Goal: Task Accomplishment & Management: Complete application form

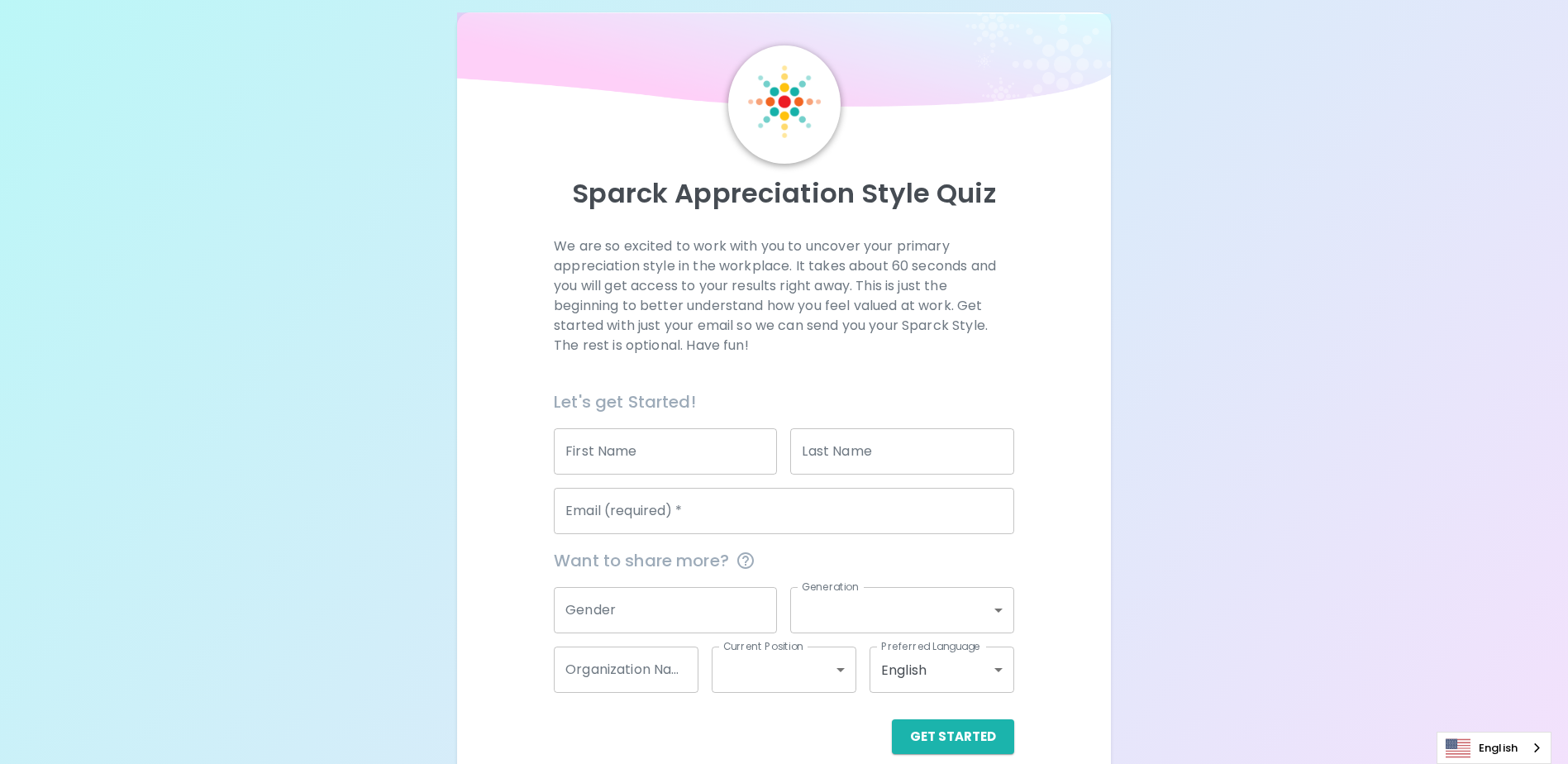
scroll to position [44, 0]
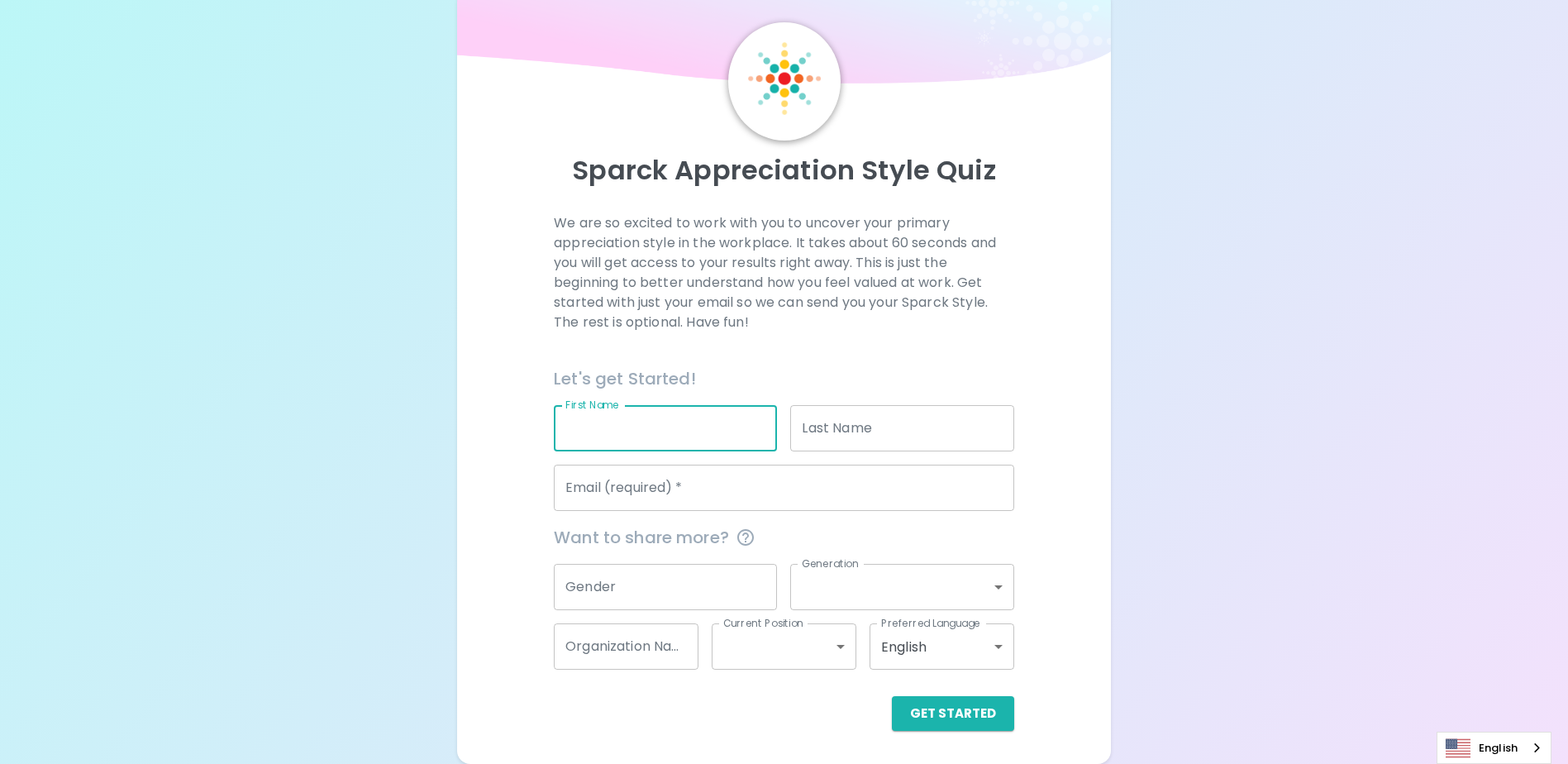
drag, startPoint x: 735, startPoint y: 428, endPoint x: 724, endPoint y: 401, distance: 29.2
click at [734, 427] on input "First Name" at bounding box center [665, 427] width 223 height 46
type input "[PERSON_NAME]"
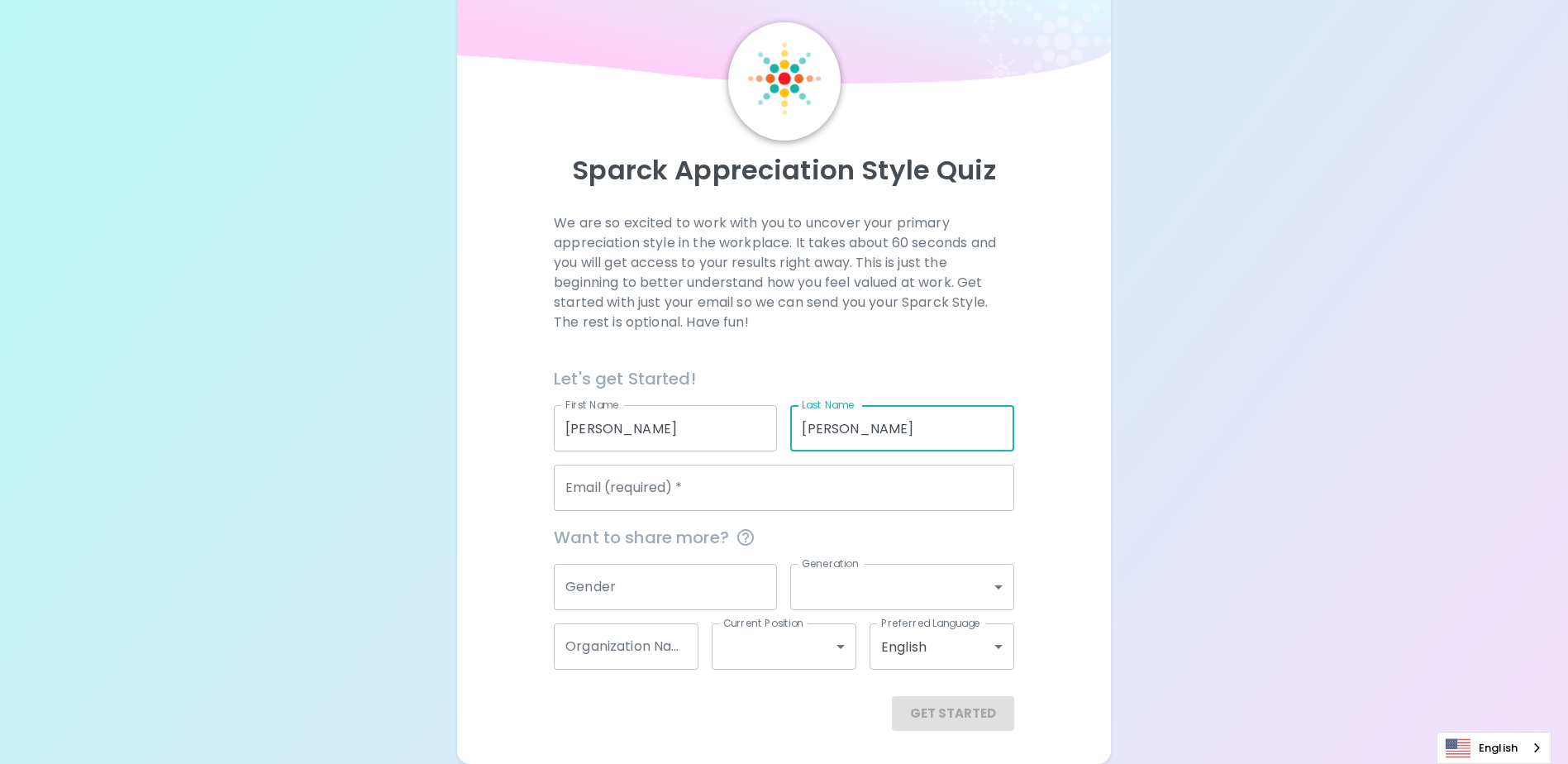
type input "[PERSON_NAME]"
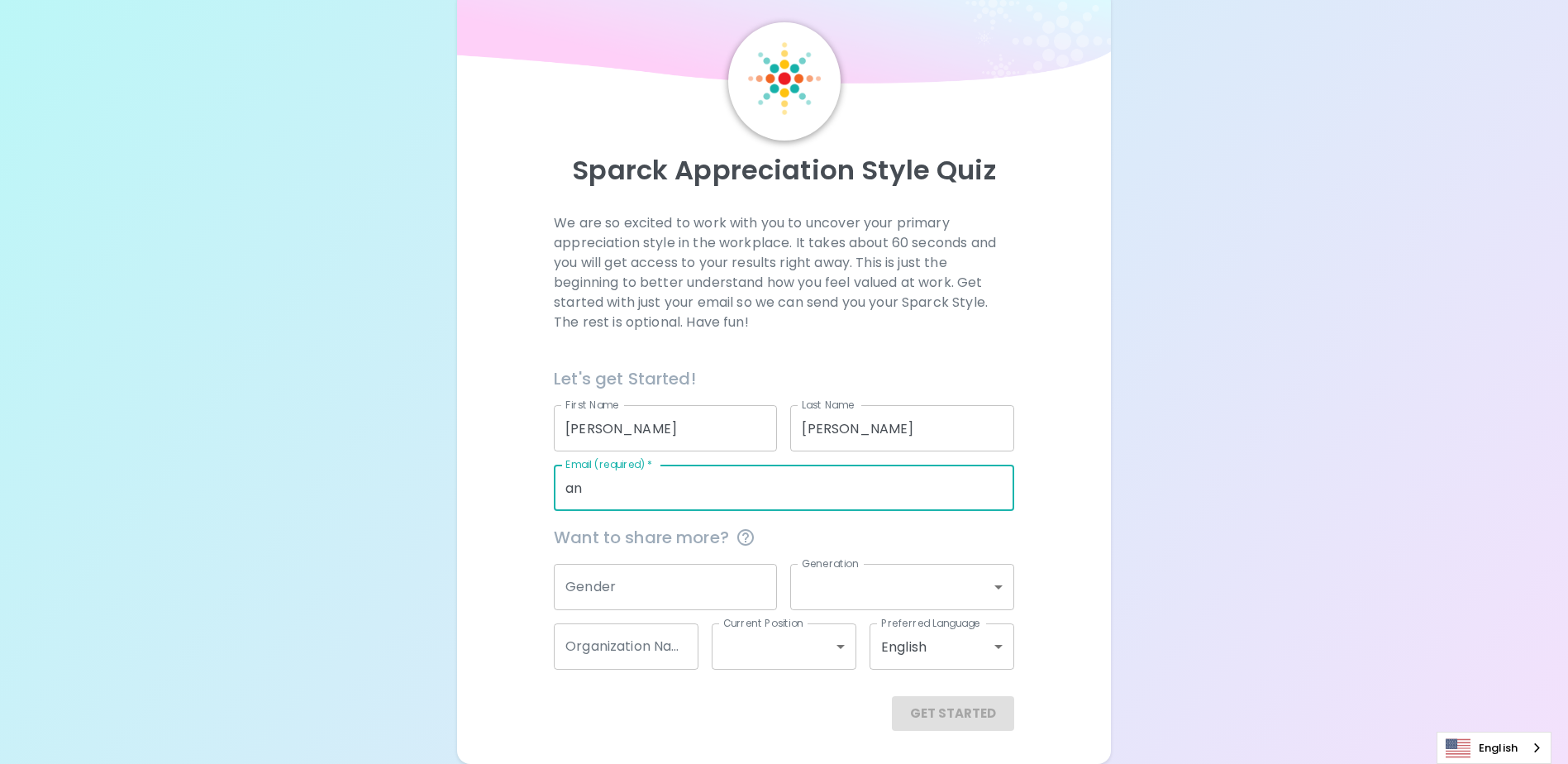
type input "a"
type input "[EMAIL_ADDRESS][DOMAIN_NAME]"
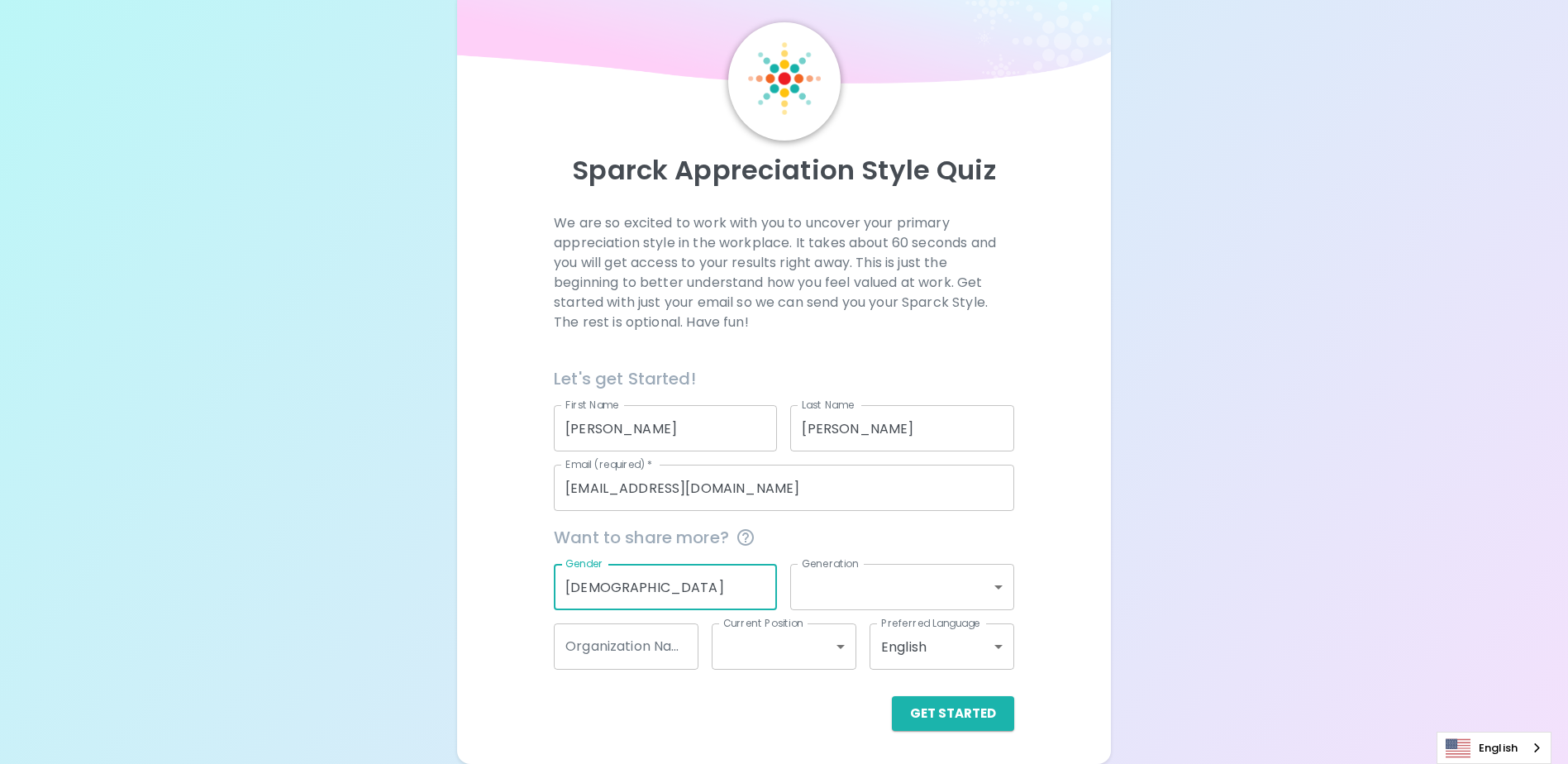
type input "[DEMOGRAPHIC_DATA]"
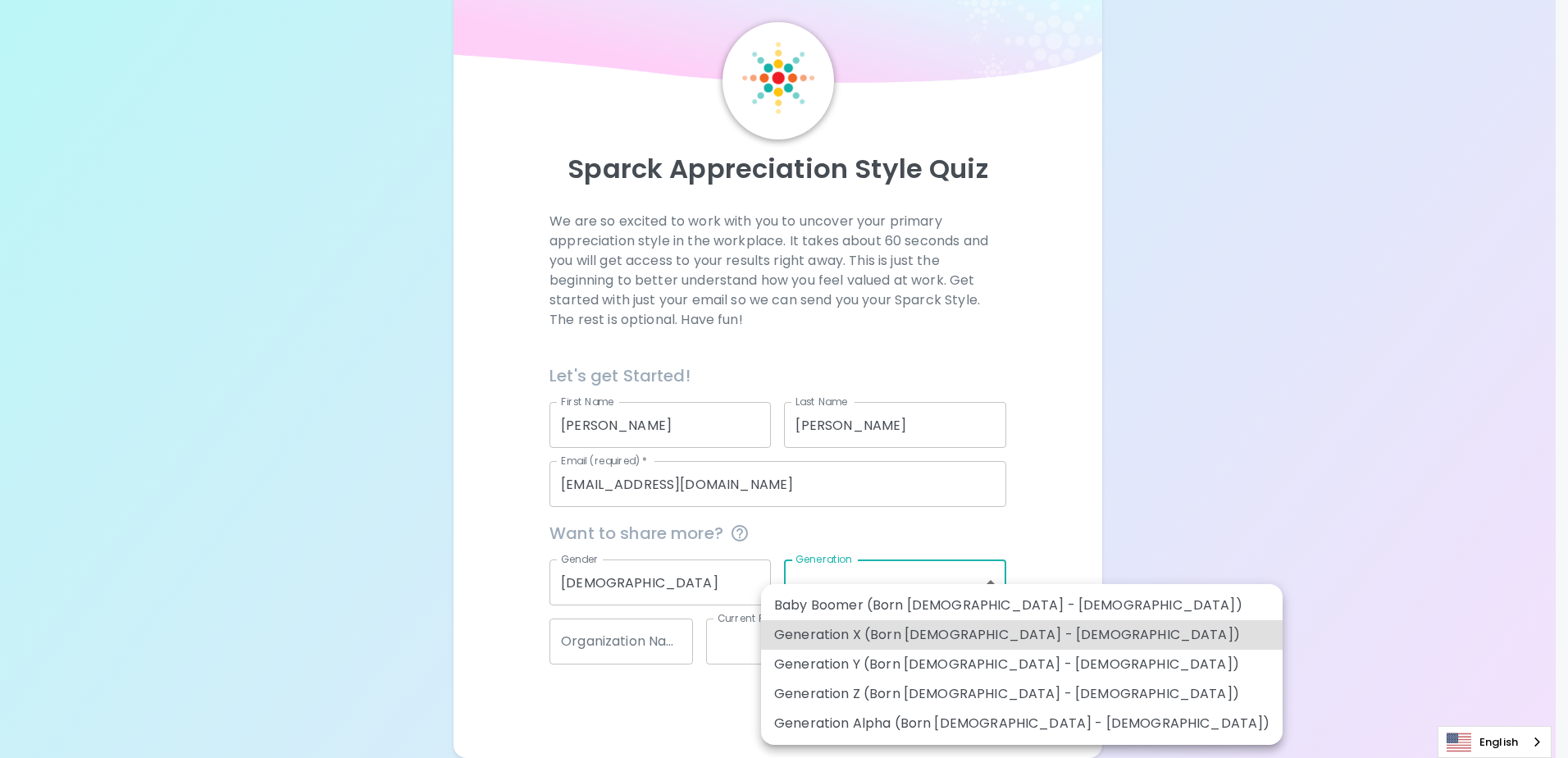
click at [825, 660] on li "Generation Y (Born [DEMOGRAPHIC_DATA] - [DEMOGRAPHIC_DATA])" at bounding box center [1022, 663] width 521 height 29
type input "generation_y"
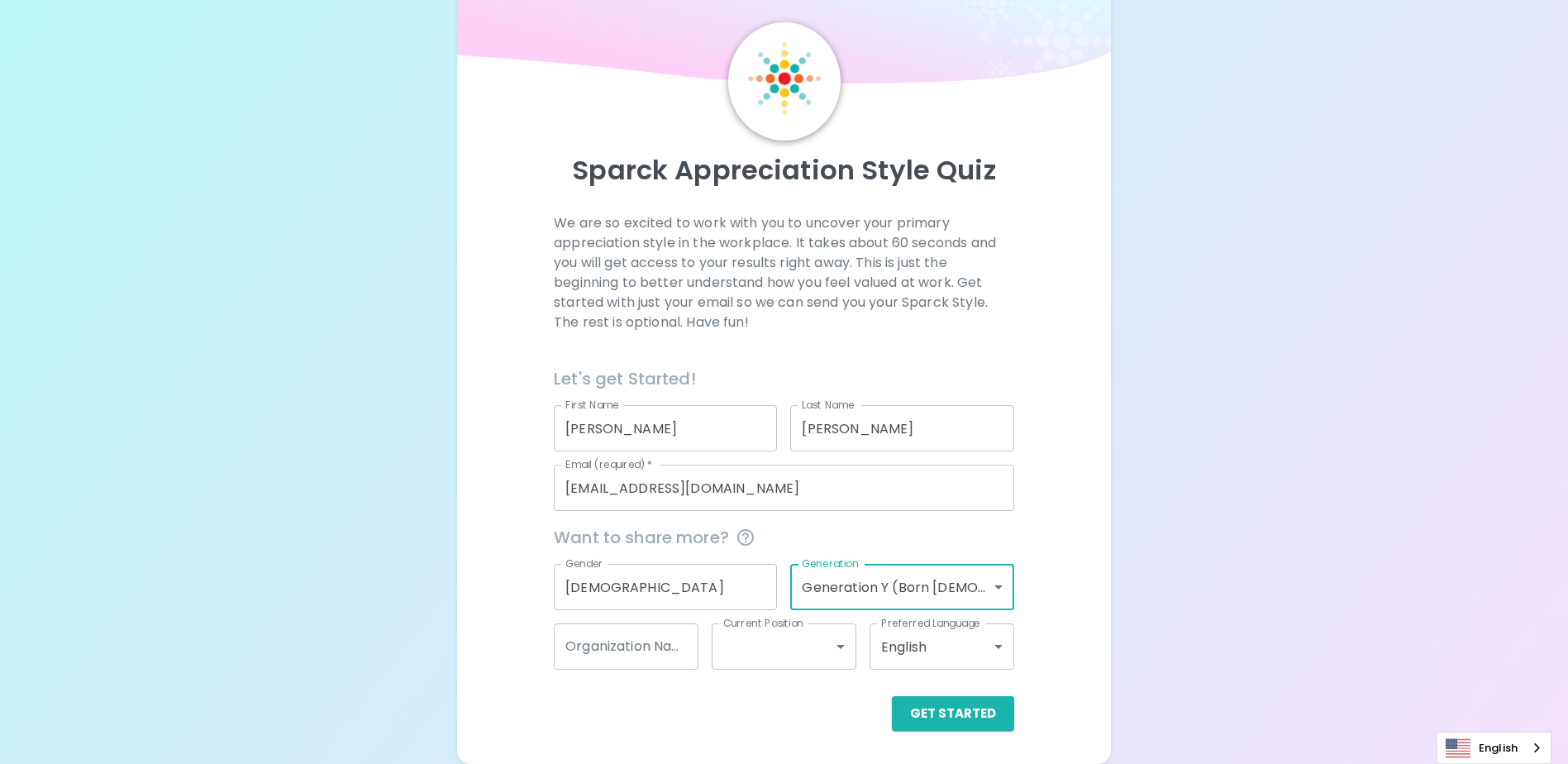
click at [628, 642] on input "Organization Name" at bounding box center [626, 645] width 145 height 46
type input "PCL Construction"
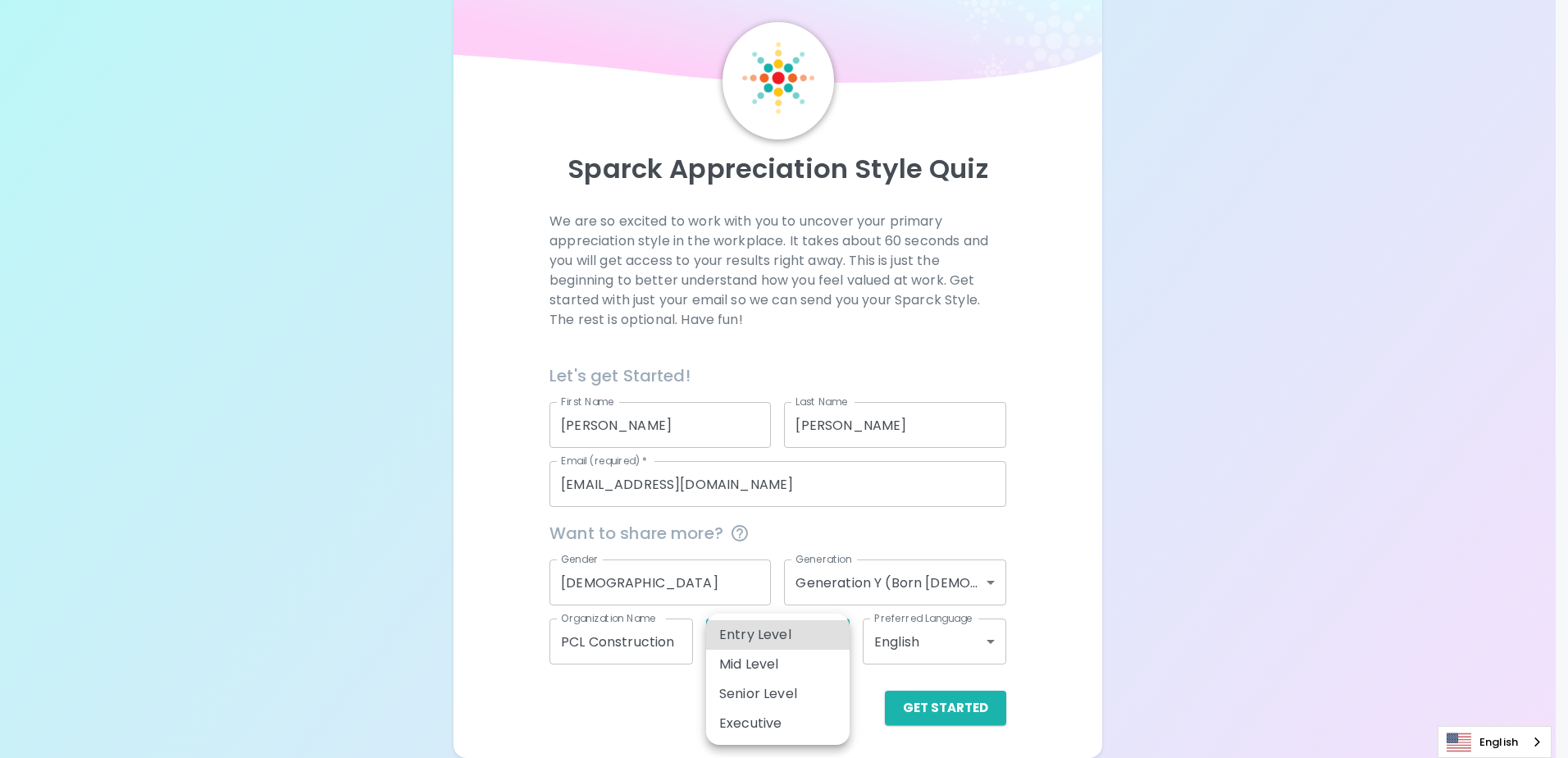
click at [796, 663] on li "Mid Level" at bounding box center [778, 663] width 144 height 29
type input "mid_level"
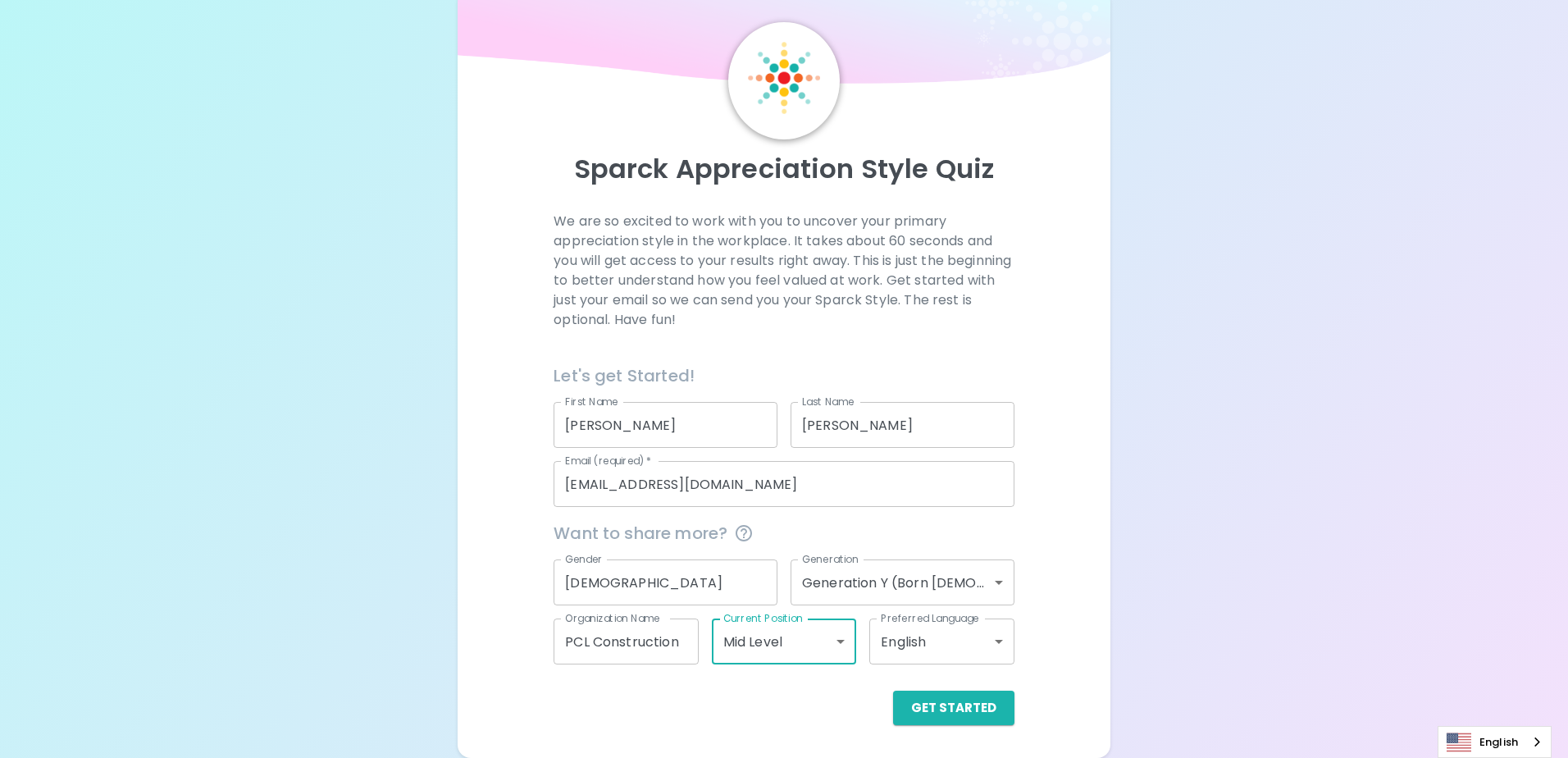
click at [905, 643] on body "Sparck Appreciation Style Quiz We are so excited to work with you to uncover yo…" at bounding box center [784, 356] width 1568 height 801
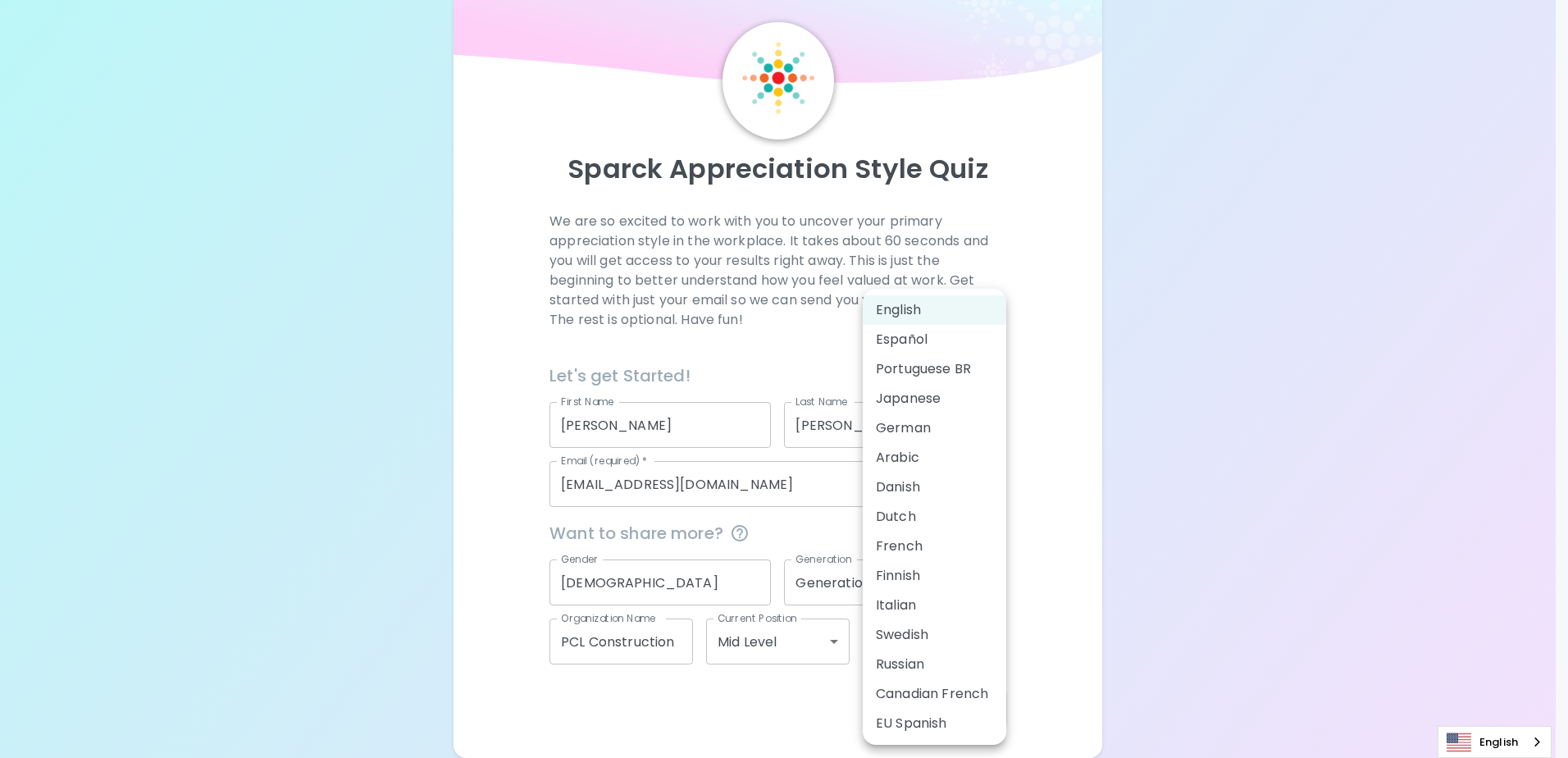
click at [780, 640] on div at bounding box center [784, 379] width 1568 height 758
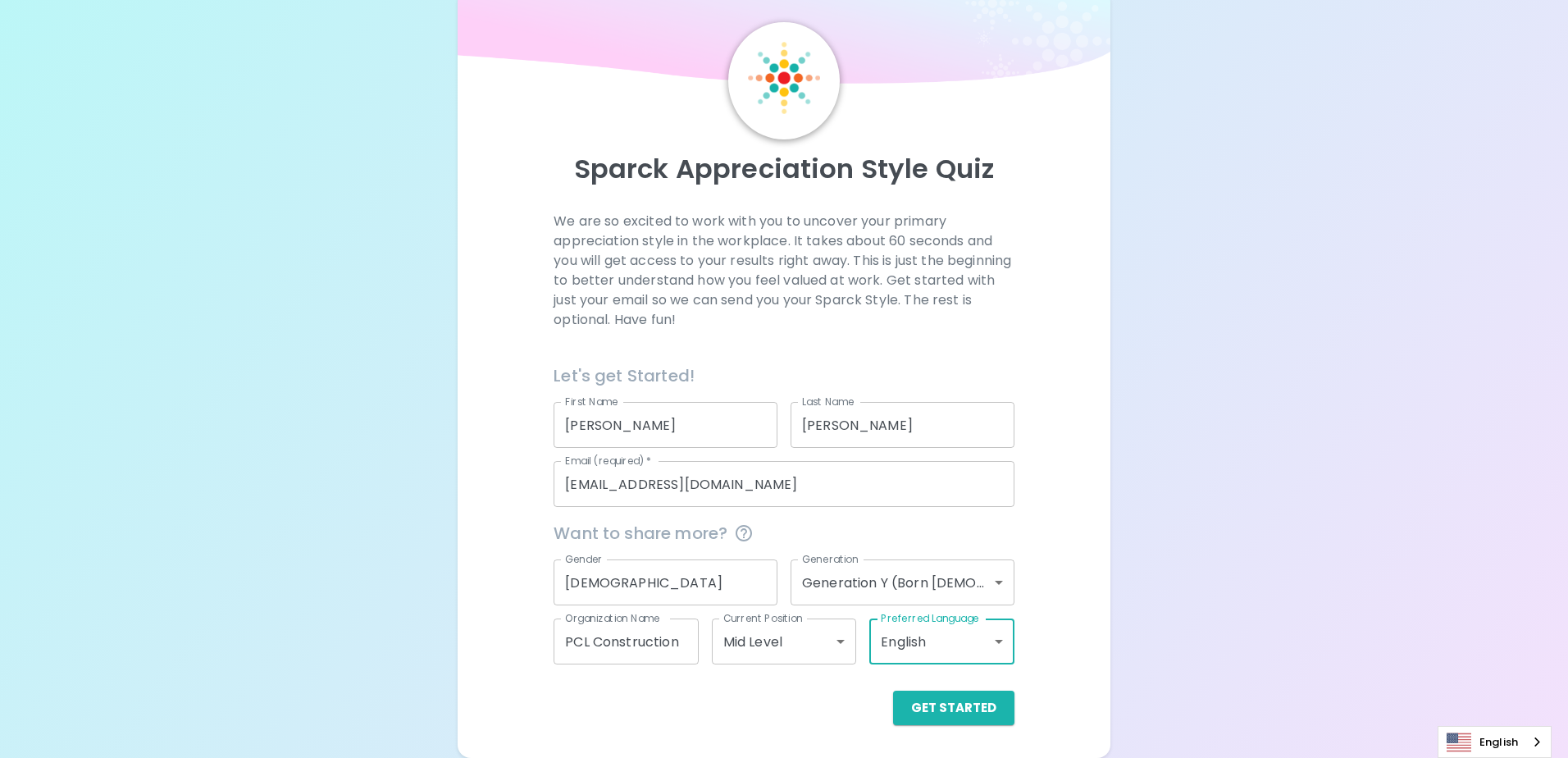
click at [780, 640] on body "Sparck Appreciation Style Quiz We are so excited to work with you to uncover yo…" at bounding box center [784, 356] width 1568 height 801
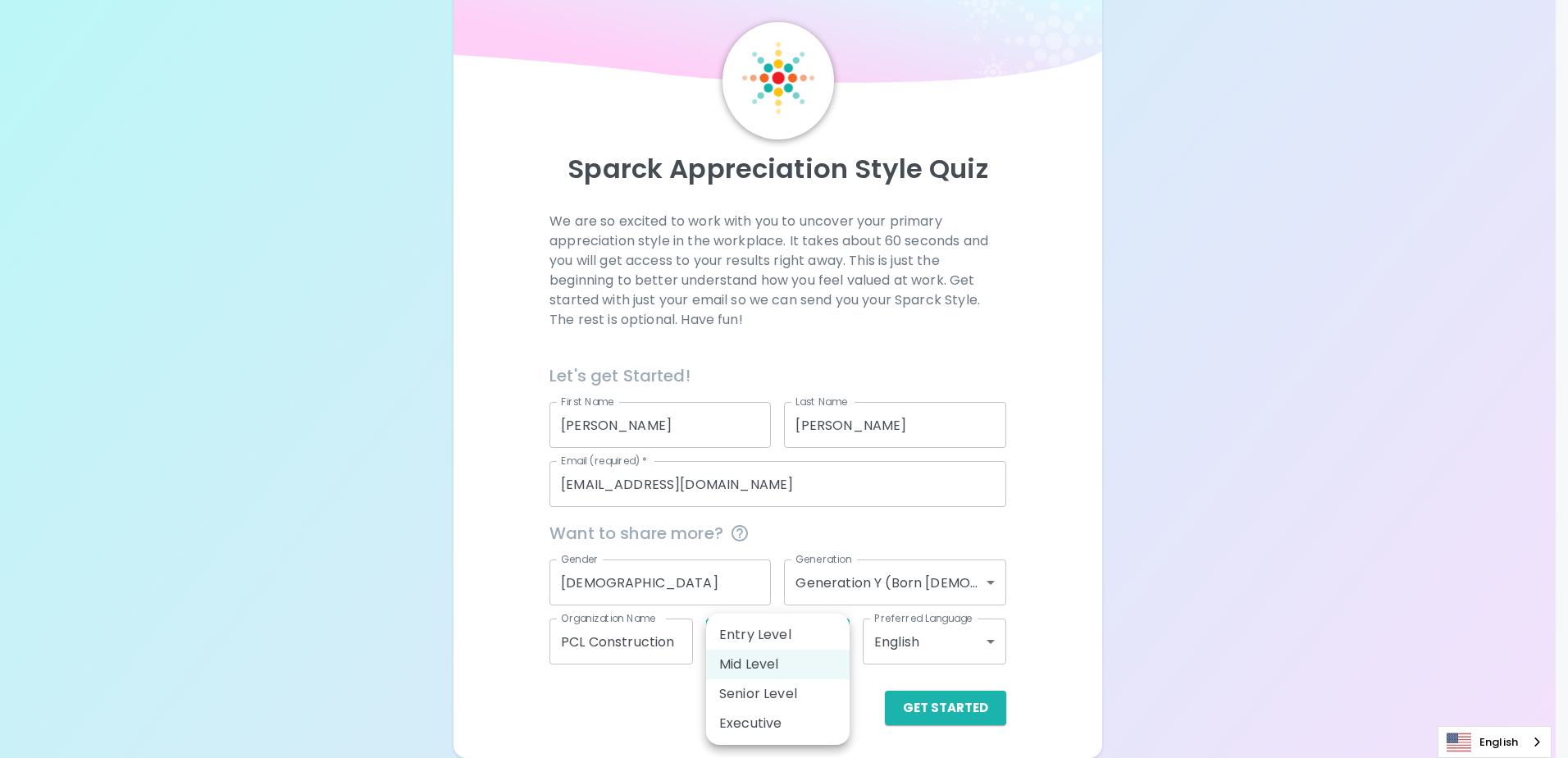
click at [1109, 638] on div at bounding box center [784, 379] width 1568 height 758
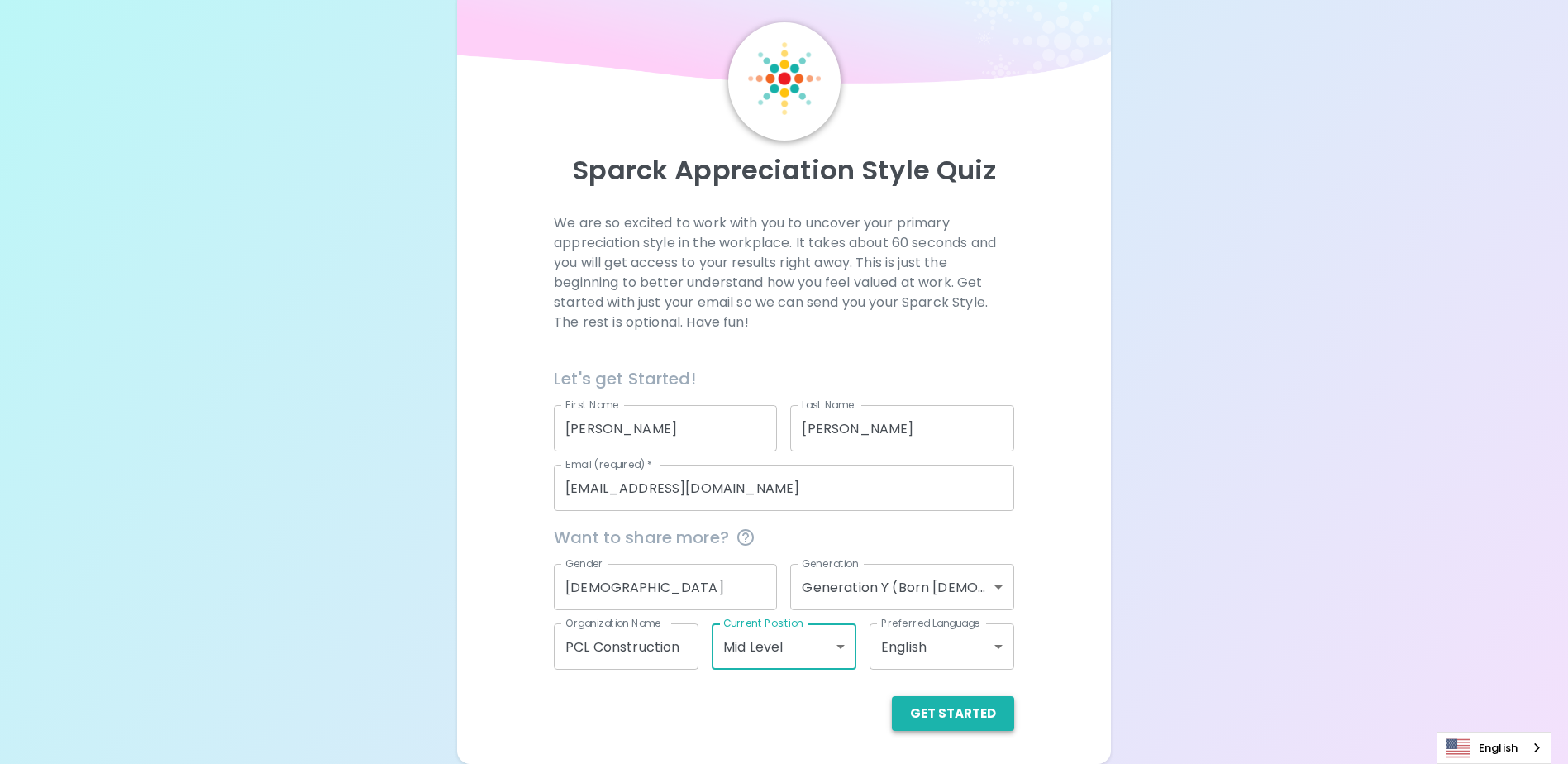
click at [988, 712] on button "Get Started" at bounding box center [953, 713] width 122 height 35
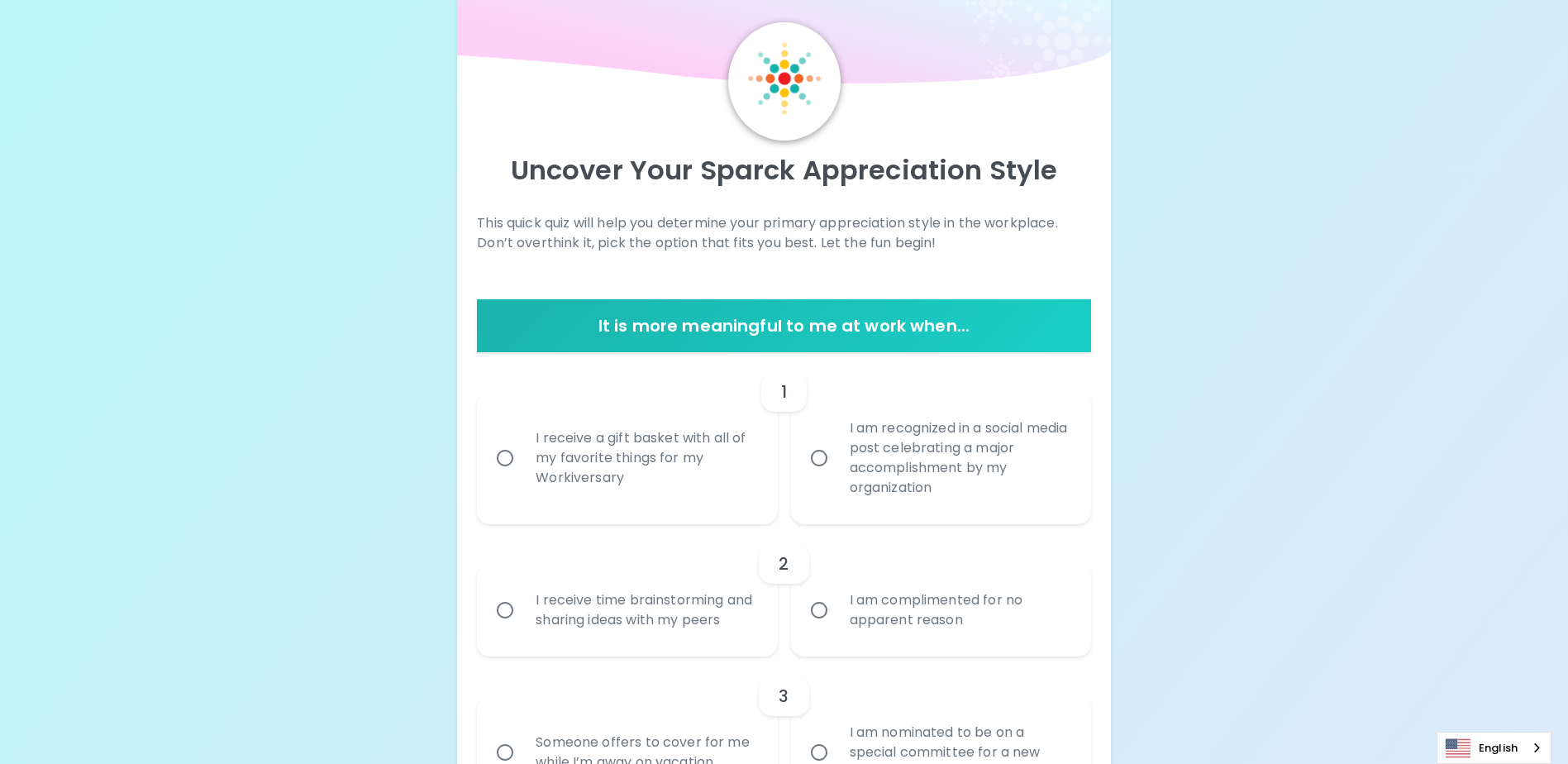
click at [653, 490] on div "I receive a gift basket with all of my favorite things for my Workiversary" at bounding box center [644, 458] width 246 height 99
click at [522, 475] on input "I receive a gift basket with all of my favorite things for my Workiversary" at bounding box center [505, 457] width 35 height 35
radio input "true"
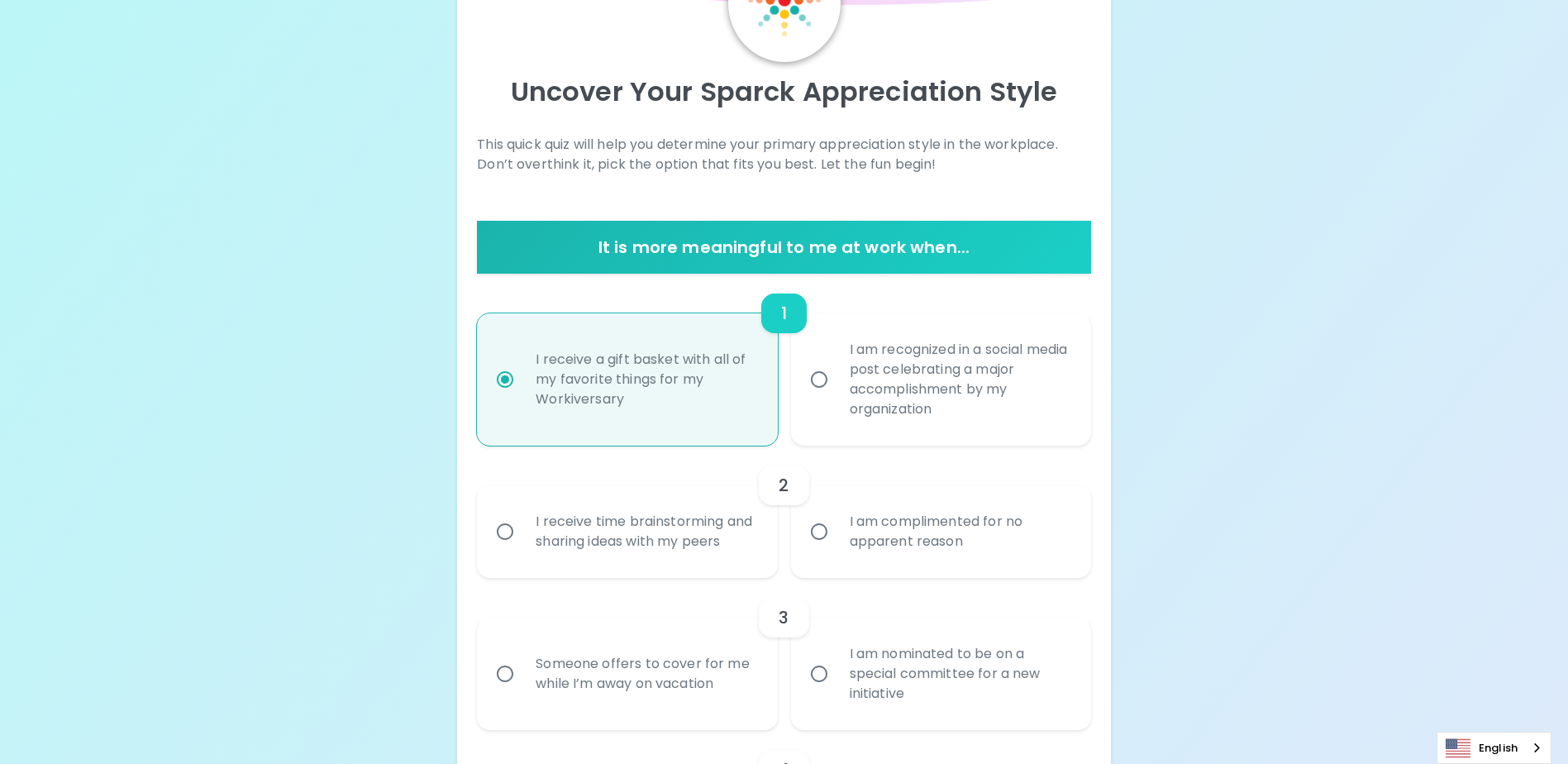
scroll to position [176, 0]
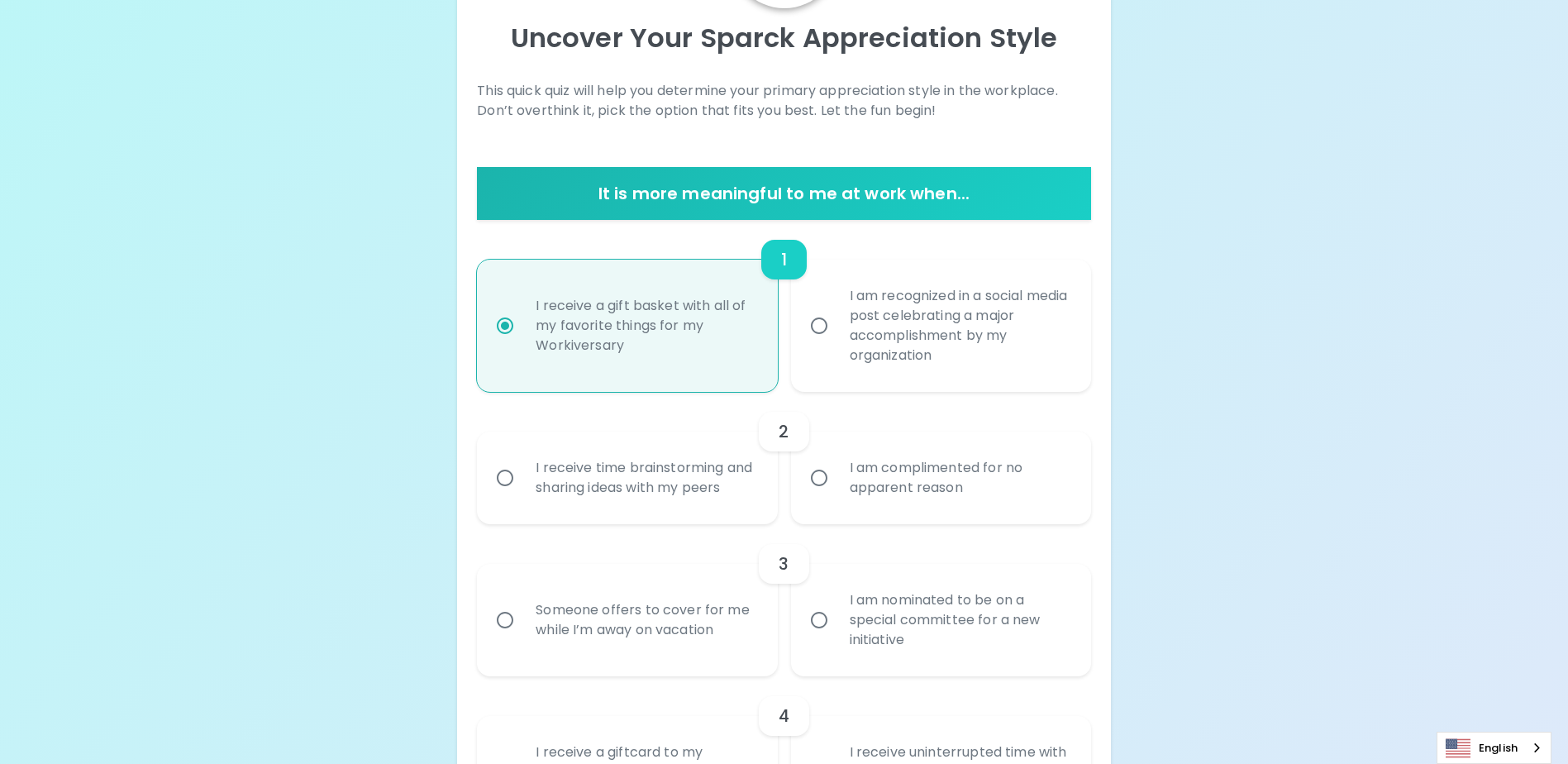
click at [653, 490] on div "I receive time brainstorming and sharing ideas with my peers" at bounding box center [644, 478] width 246 height 79
click at [522, 490] on input "I receive time brainstorming and sharing ideas with my peers" at bounding box center [505, 478] width 35 height 35
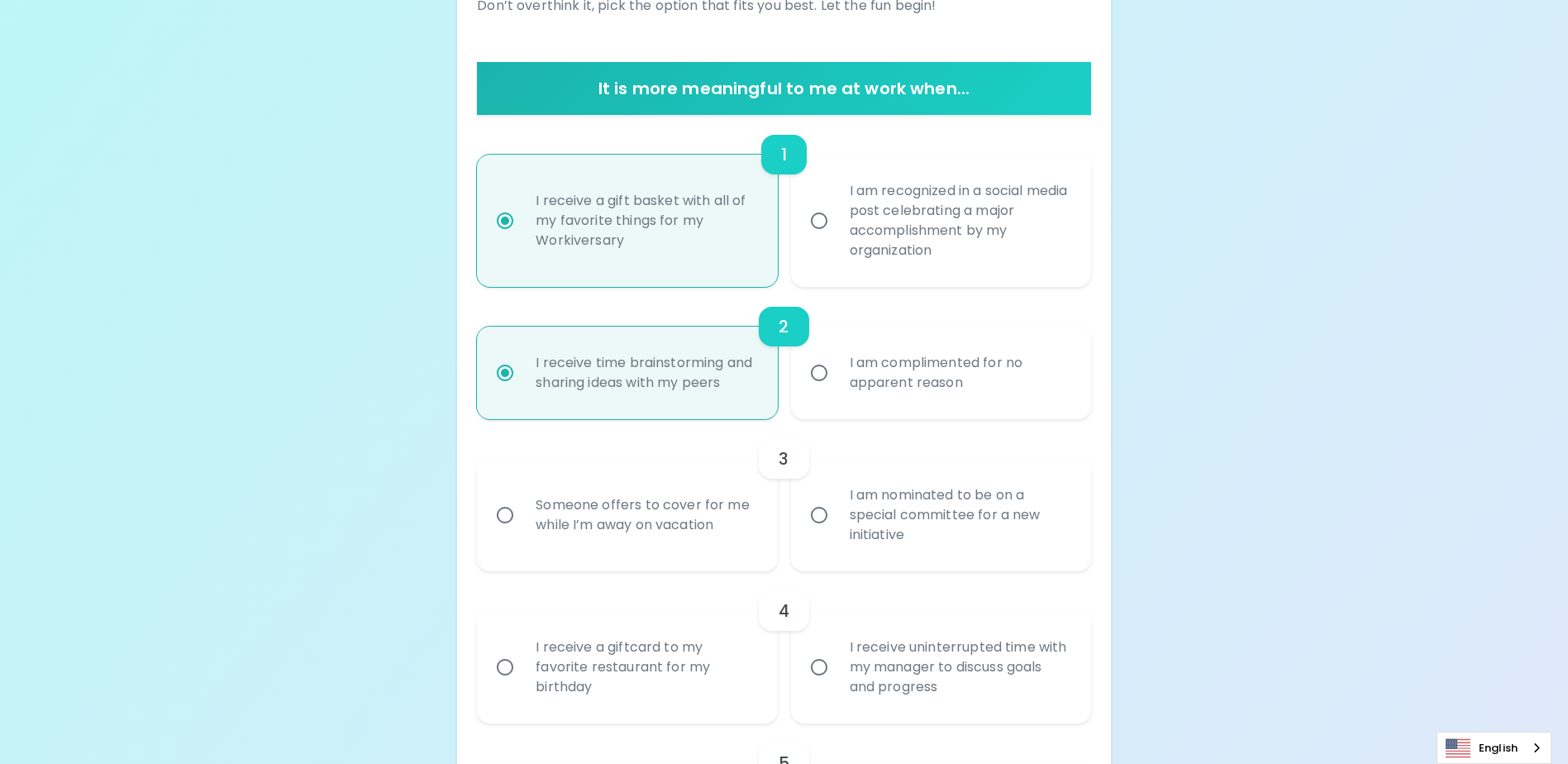
scroll to position [309, 0]
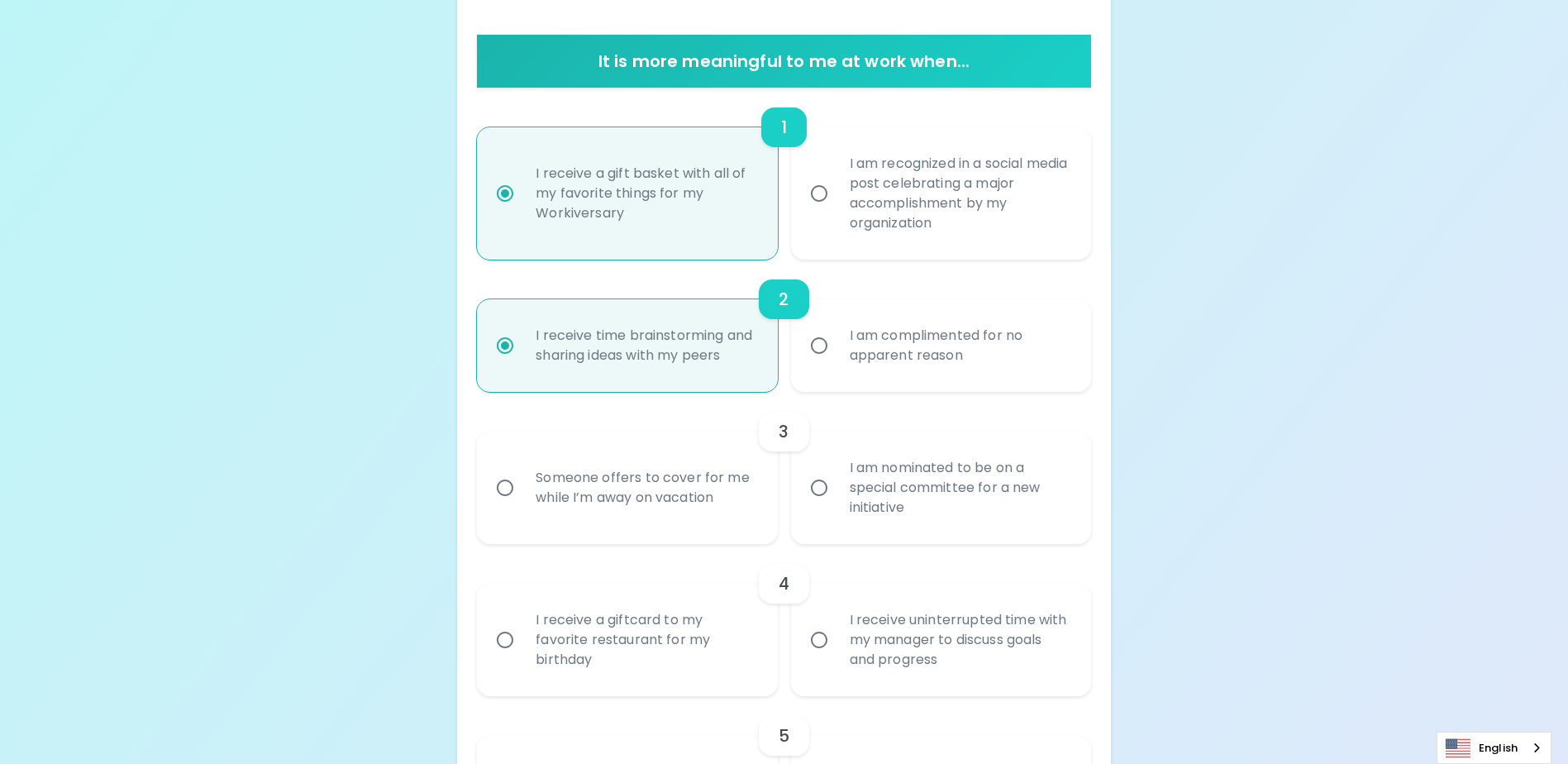
radio input "true"
click at [869, 523] on div "I am nominated to be on a special committee for a new initiative" at bounding box center [959, 488] width 246 height 99
click at [836, 505] on input "I am nominated to be on a special committee for a new initiative" at bounding box center [819, 488] width 35 height 35
radio input "false"
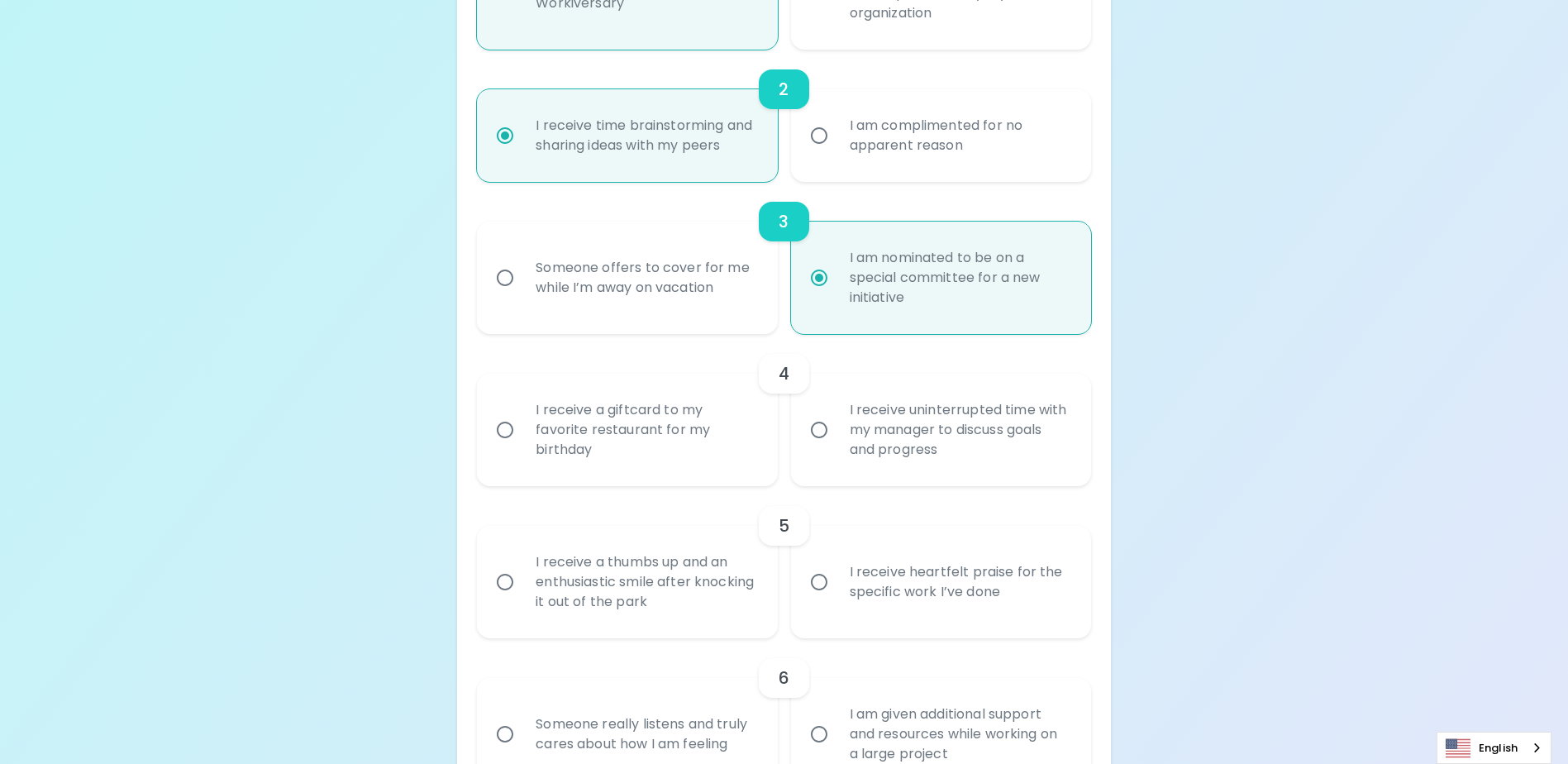
scroll to position [523, 0]
radio input "true"
click at [606, 463] on div "I receive a giftcard to my favorite restaurant for my birthday" at bounding box center [644, 425] width 246 height 99
click at [522, 442] on input "I receive a giftcard to my favorite restaurant for my birthday" at bounding box center [505, 425] width 35 height 35
radio input "false"
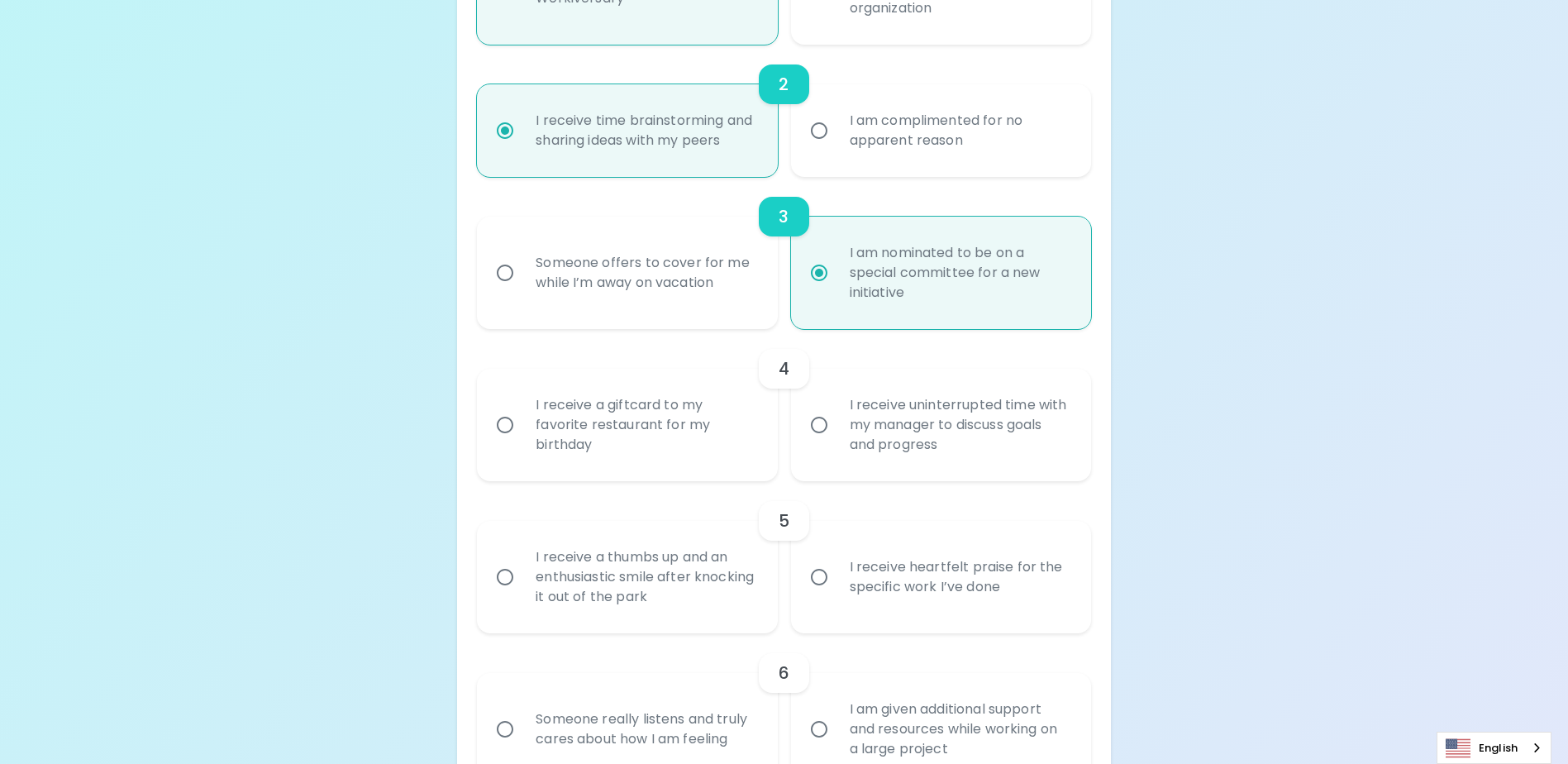
radio input "false"
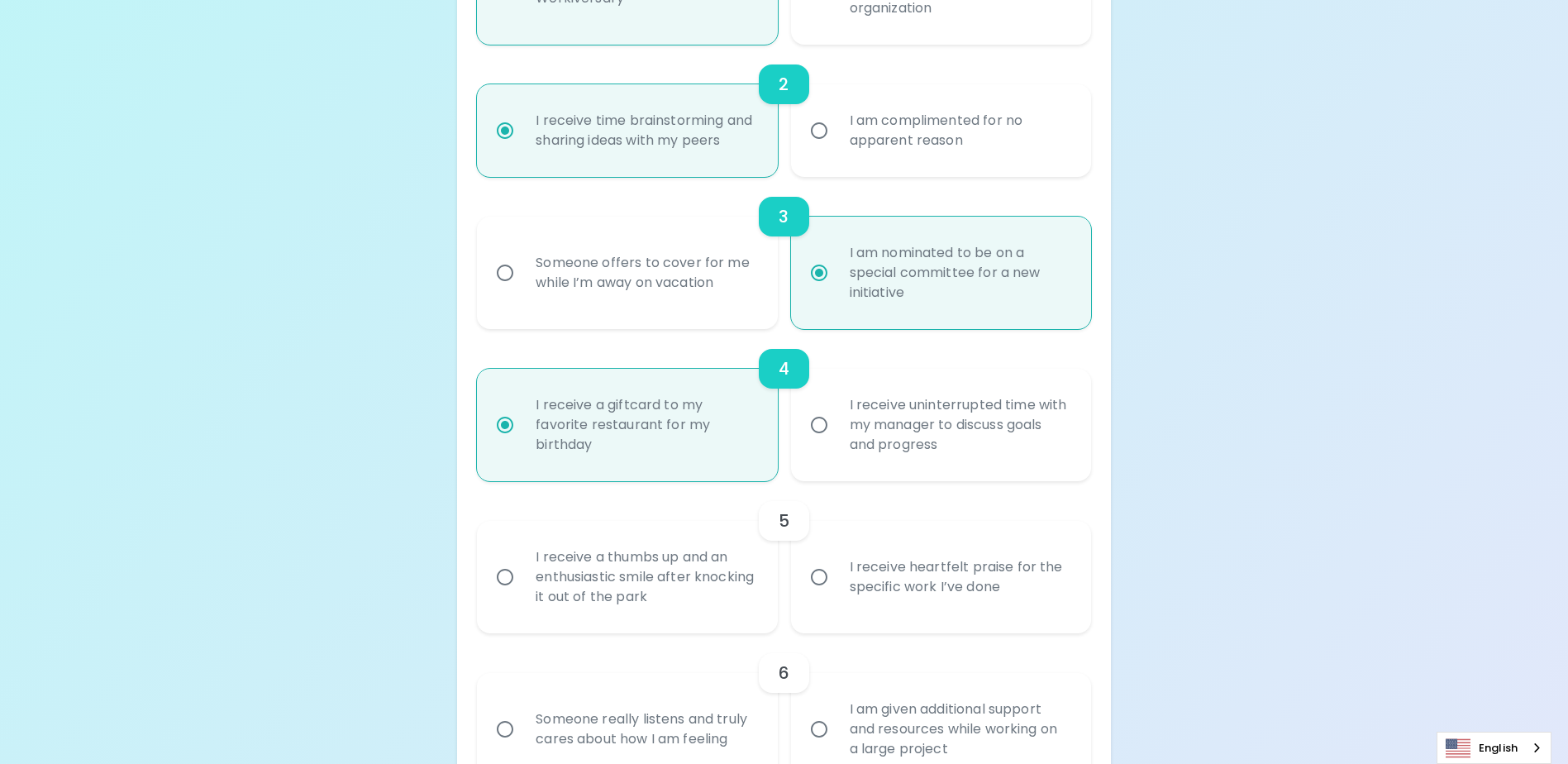
scroll to position [655, 0]
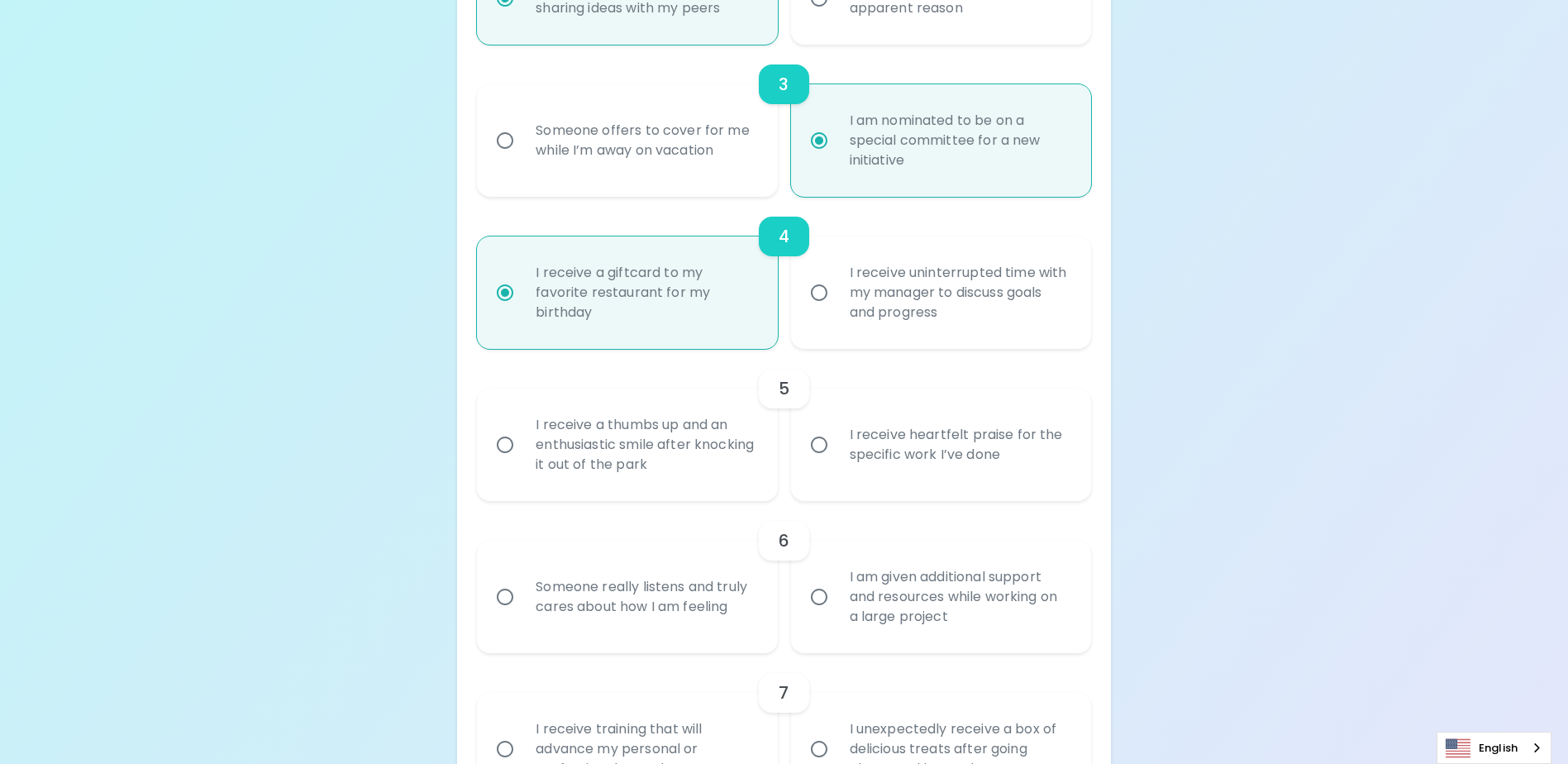
radio input "true"
click at [849, 474] on div "I receive heartfelt praise for the specific work I’ve done" at bounding box center [959, 445] width 246 height 79
click at [836, 462] on input "I receive heartfelt praise for the specific work I’ve done" at bounding box center [819, 445] width 35 height 35
radio input "false"
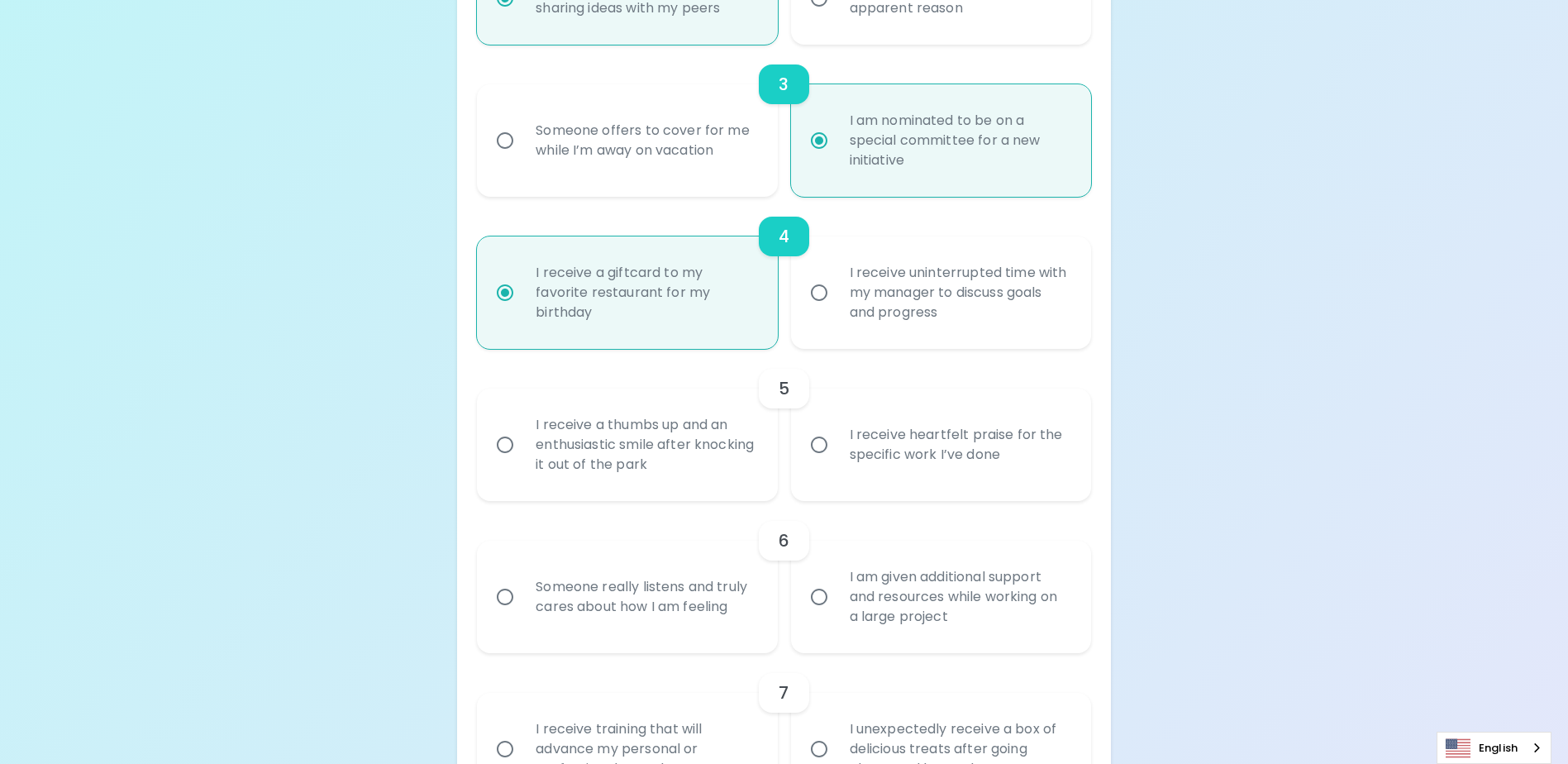
radio input "false"
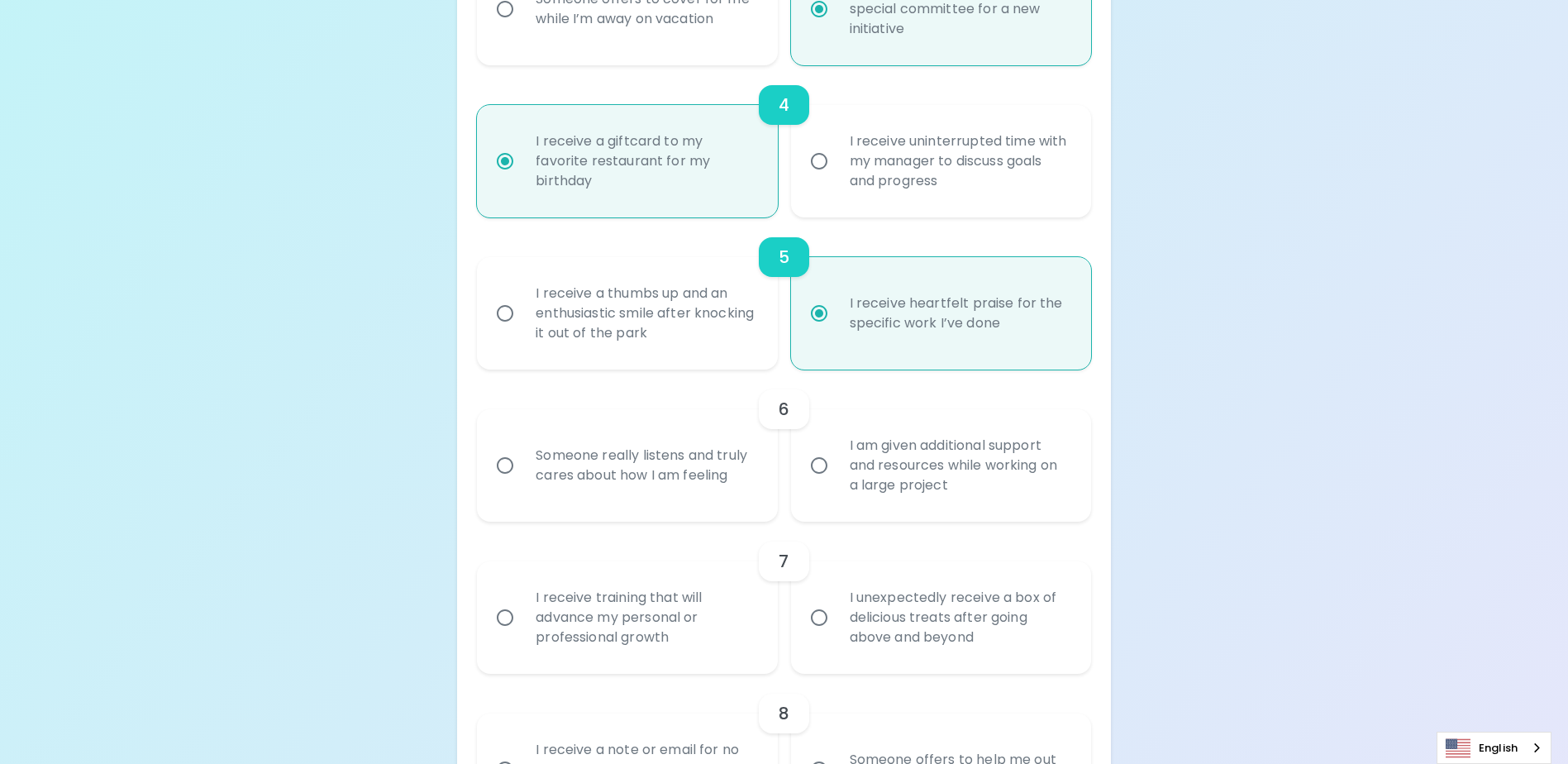
scroll to position [787, 0]
radio input "true"
click at [982, 494] on div "I am given additional support and resources while working on a large project" at bounding box center [959, 464] width 246 height 99
click at [836, 481] on input "I am given additional support and resources while working on a large project" at bounding box center [819, 464] width 35 height 35
radio input "false"
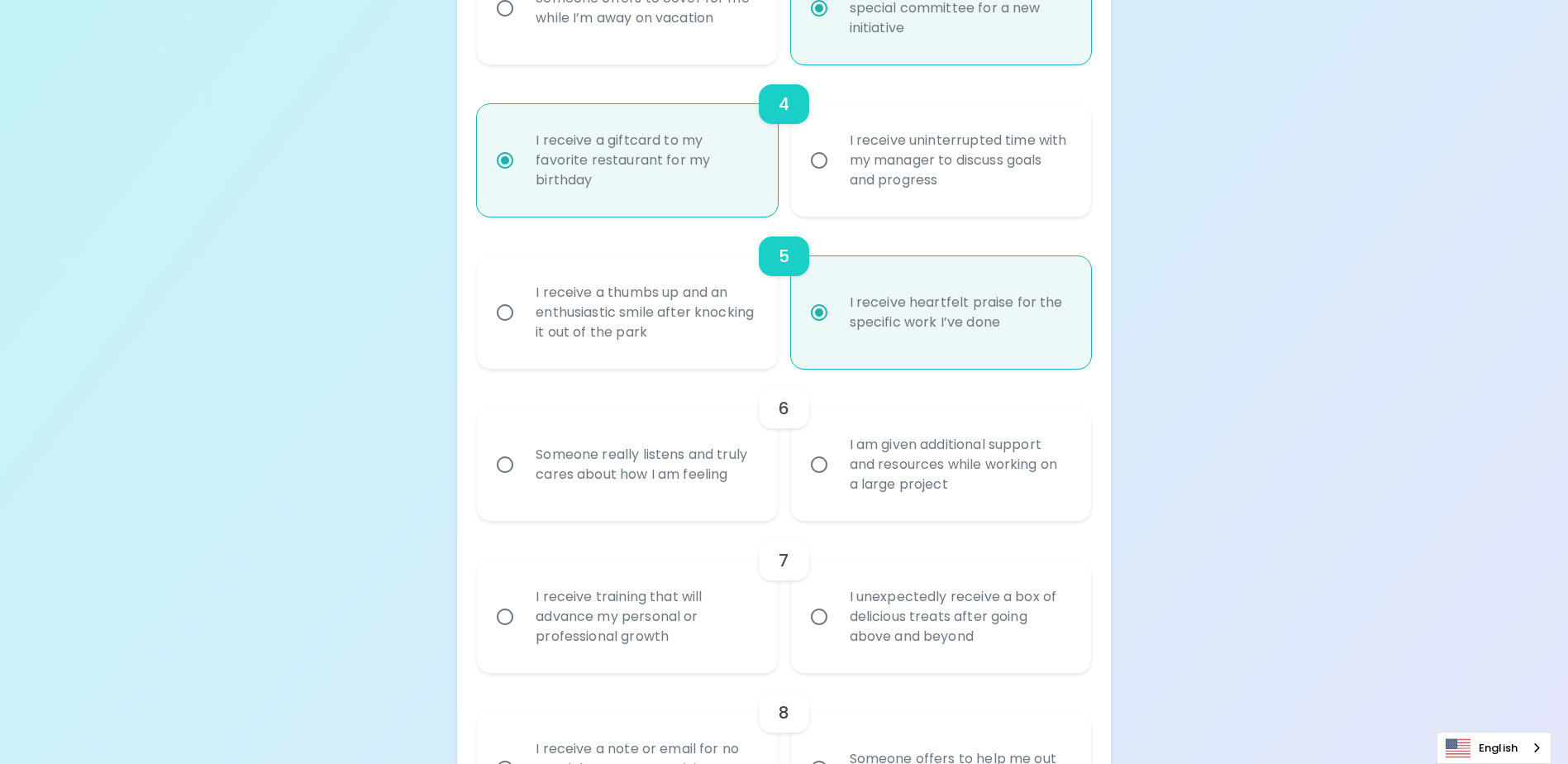
radio input "false"
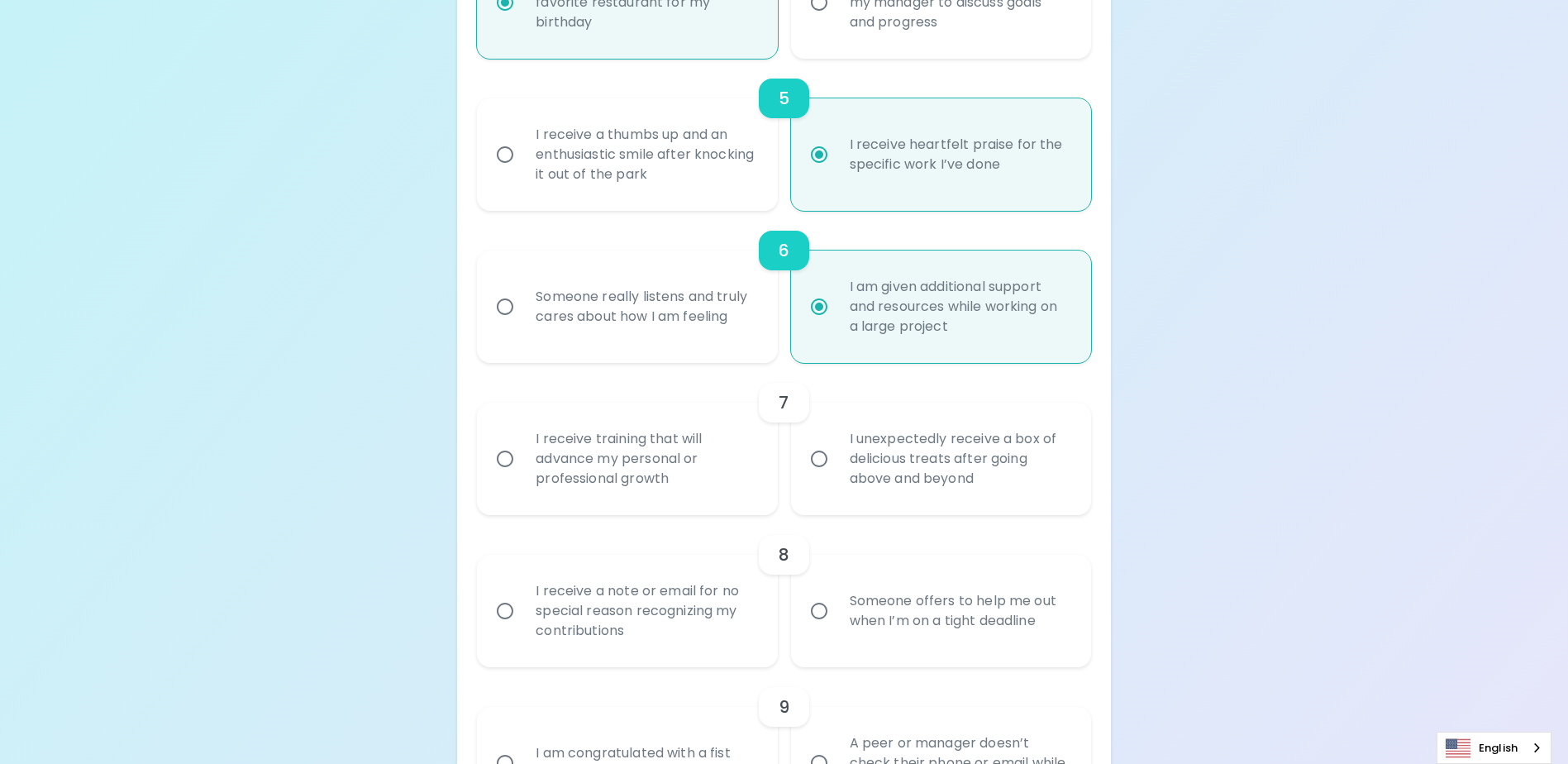
scroll to position [975, 0]
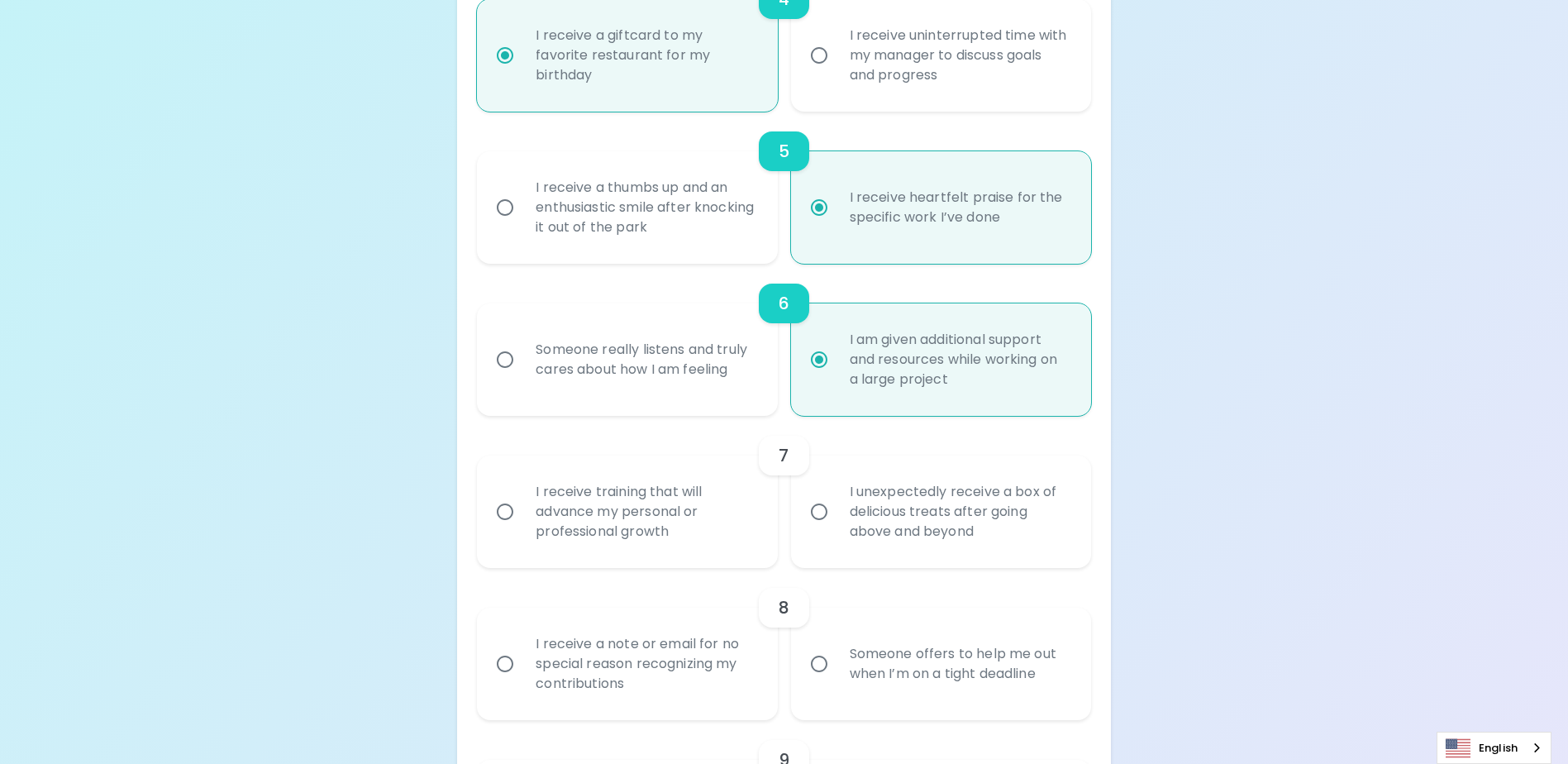
radio input "true"
drag, startPoint x: 653, startPoint y: 533, endPoint x: 653, endPoint y: 556, distance: 23.0
click at [653, 534] on div "I receive training that will advance my personal or professional growth" at bounding box center [644, 511] width 246 height 99
click at [522, 529] on input "I receive training that will advance my personal or professional growth" at bounding box center [505, 511] width 35 height 35
radio input "false"
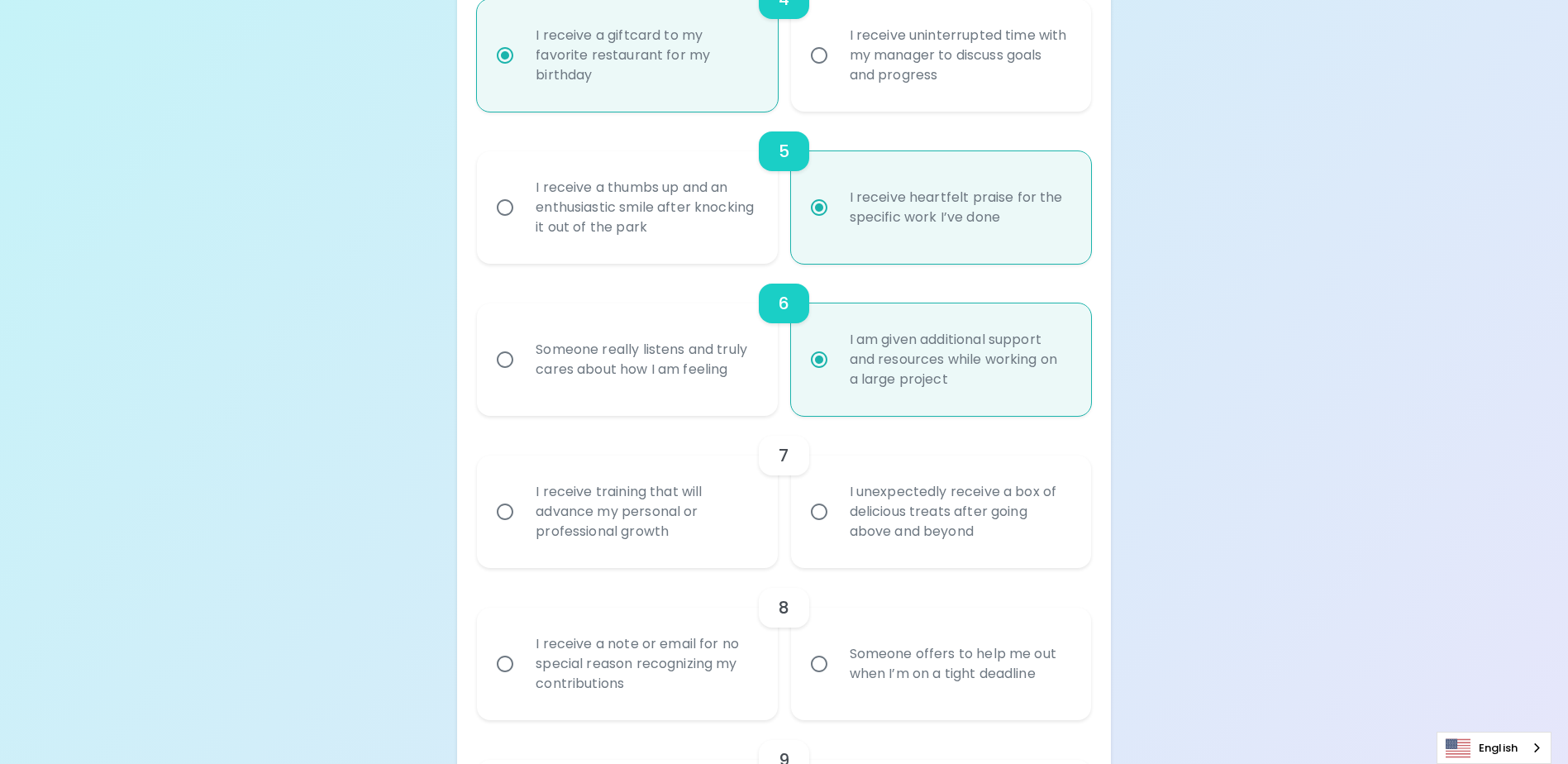
radio input "false"
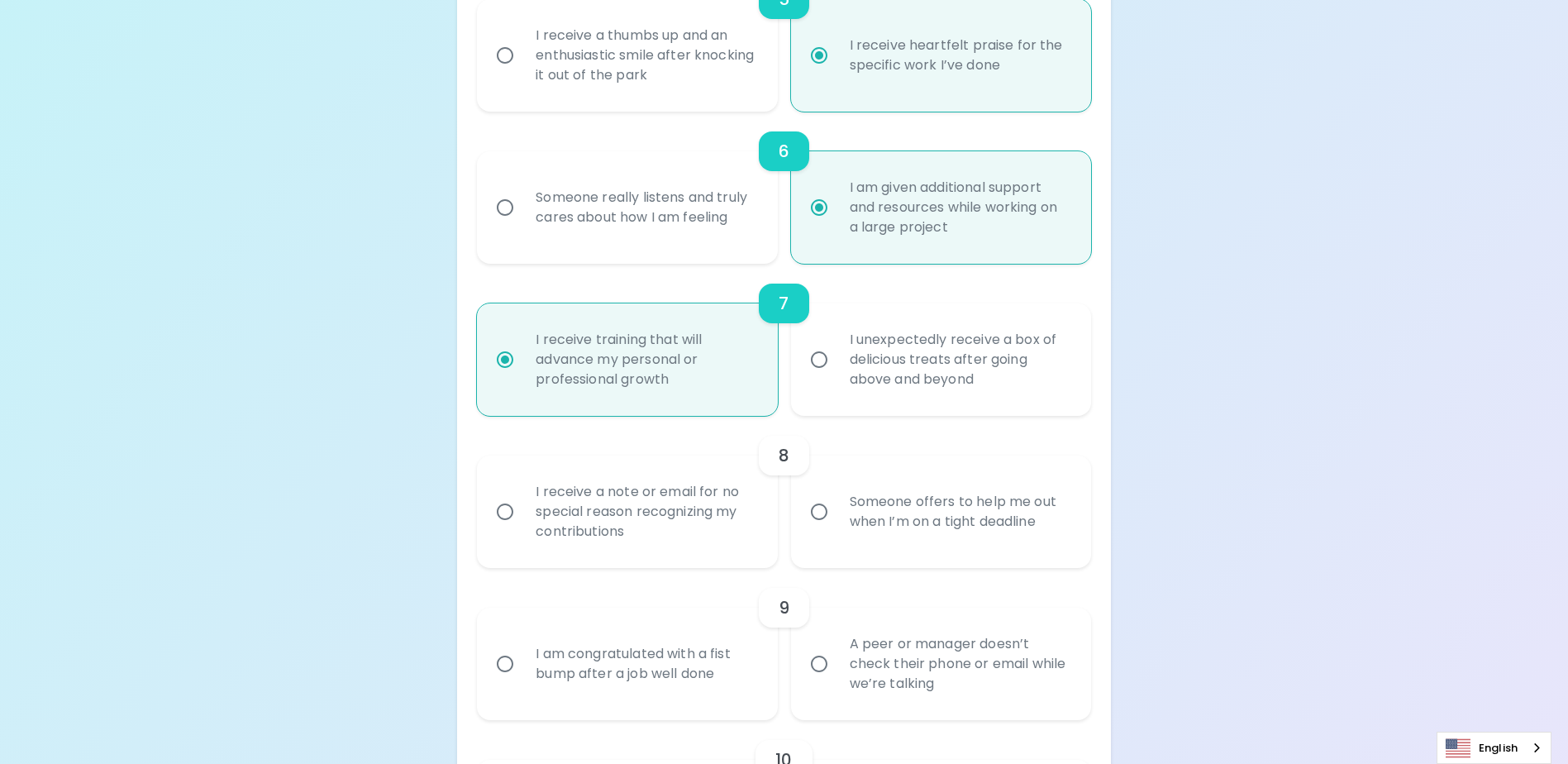
scroll to position [1047, 0]
radio input "true"
click at [582, 245] on div "Someone really listens and truly cares about how I am feeling" at bounding box center [644, 205] width 246 height 79
click at [522, 222] on input "Someone really listens and truly cares about how I am feeling" at bounding box center [505, 204] width 35 height 35
radio input "false"
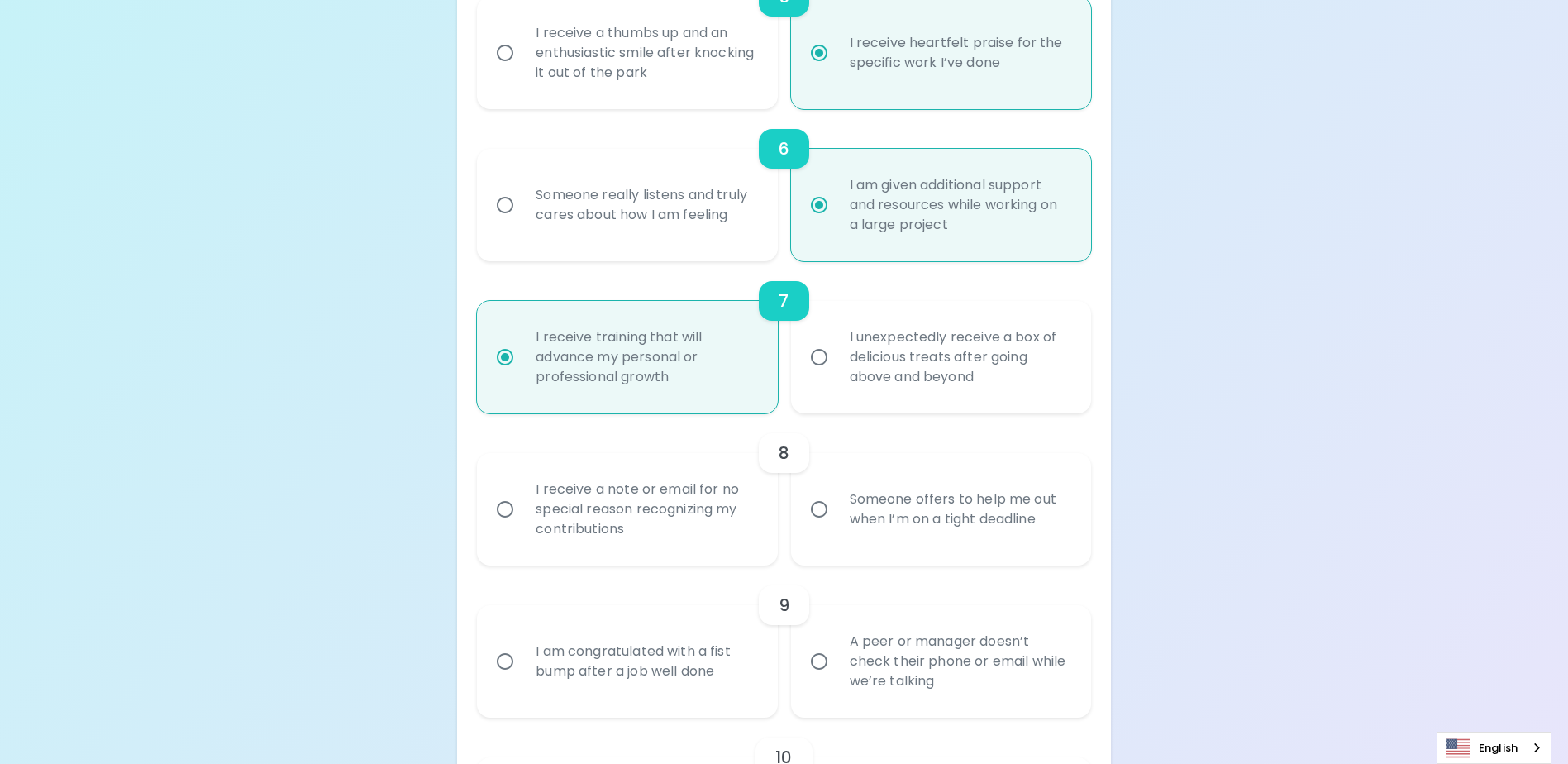
radio input "false"
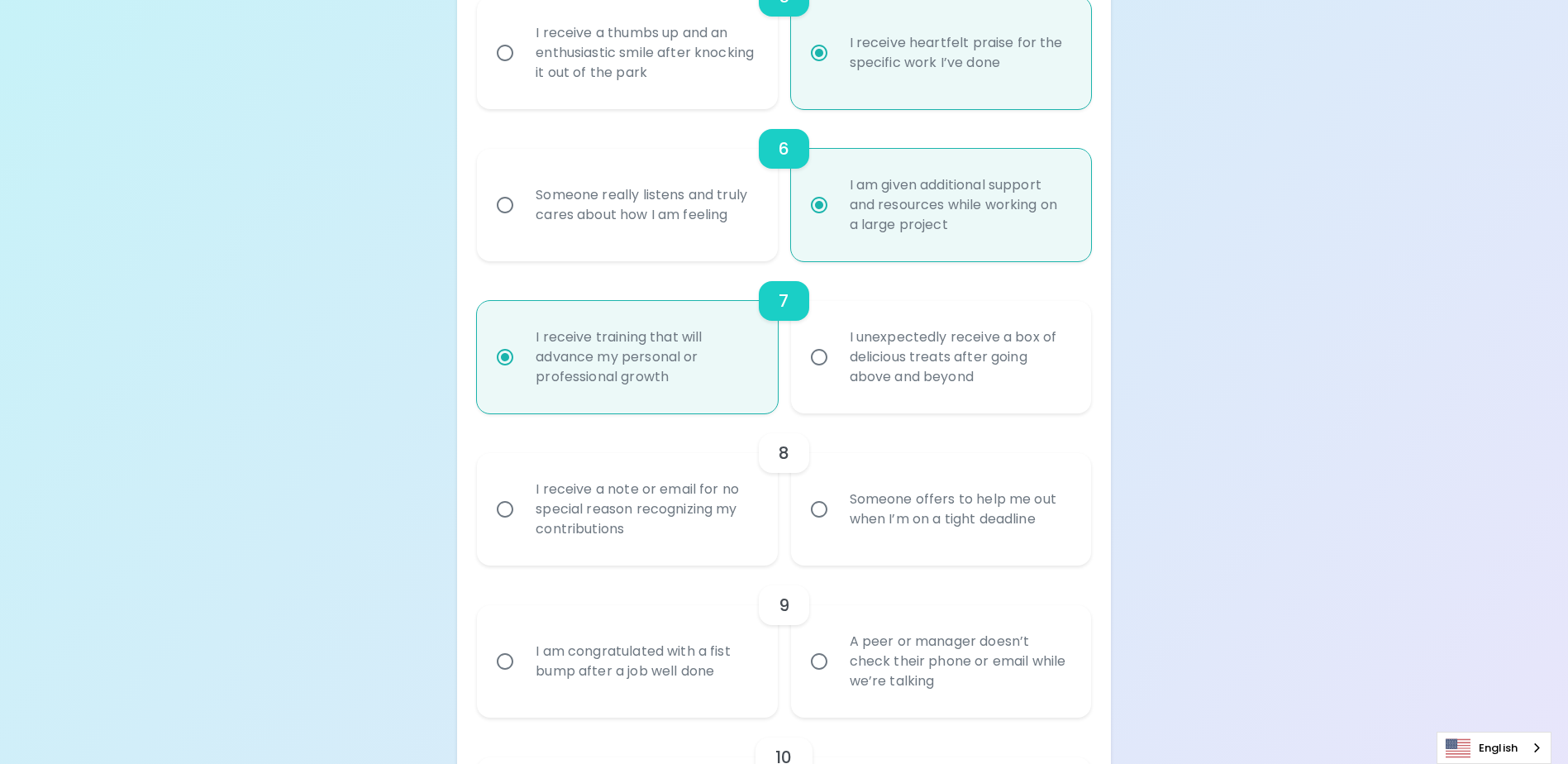
radio input "false"
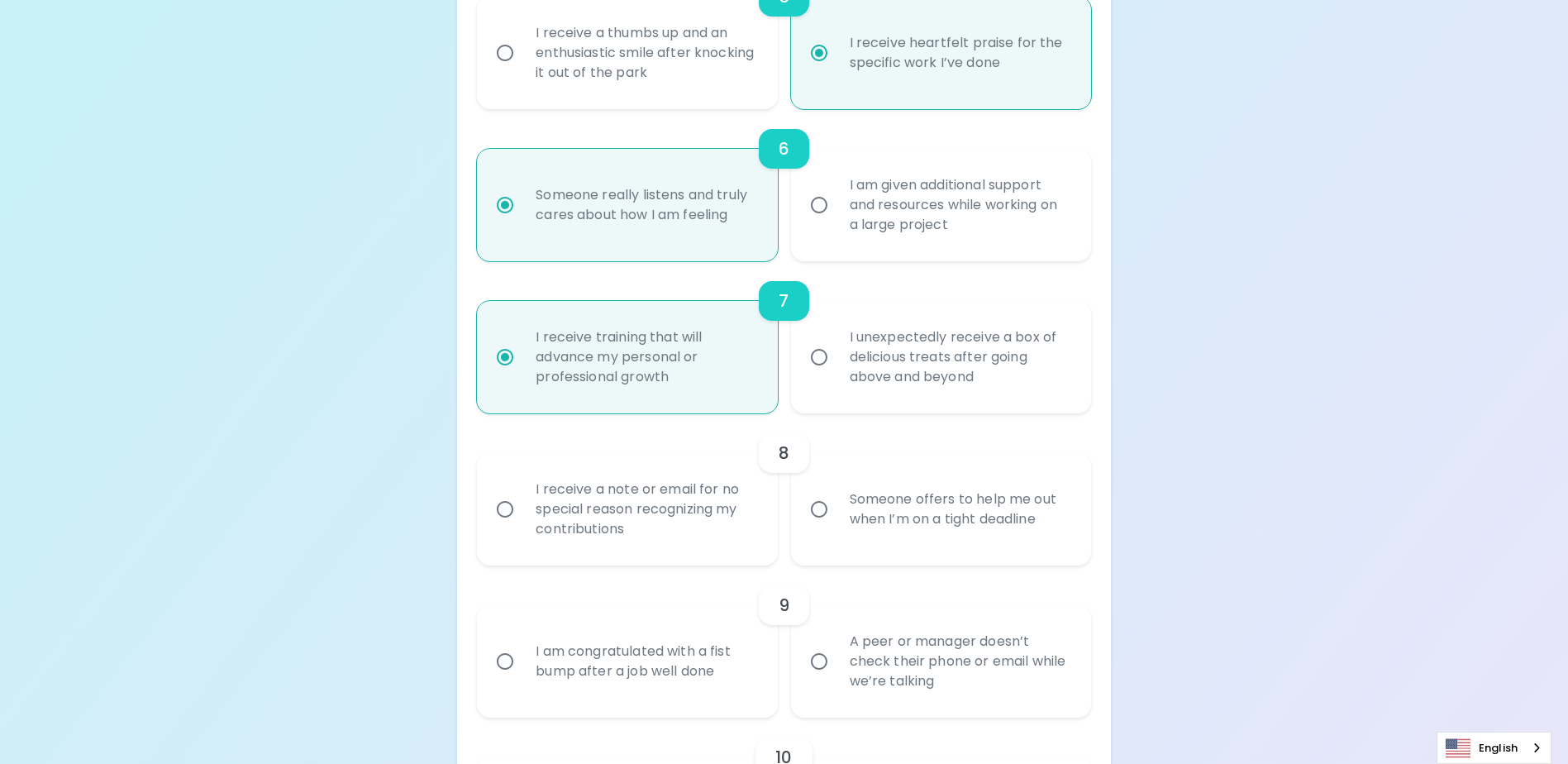
radio input "true"
click at [825, 222] on input "I am given additional support and resources while working on a large project" at bounding box center [819, 204] width 35 height 35
radio input "false"
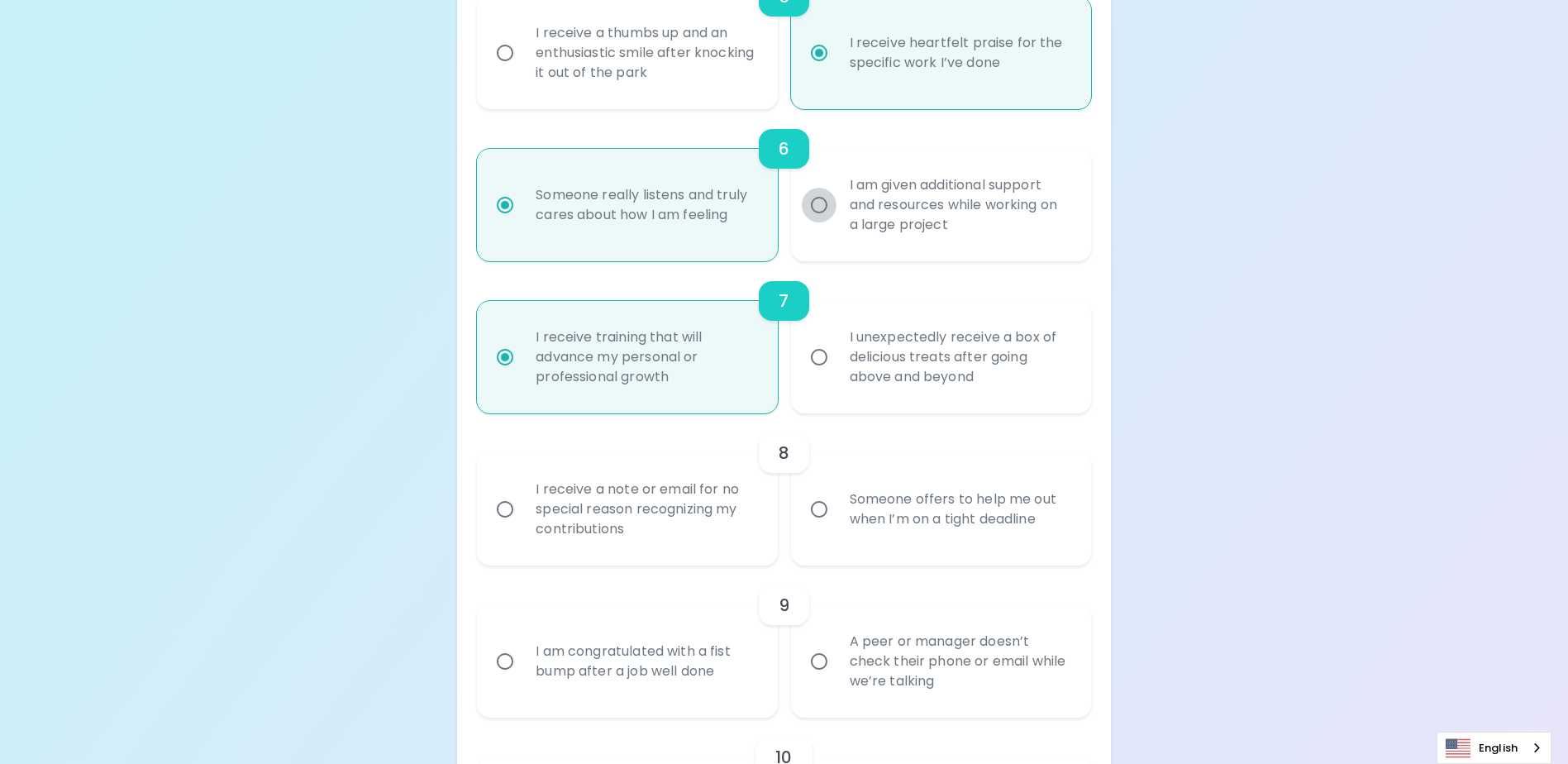
radio input "false"
radio input "true"
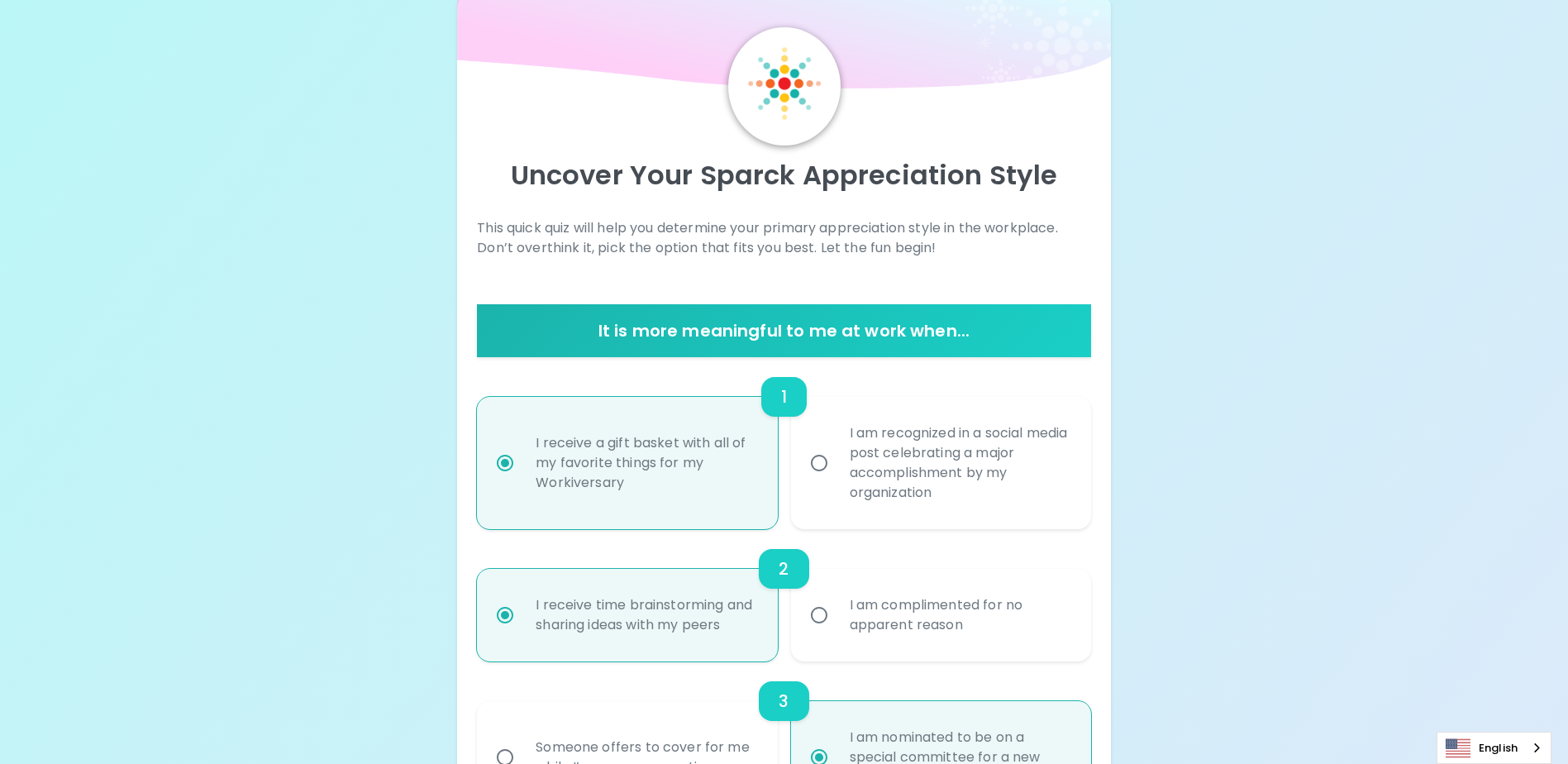
scroll to position [27, 0]
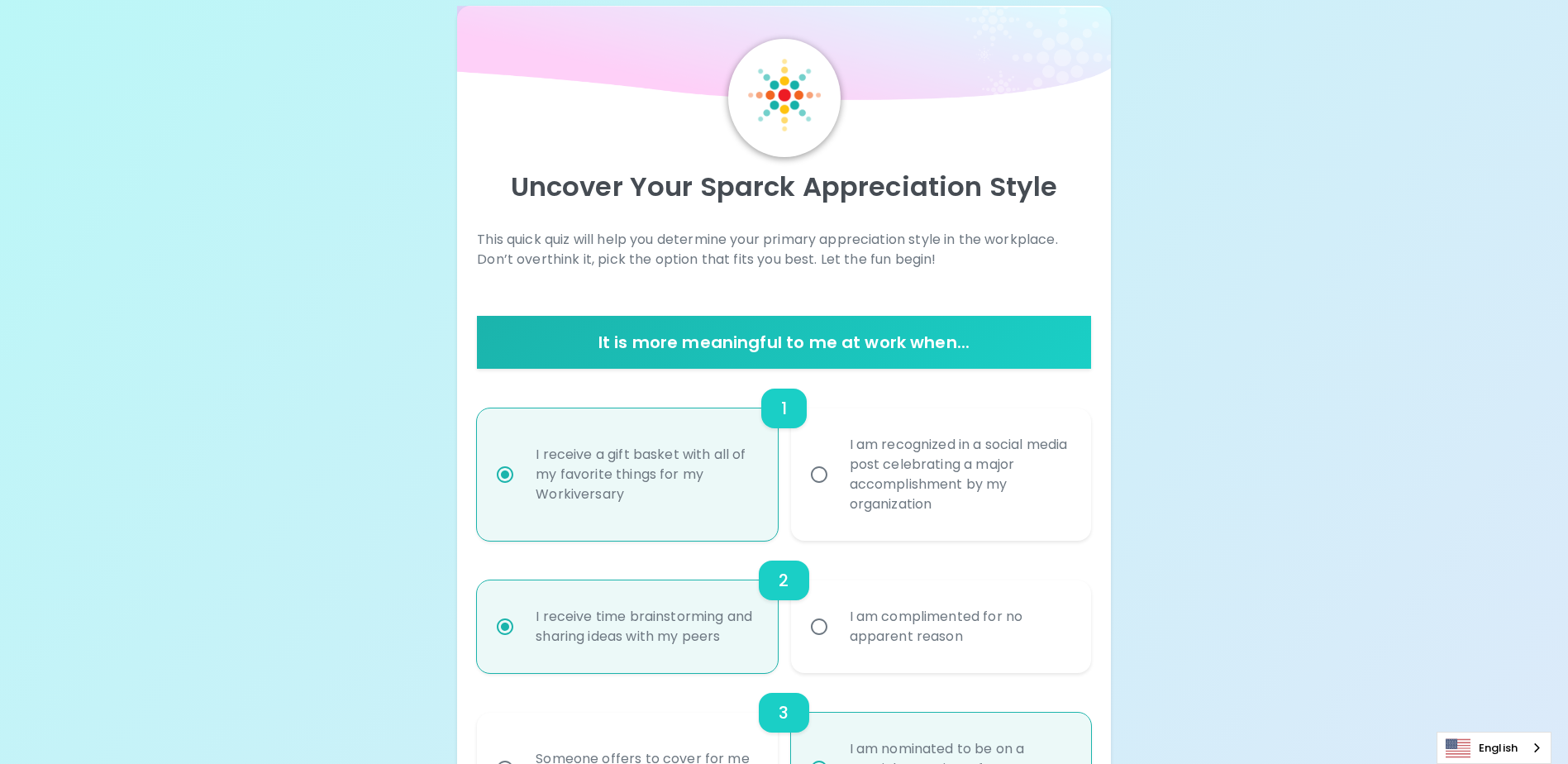
radio input "true"
drag, startPoint x: 483, startPoint y: 259, endPoint x: 1111, endPoint y: 272, distance: 628.1
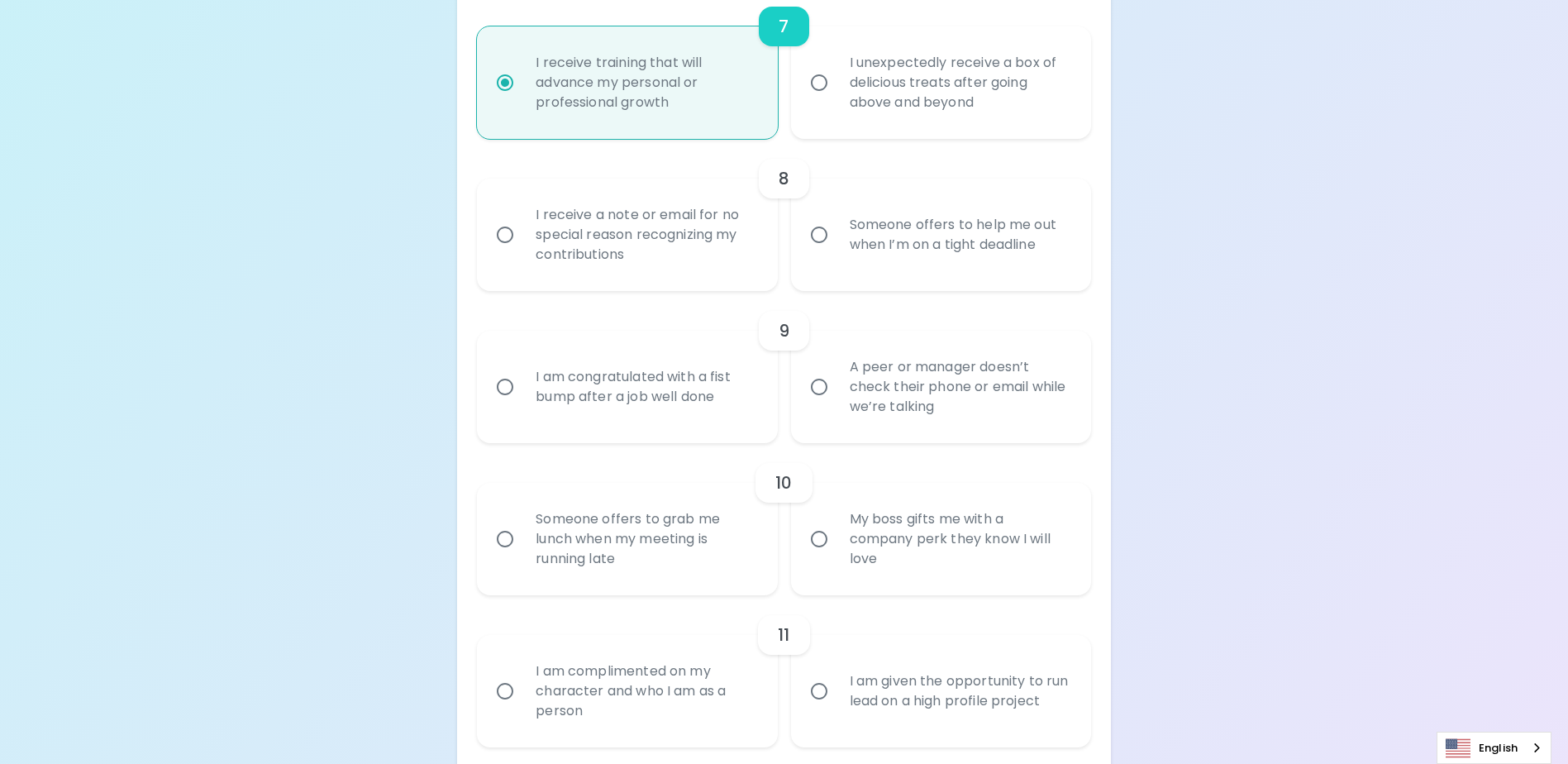
scroll to position [1378, 0]
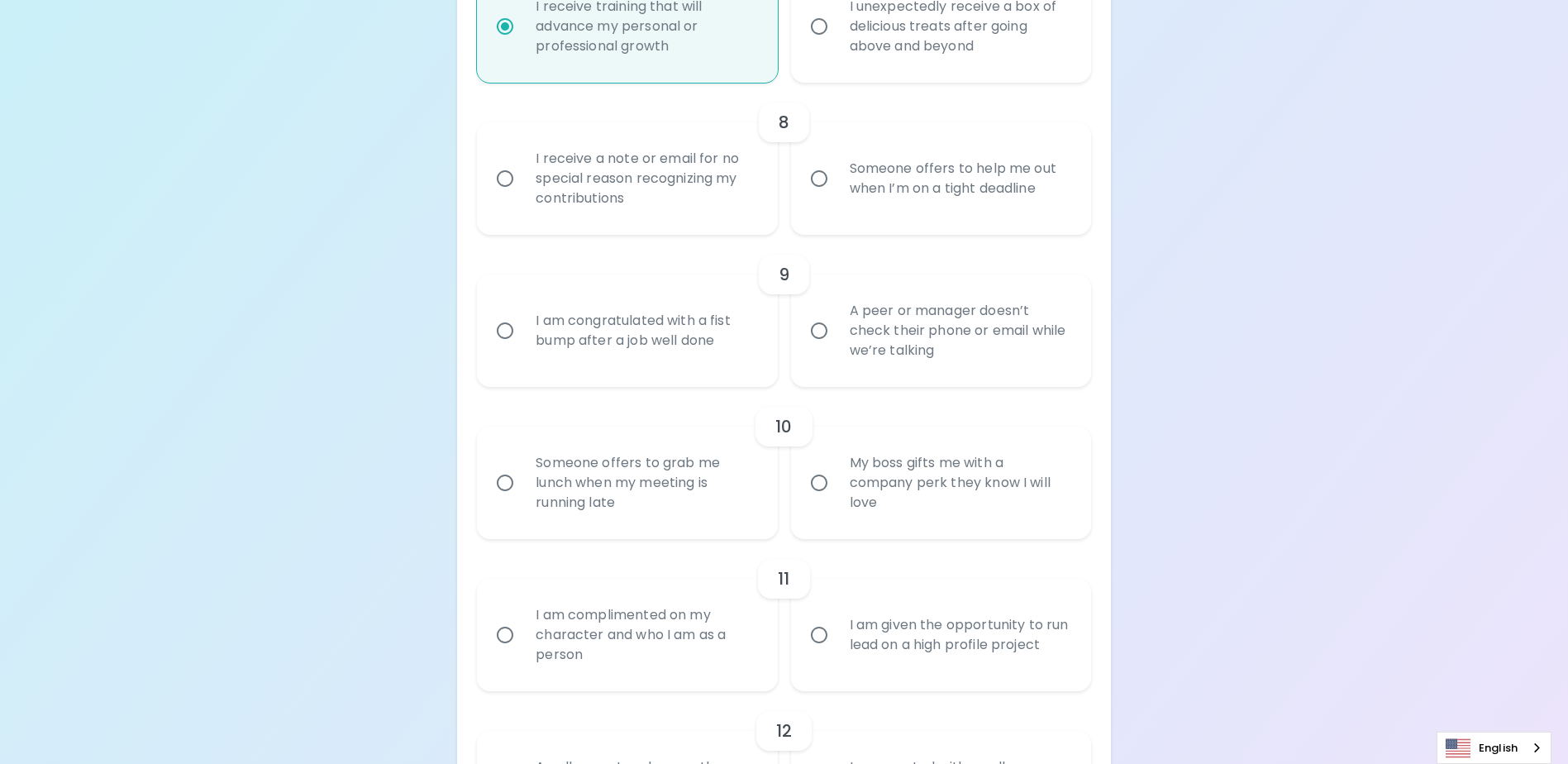
click at [940, 216] on div "Someone offers to help me out when I’m on a tight deadline" at bounding box center [959, 178] width 246 height 79
click at [836, 196] on input "Someone offers to help me out when I’m on a tight deadline" at bounding box center [819, 178] width 35 height 35
radio input "false"
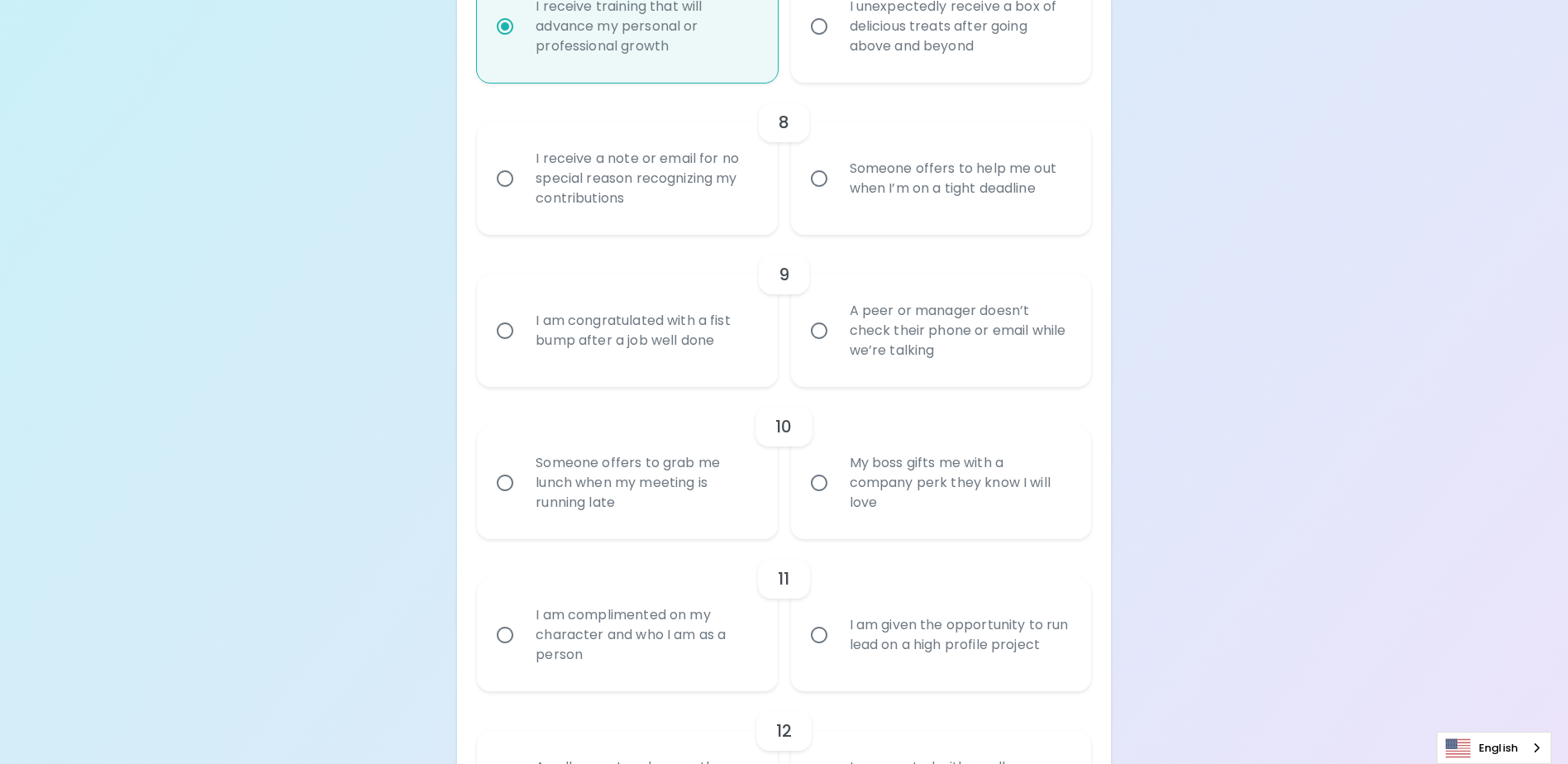
radio input "false"
radio input "true"
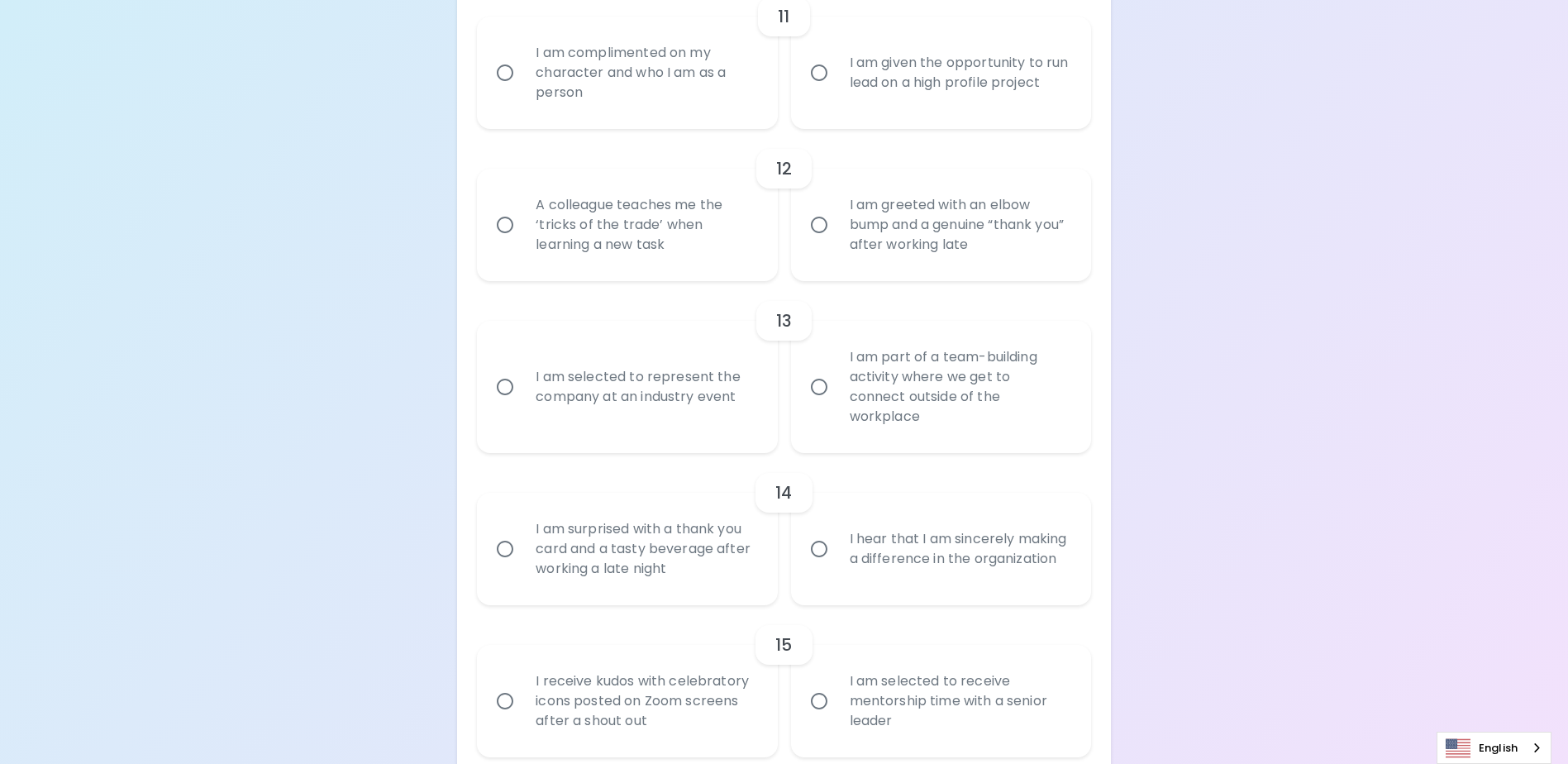
scroll to position [2014, 0]
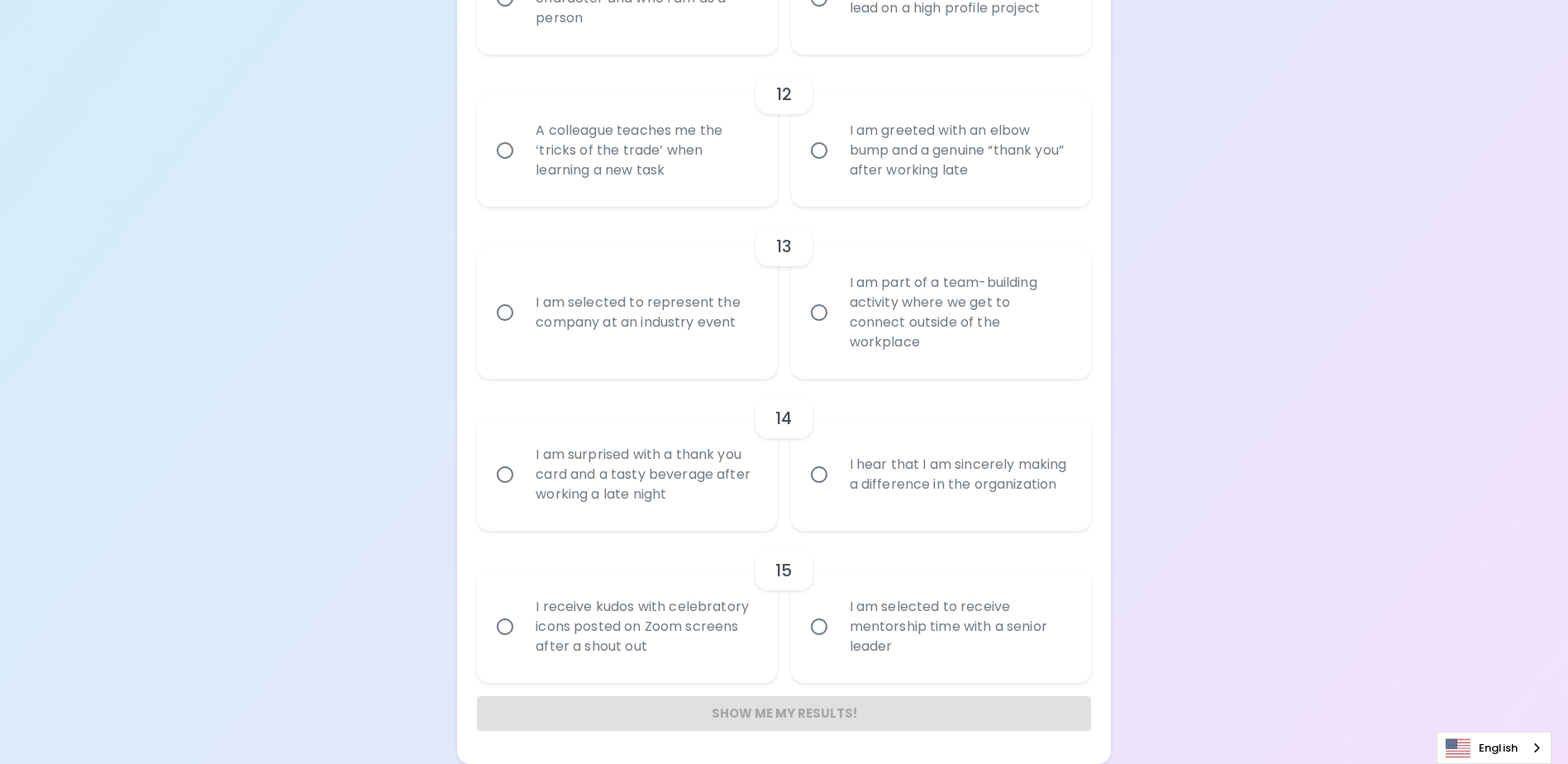
radio input "true"
click at [858, 630] on div "I am selected to receive mentorship time with a senior leader" at bounding box center [959, 626] width 246 height 99
click at [836, 630] on input "I am selected to receive mentorship time with a senior leader" at bounding box center [819, 626] width 35 height 35
radio input "false"
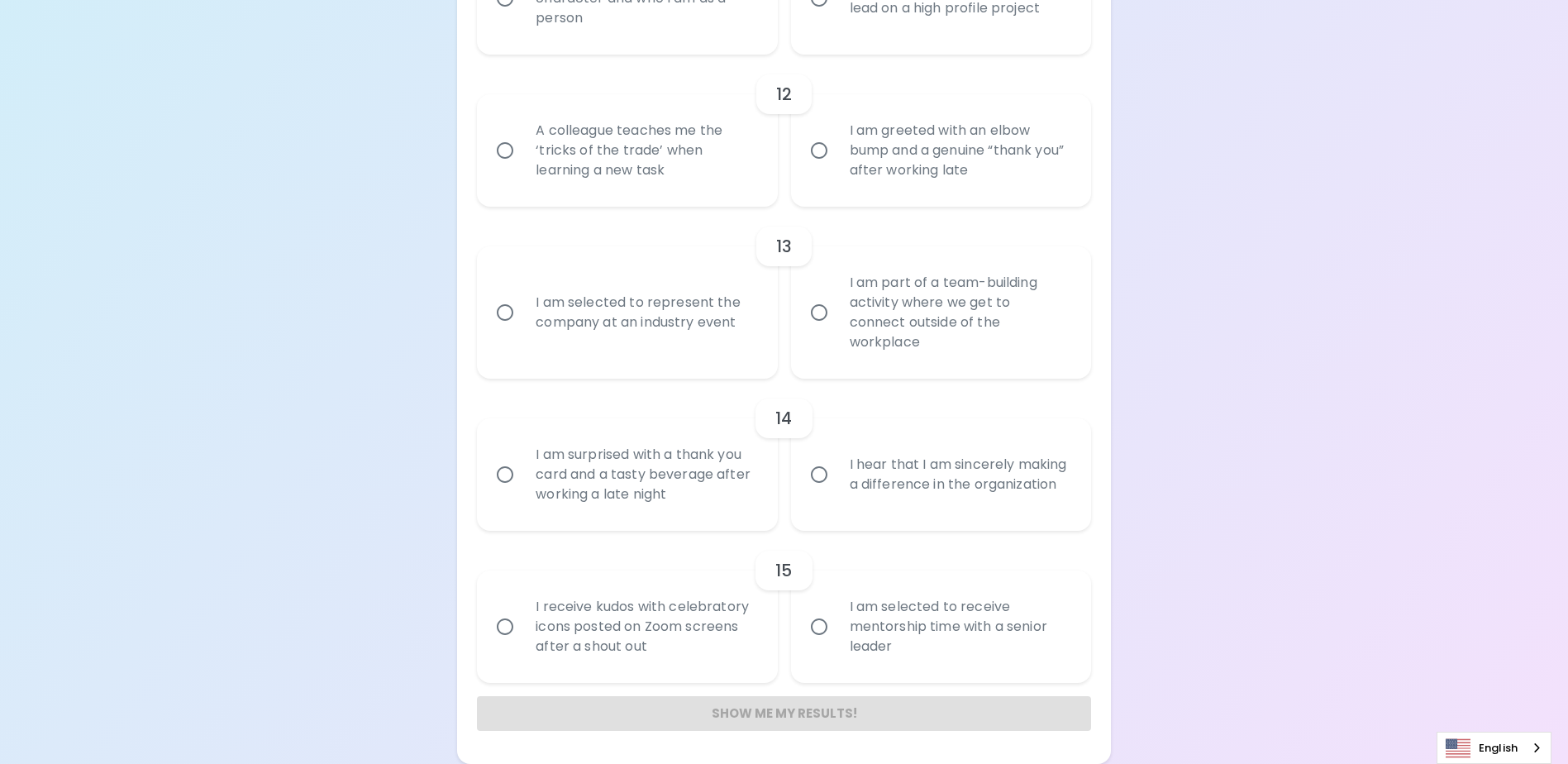
radio input "false"
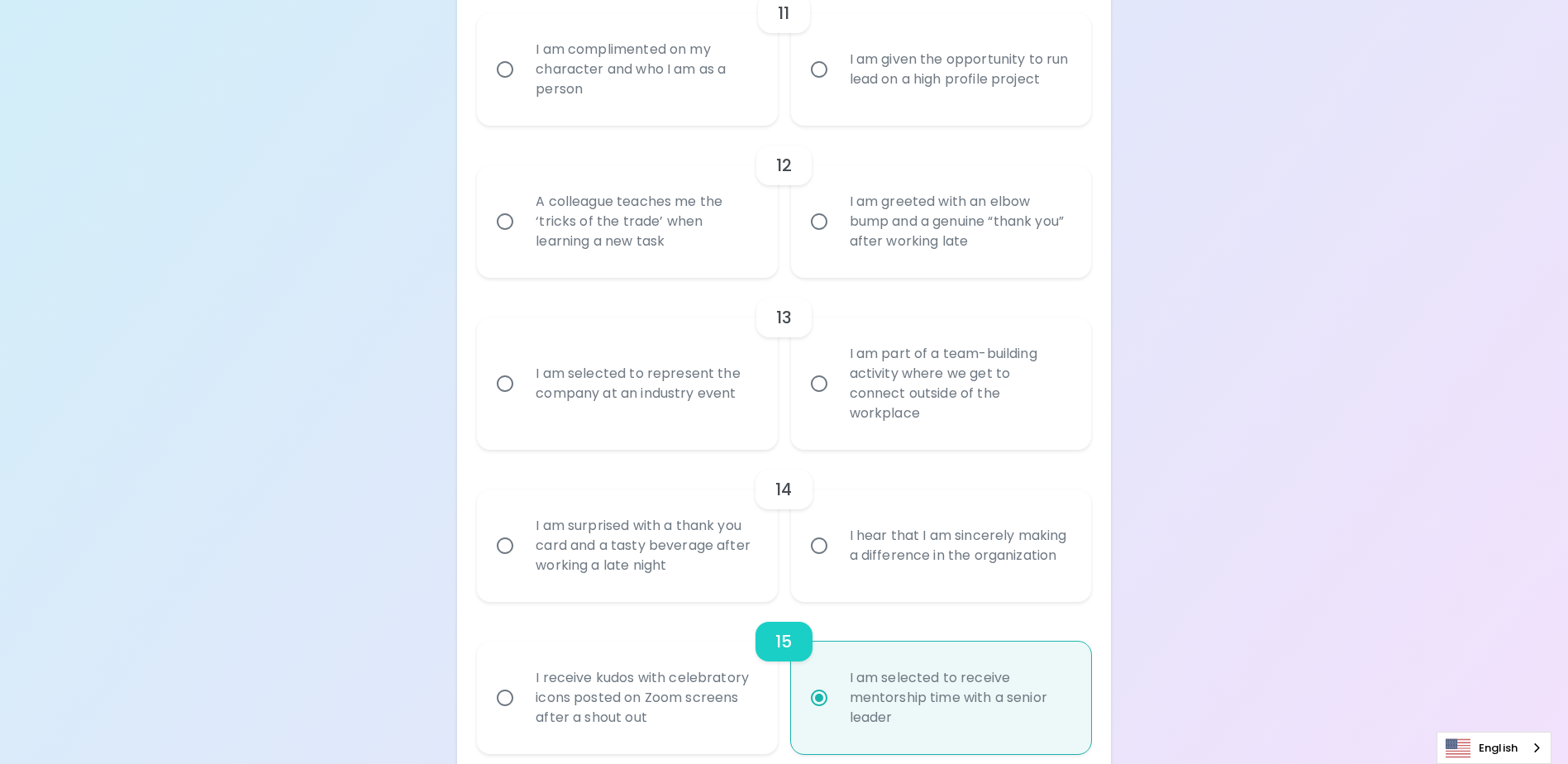
scroll to position [1931, 0]
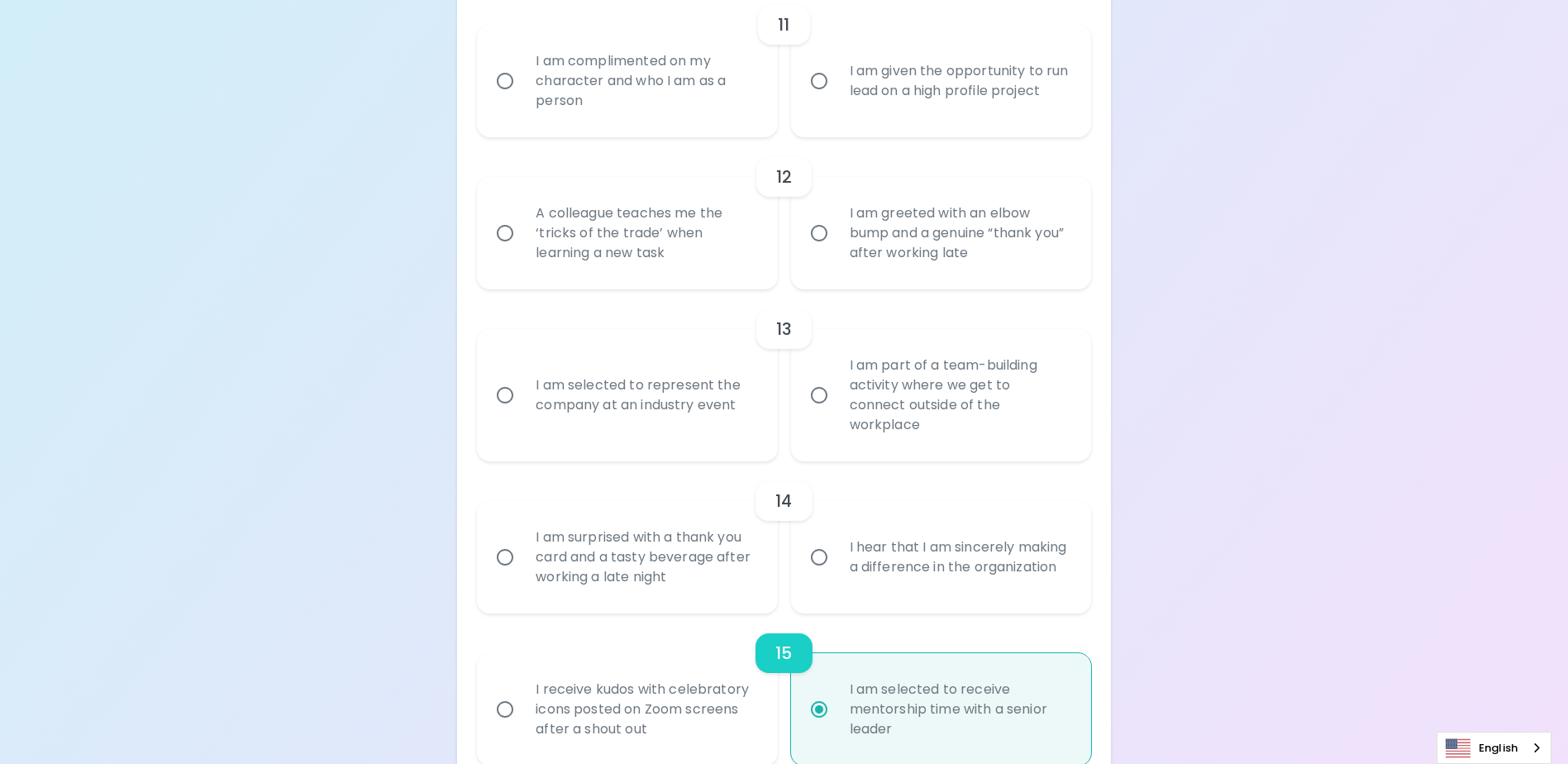
radio input "true"
click at [924, 419] on div "I am part of a team-building activity where we get to connect outside of the wo…" at bounding box center [959, 395] width 246 height 119
click at [836, 412] on input "I am part of a team-building activity where we get to connect outside of the wo…" at bounding box center [819, 395] width 35 height 35
radio input "false"
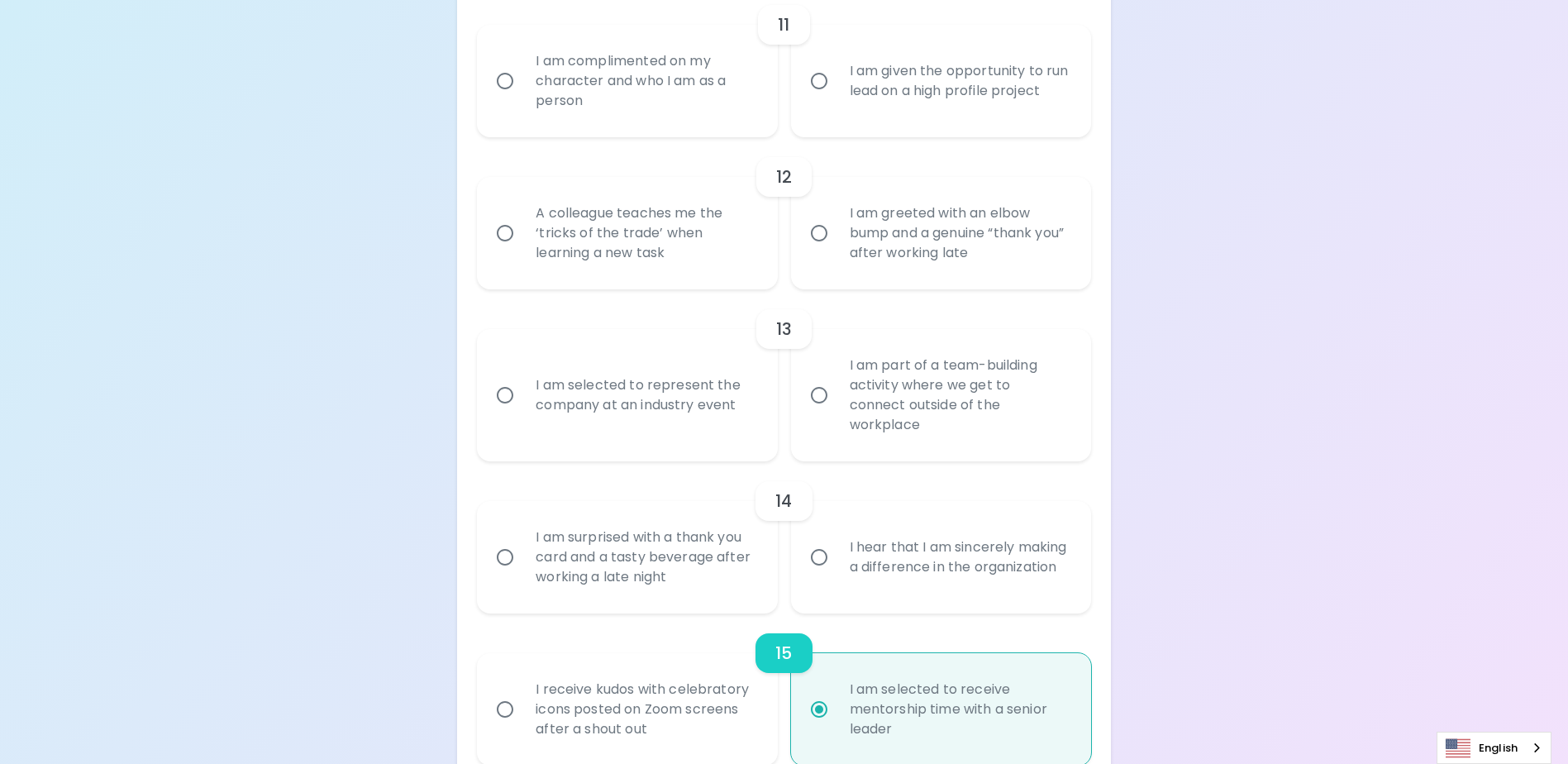
radio input "false"
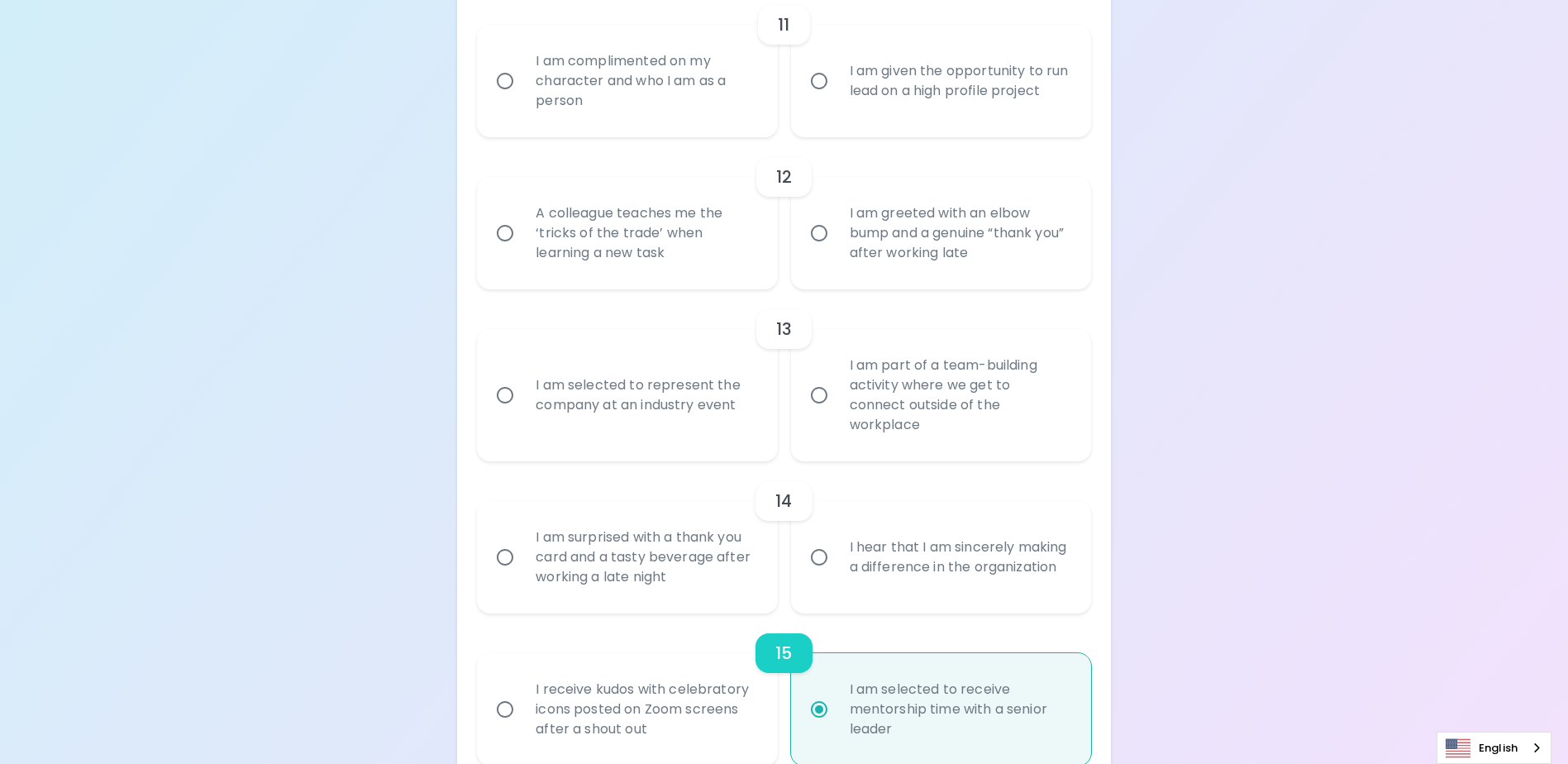
radio input "false"
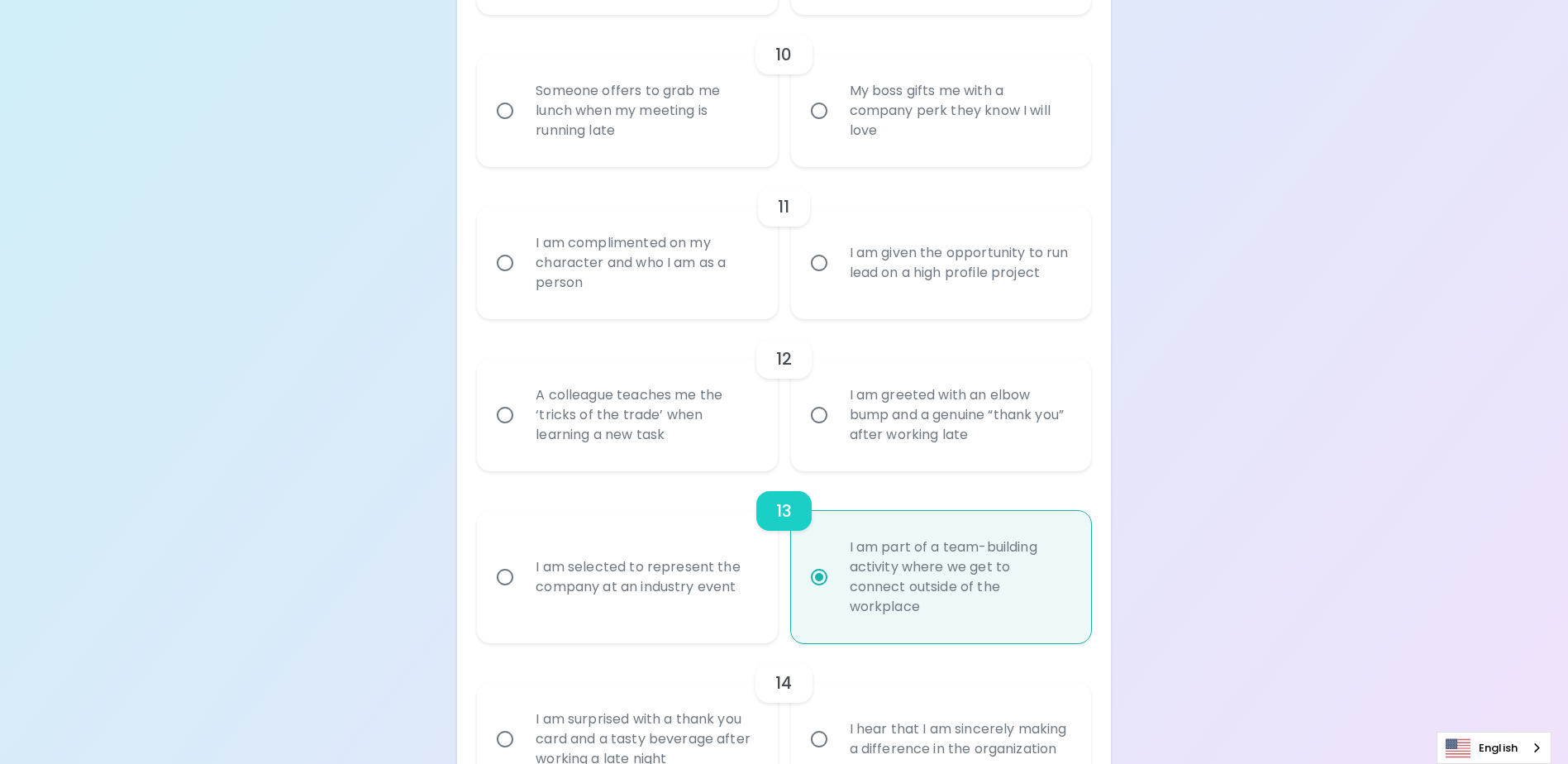
scroll to position [1739, 0]
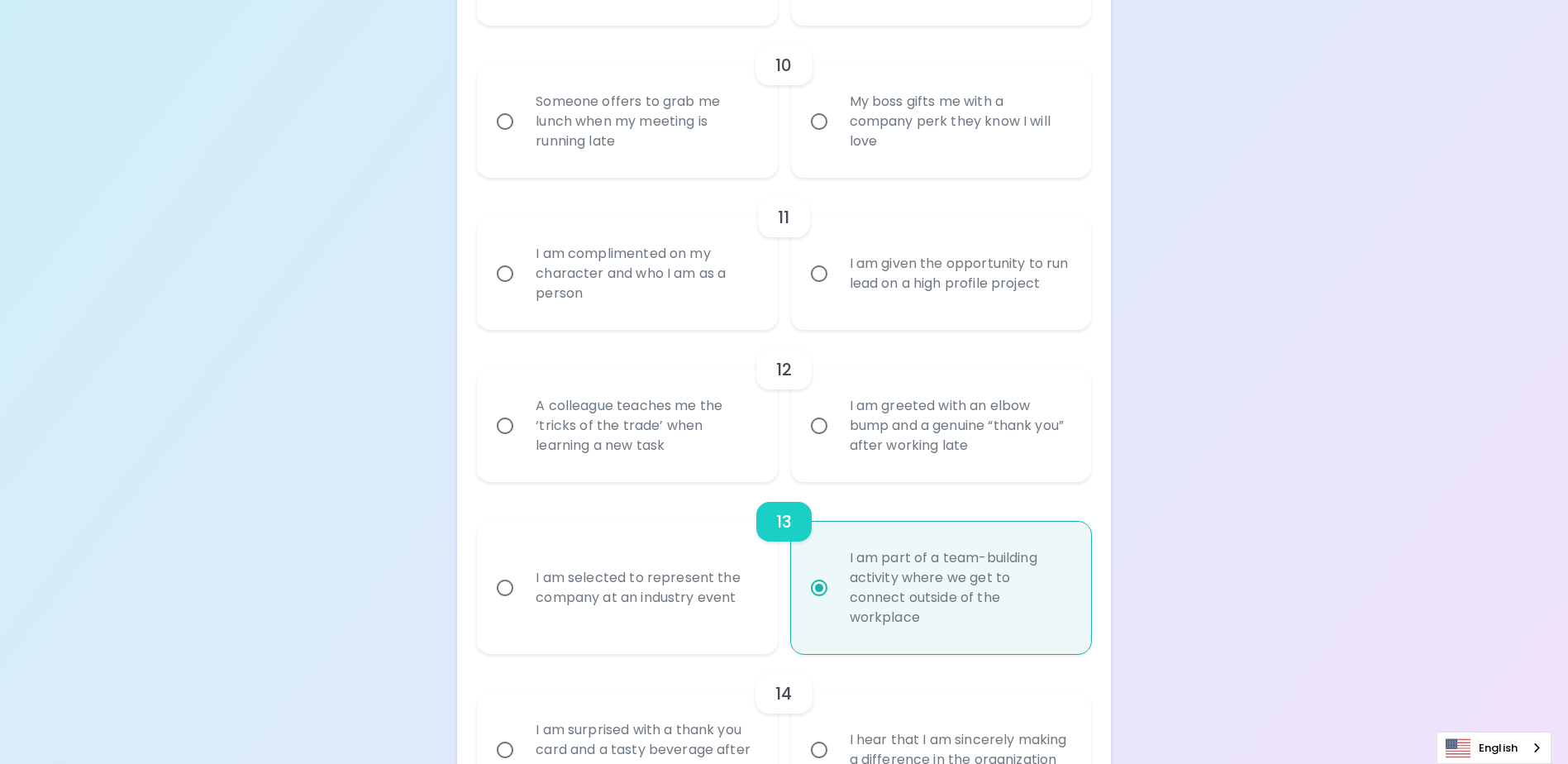
radio input "true"
click at [664, 455] on div "A colleague teaches me the ‘tricks of the trade’ when learning a new task" at bounding box center [644, 426] width 246 height 99
click at [522, 443] on input "A colleague teaches me the ‘tricks of the trade’ when learning a new task" at bounding box center [505, 426] width 35 height 35
radio input "false"
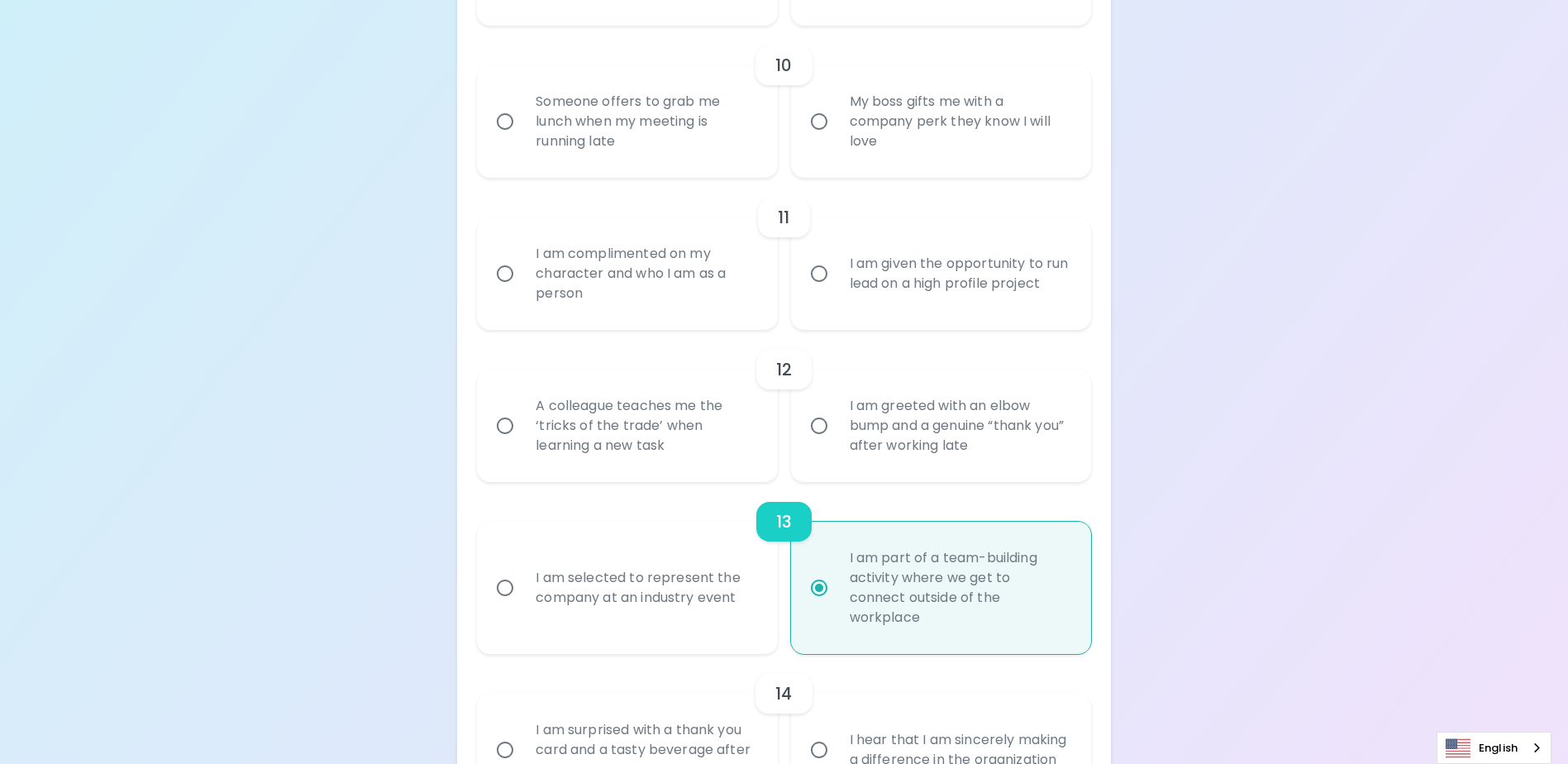
radio input "false"
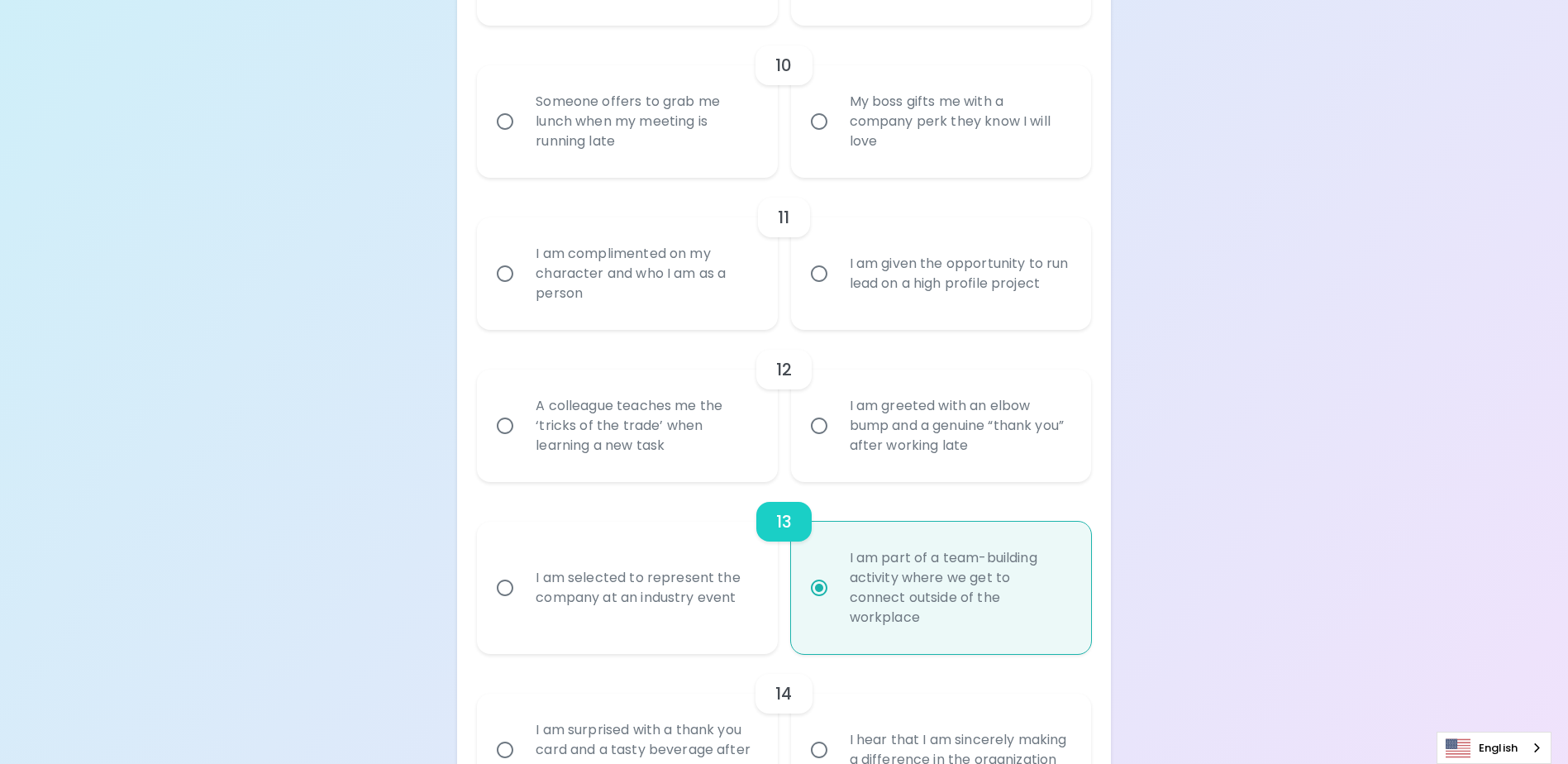
radio input "false"
radio input "true"
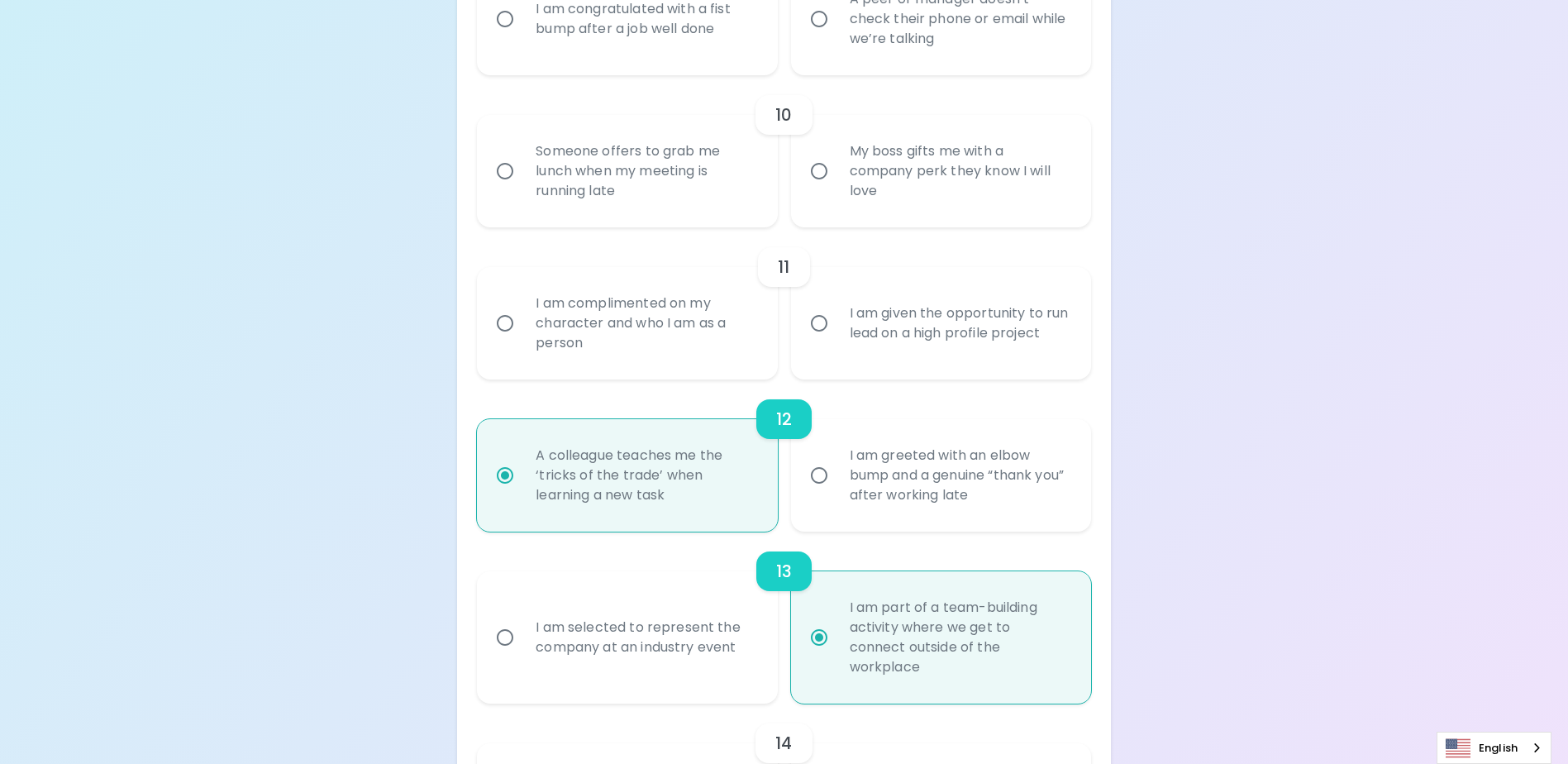
scroll to position [1705, 0]
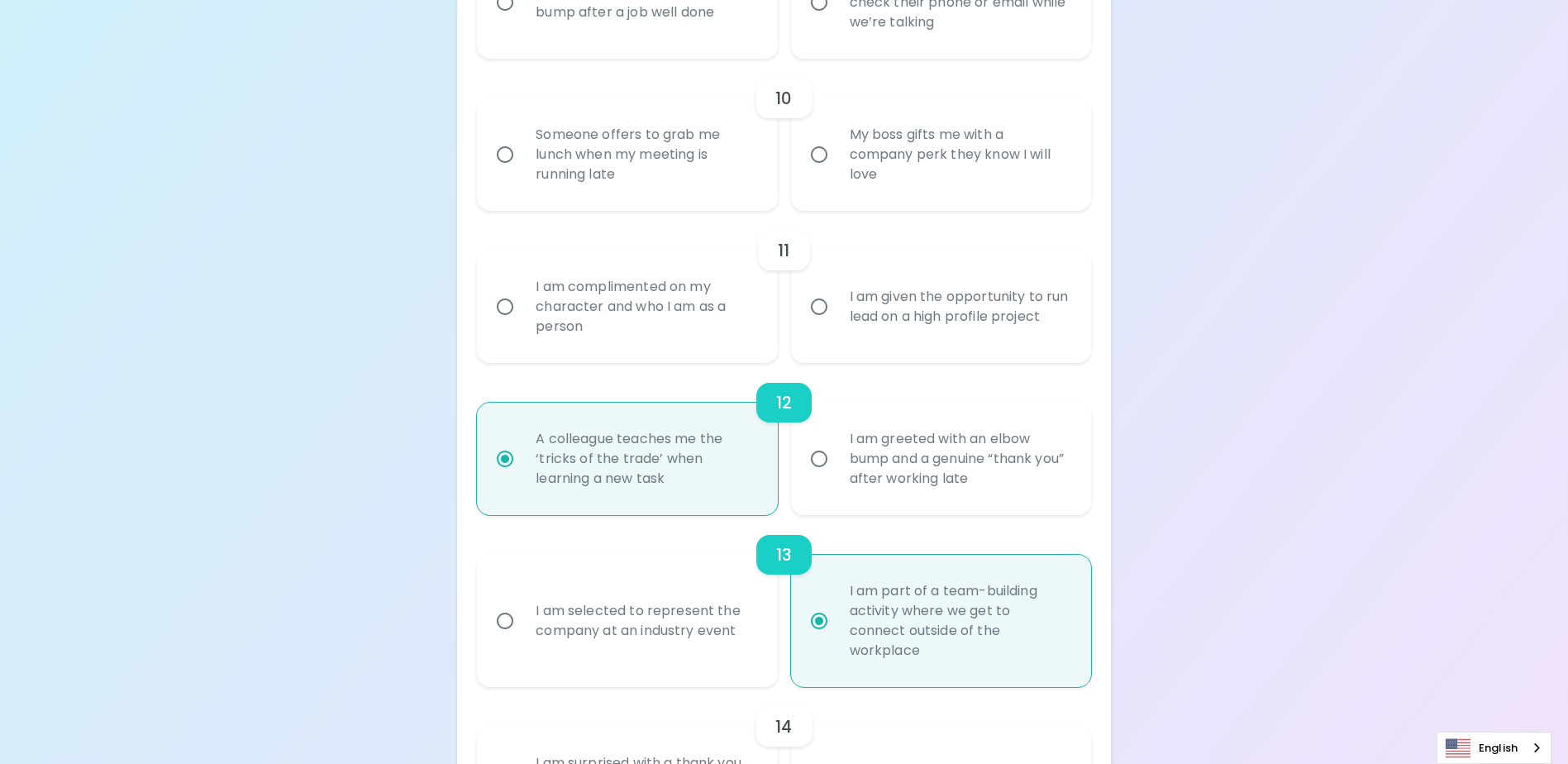
radio input "true"
click at [894, 338] on div "I am given the opportunity to run lead on a high profile project" at bounding box center [959, 307] width 246 height 79
click at [836, 324] on input "I am given the opportunity to run lead on a high profile project" at bounding box center [819, 306] width 35 height 35
radio input "false"
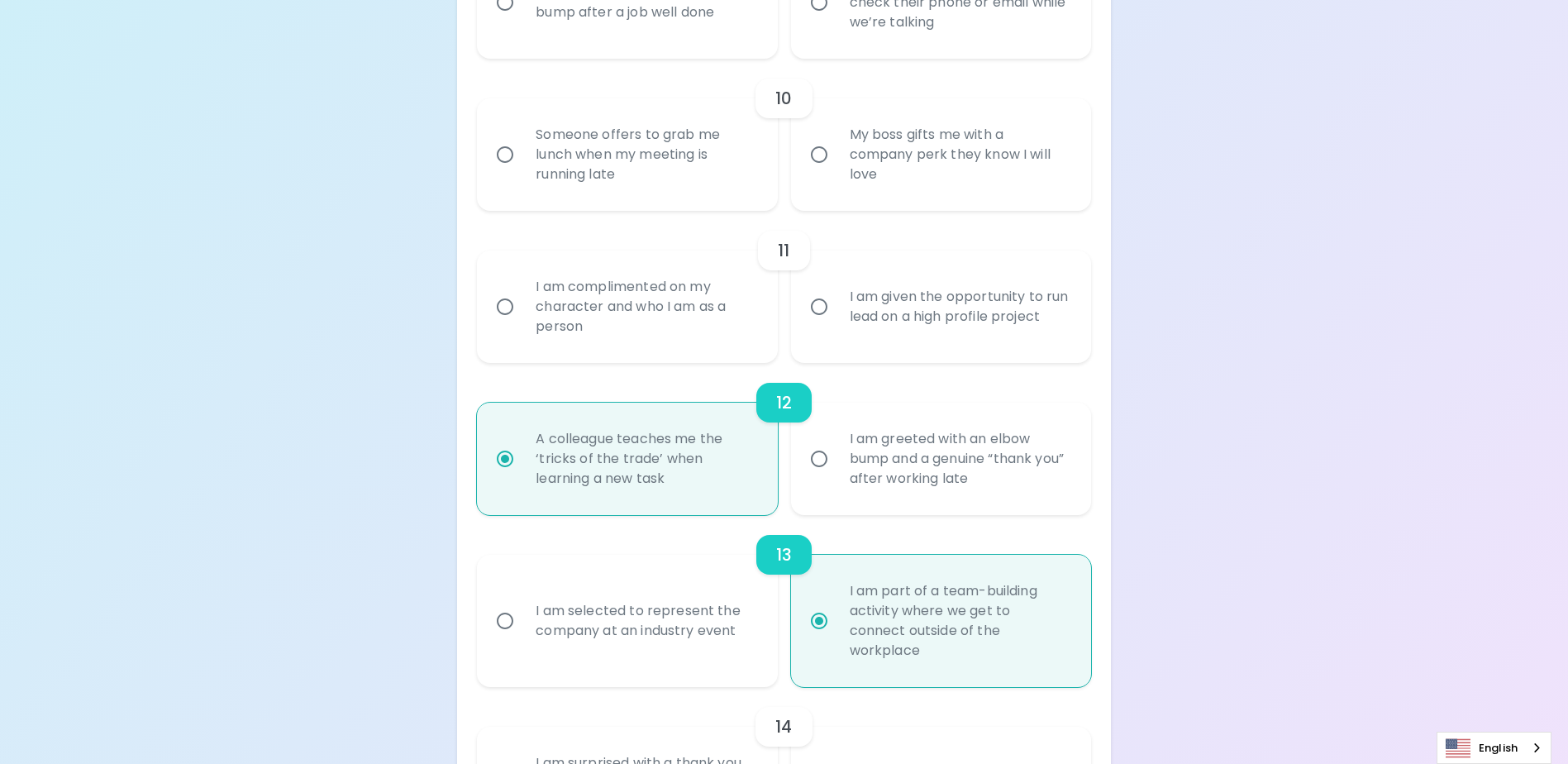
radio input "false"
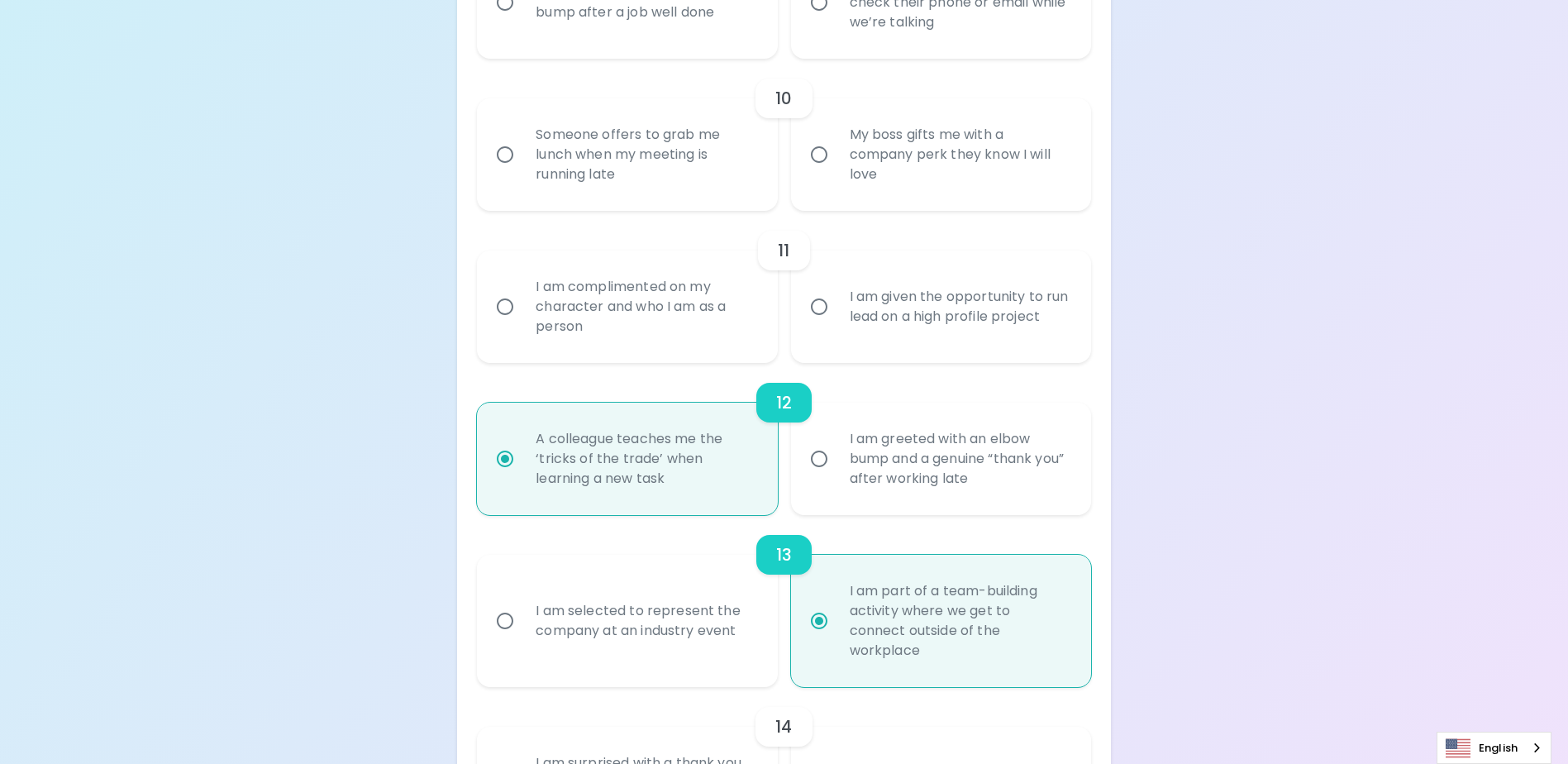
radio input "false"
radio input "true"
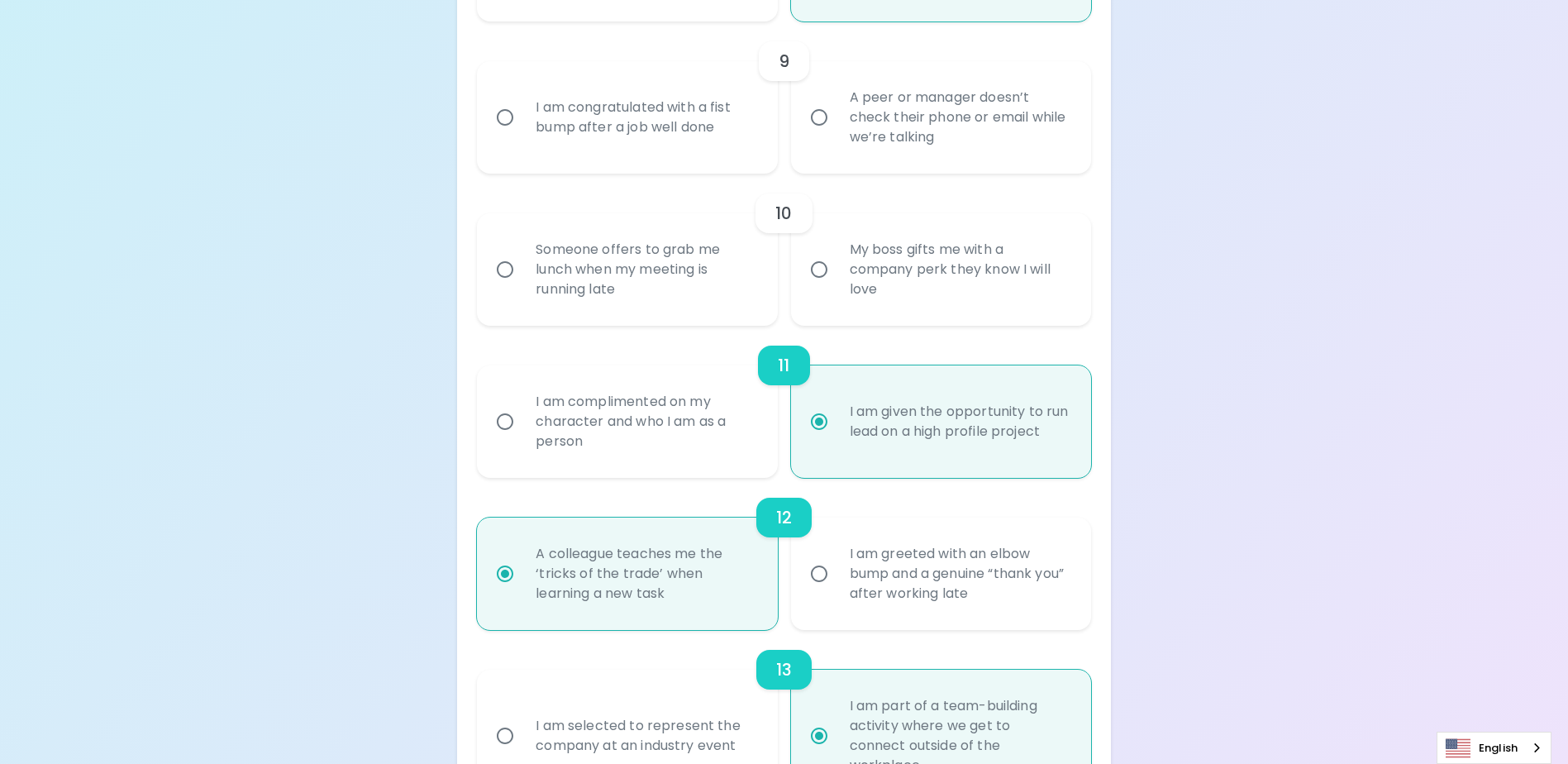
scroll to position [1563, 0]
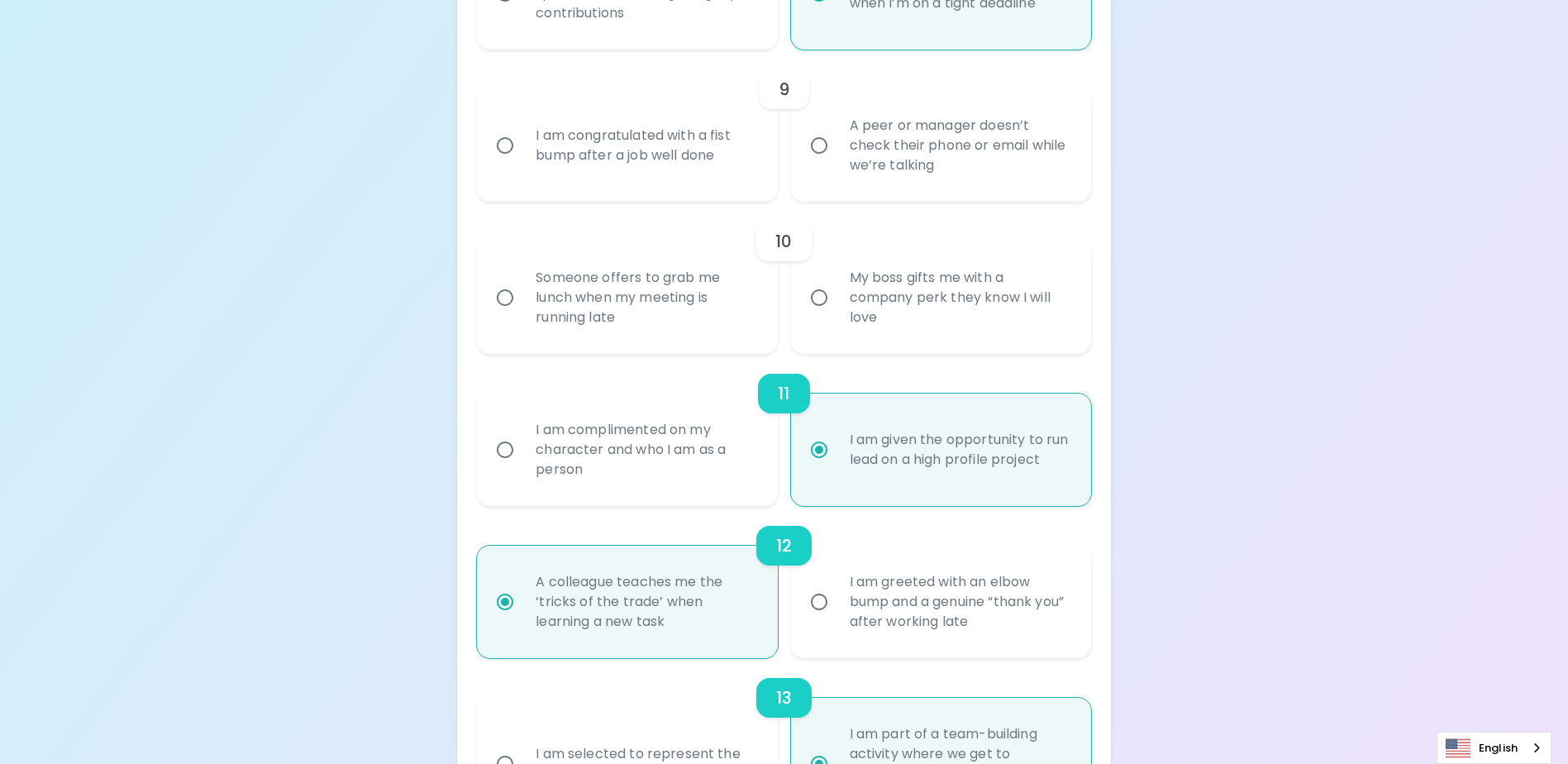
radio input "true"
click at [859, 339] on div "My boss gifts me with a company perk they know I will love" at bounding box center [959, 298] width 246 height 99
click at [836, 315] on input "My boss gifts me with a company perk they know I will love" at bounding box center [819, 297] width 35 height 35
radio input "false"
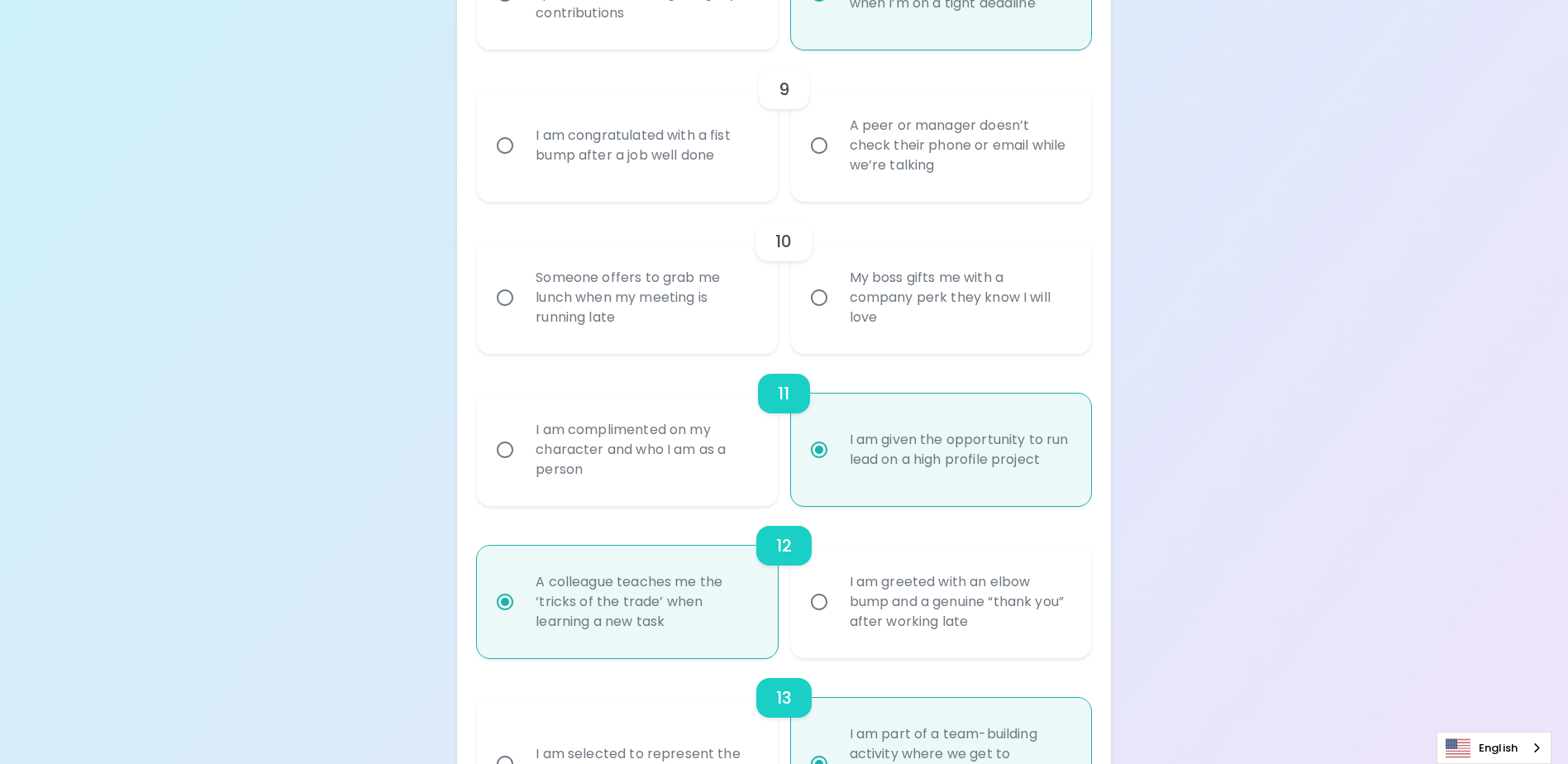
radio input "false"
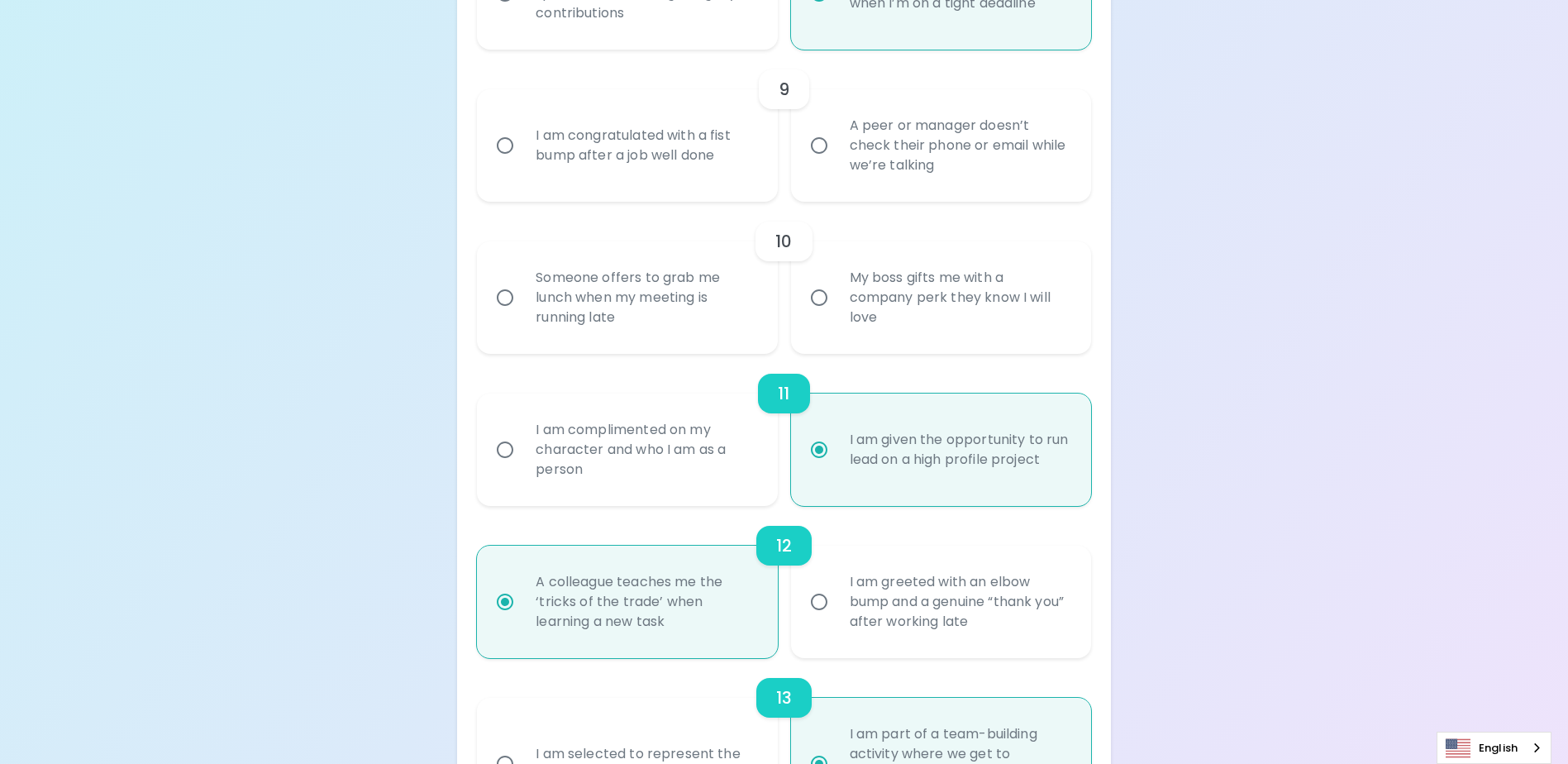
radio input "false"
radio input "true"
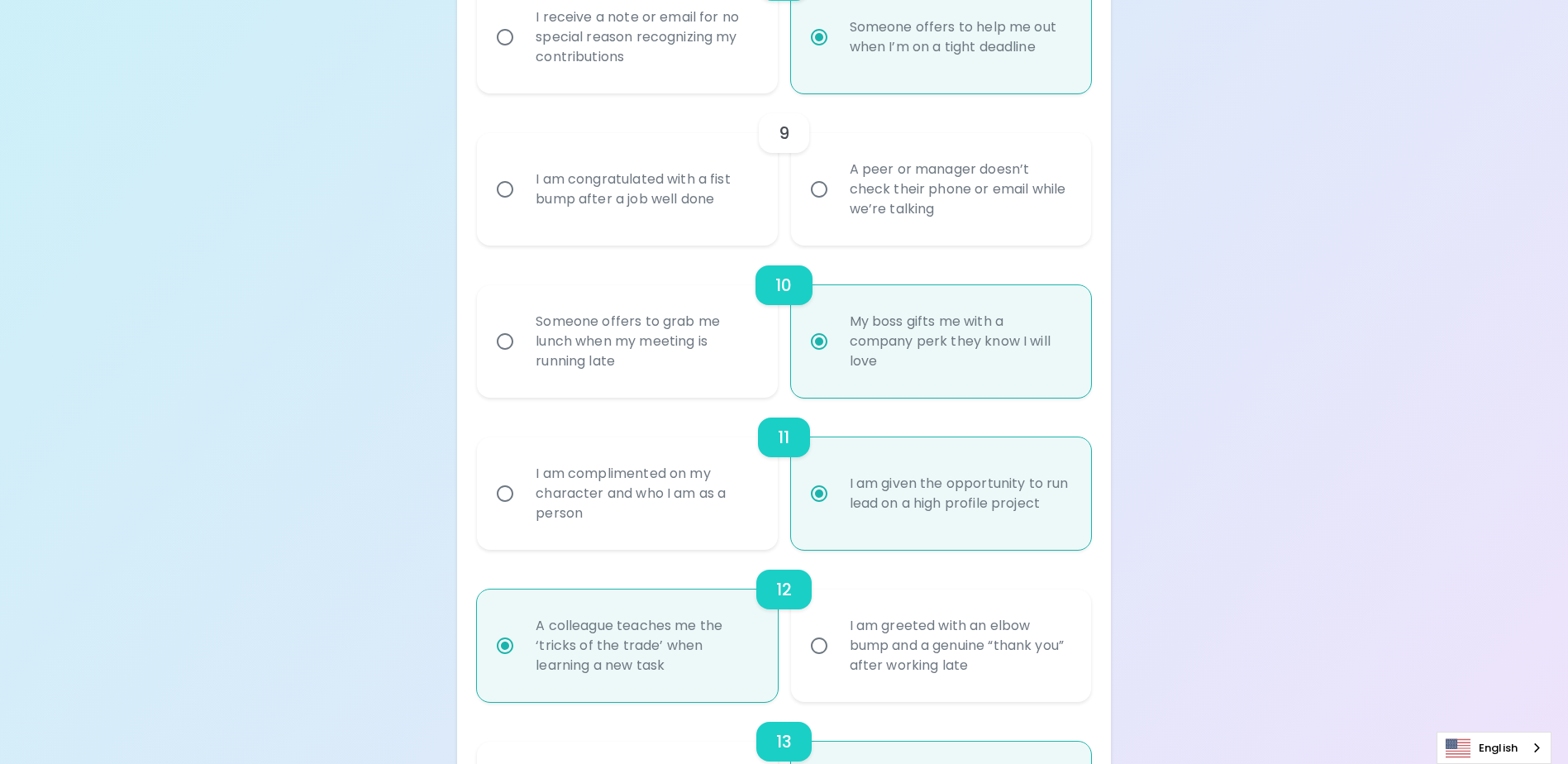
scroll to position [1420, 0]
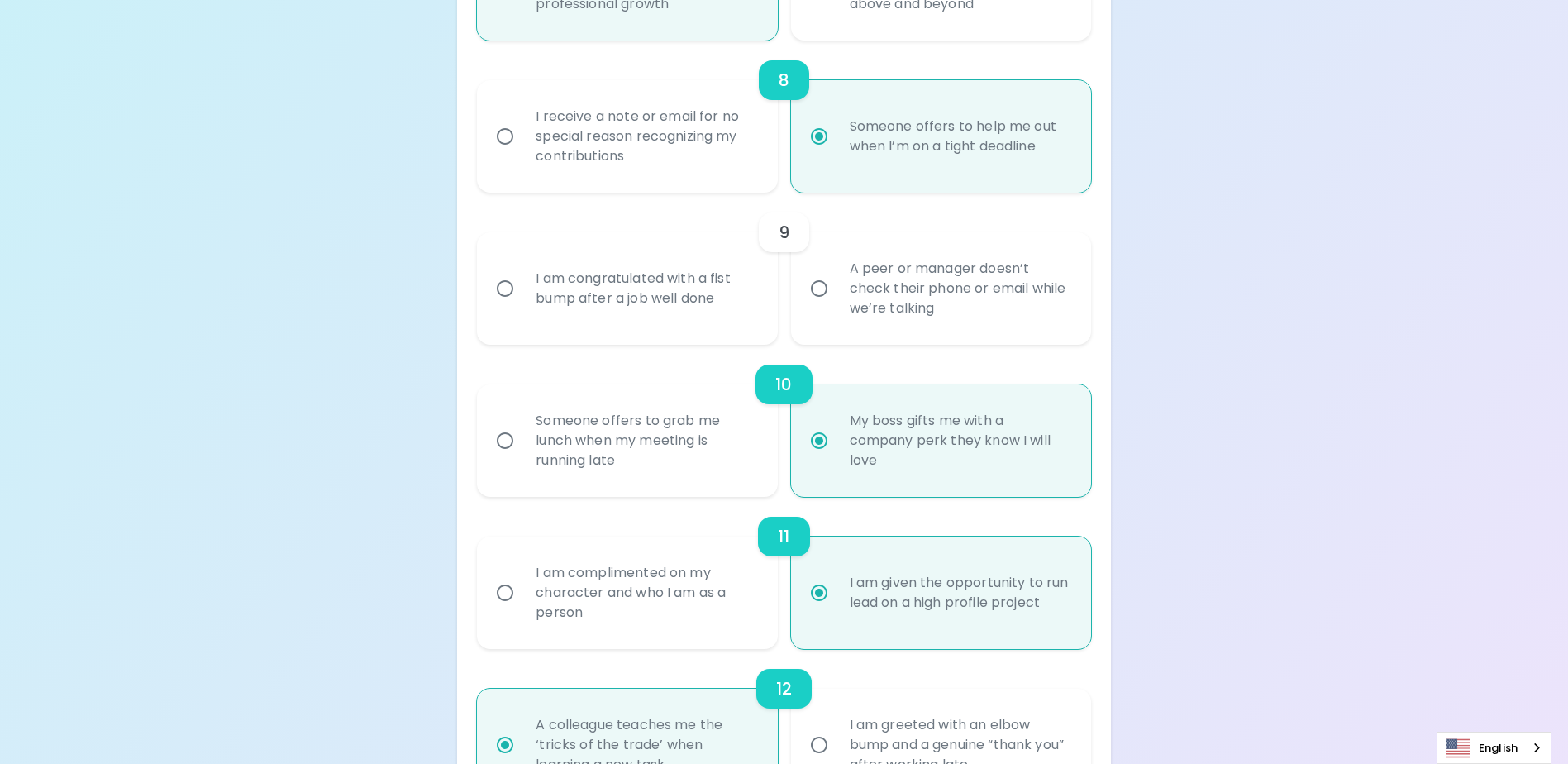
radio input "true"
click at [946, 338] on div "A peer or manager doesn’t check their phone or email while we’re talking" at bounding box center [959, 288] width 246 height 99
click at [836, 306] on input "A peer or manager doesn’t check their phone or email while we’re talking" at bounding box center [819, 288] width 35 height 35
radio input "false"
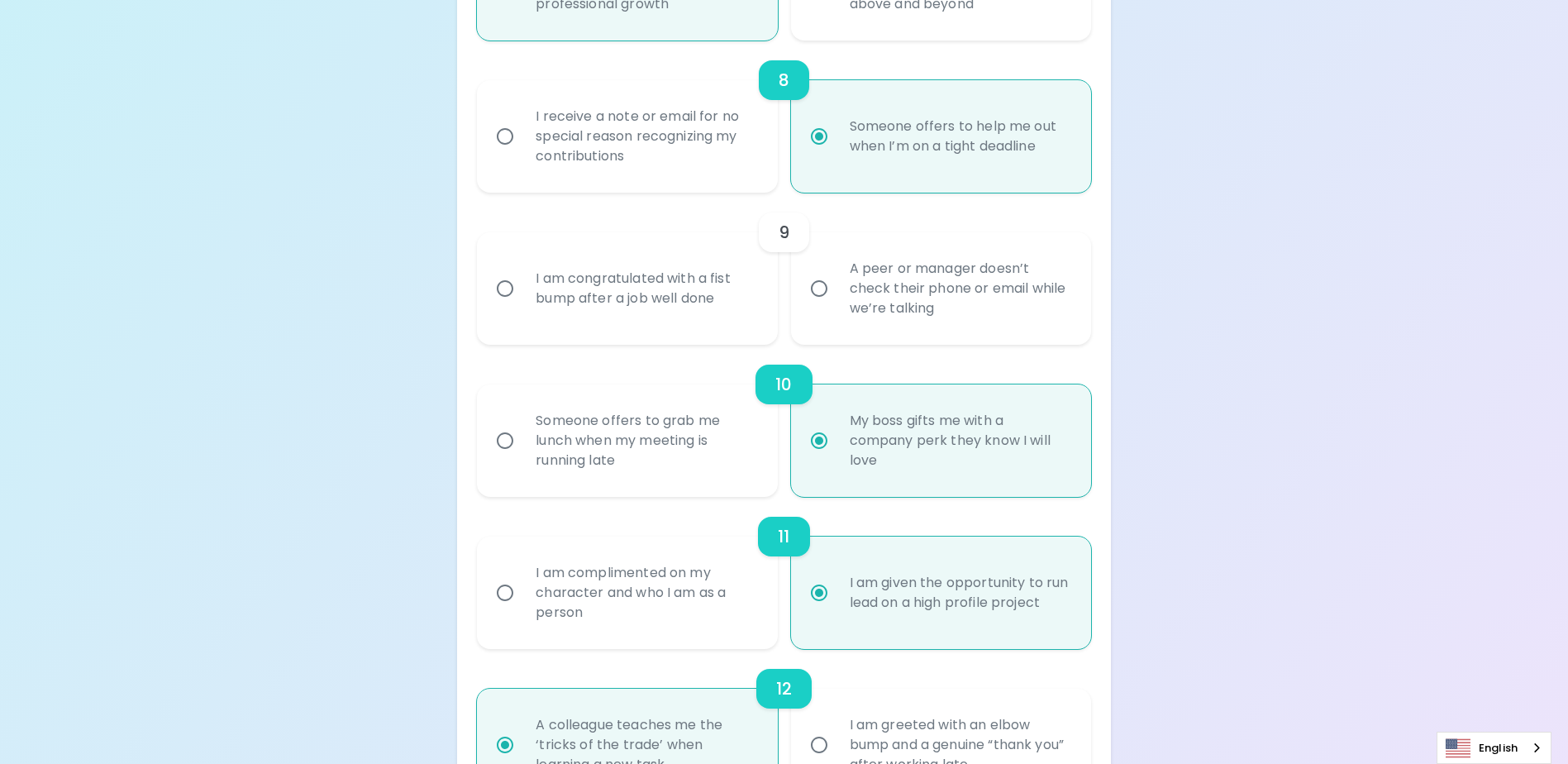
radio input "false"
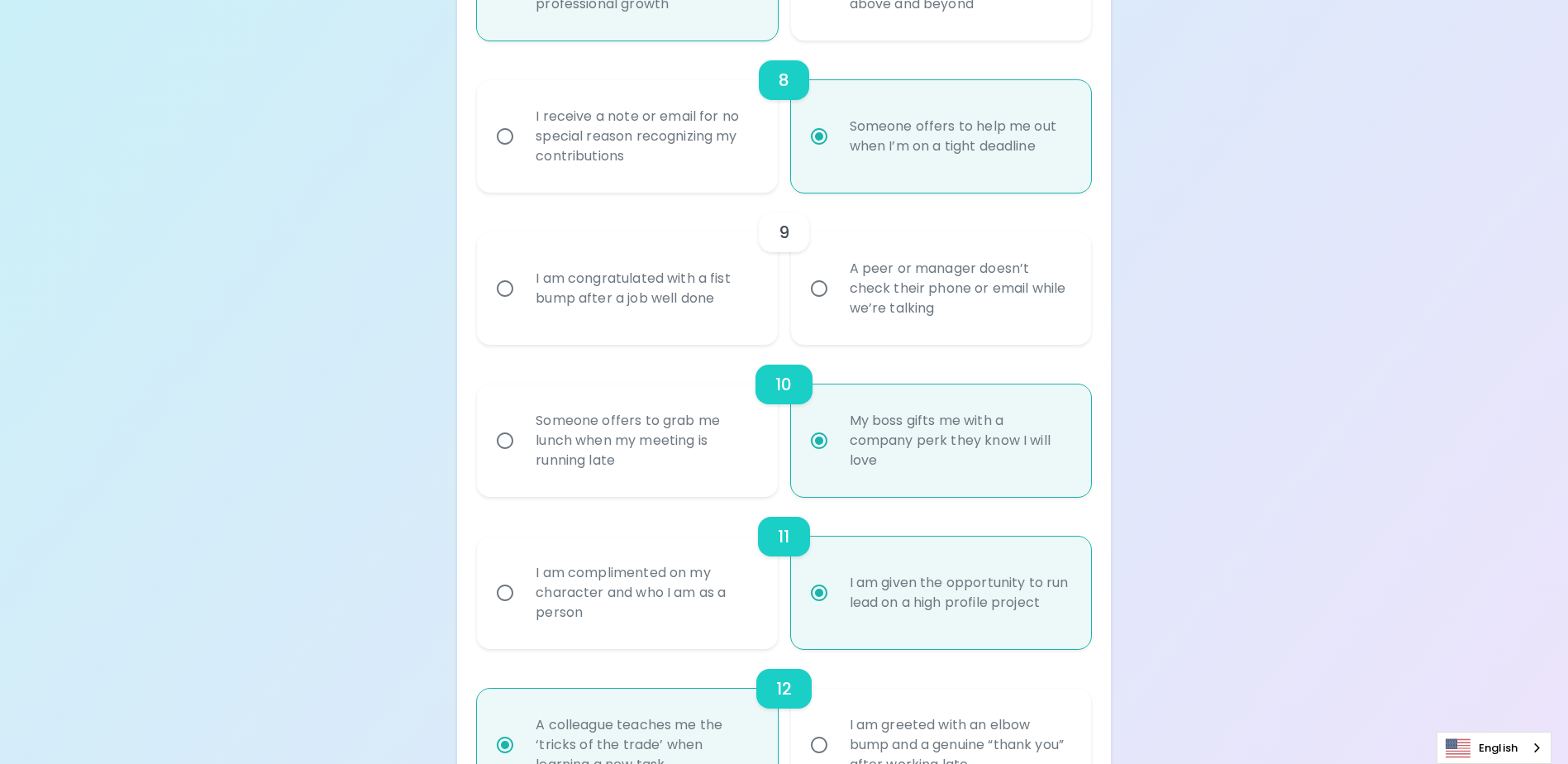
radio input "false"
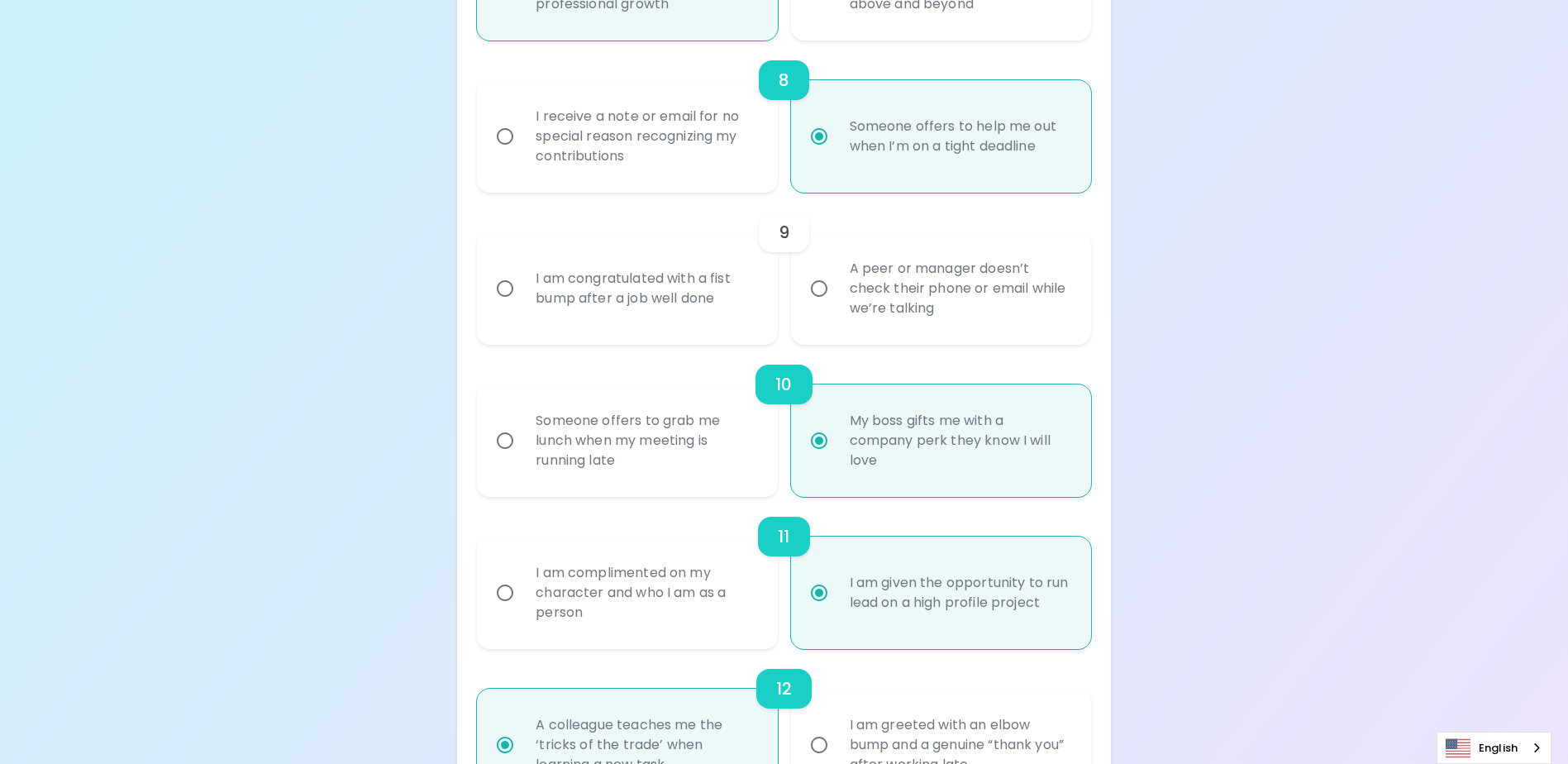
radio input "true"
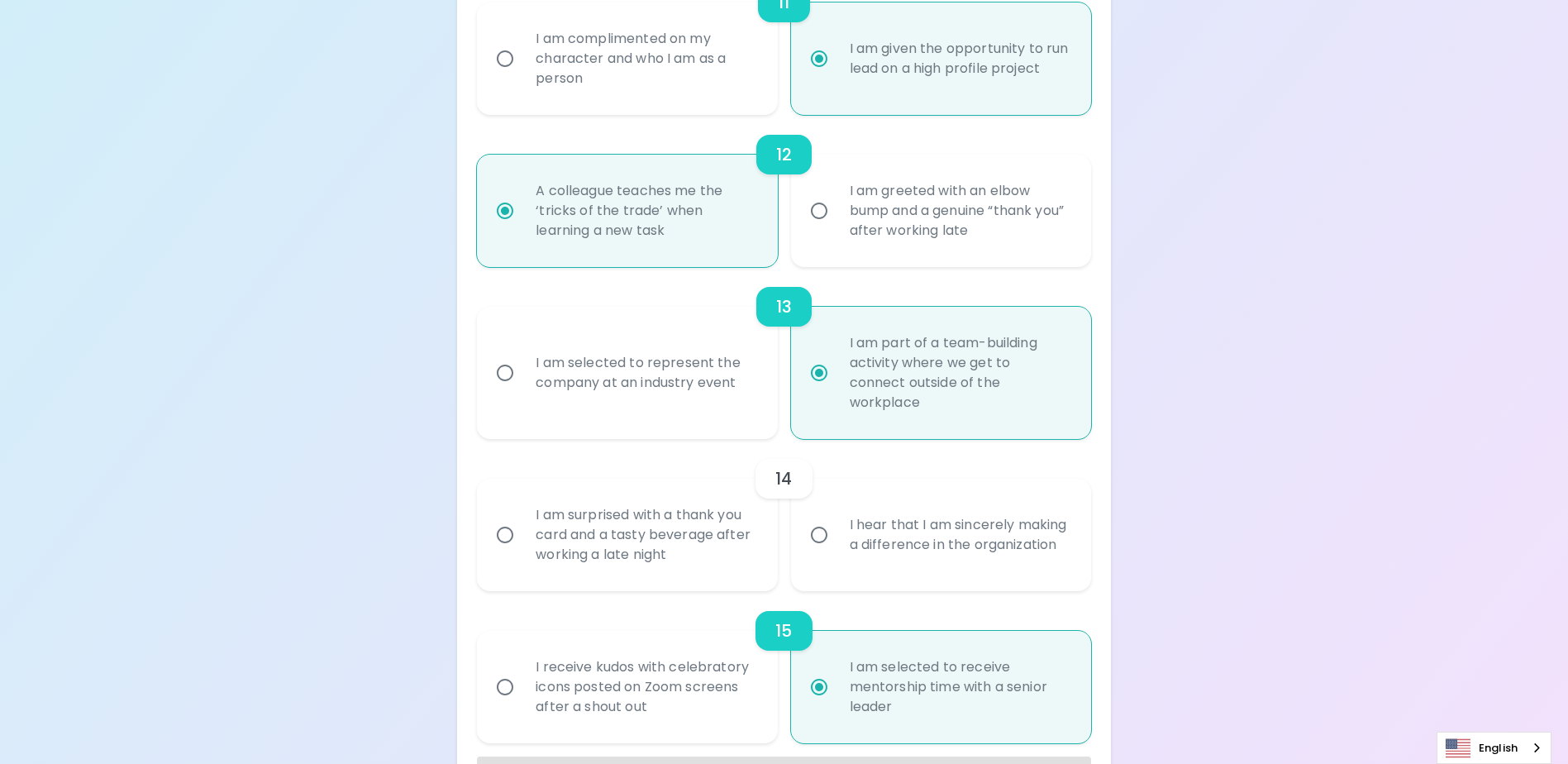
scroll to position [1965, 0]
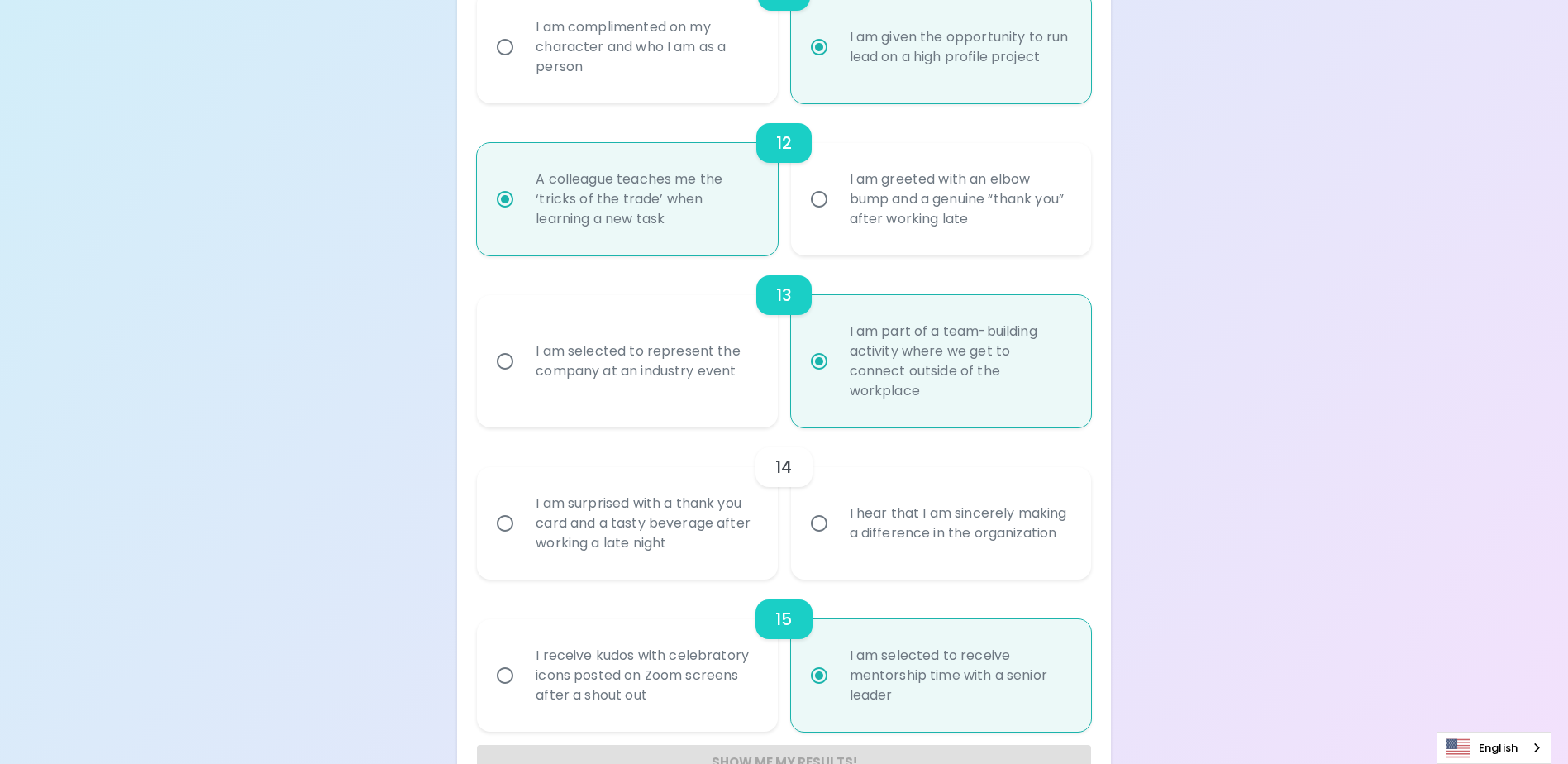
radio input "true"
click at [897, 537] on div "I hear that I am sincerely making a difference in the organization" at bounding box center [959, 523] width 246 height 79
click at [836, 537] on input "I hear that I am sincerely making a difference in the organization" at bounding box center [819, 523] width 35 height 35
radio input "false"
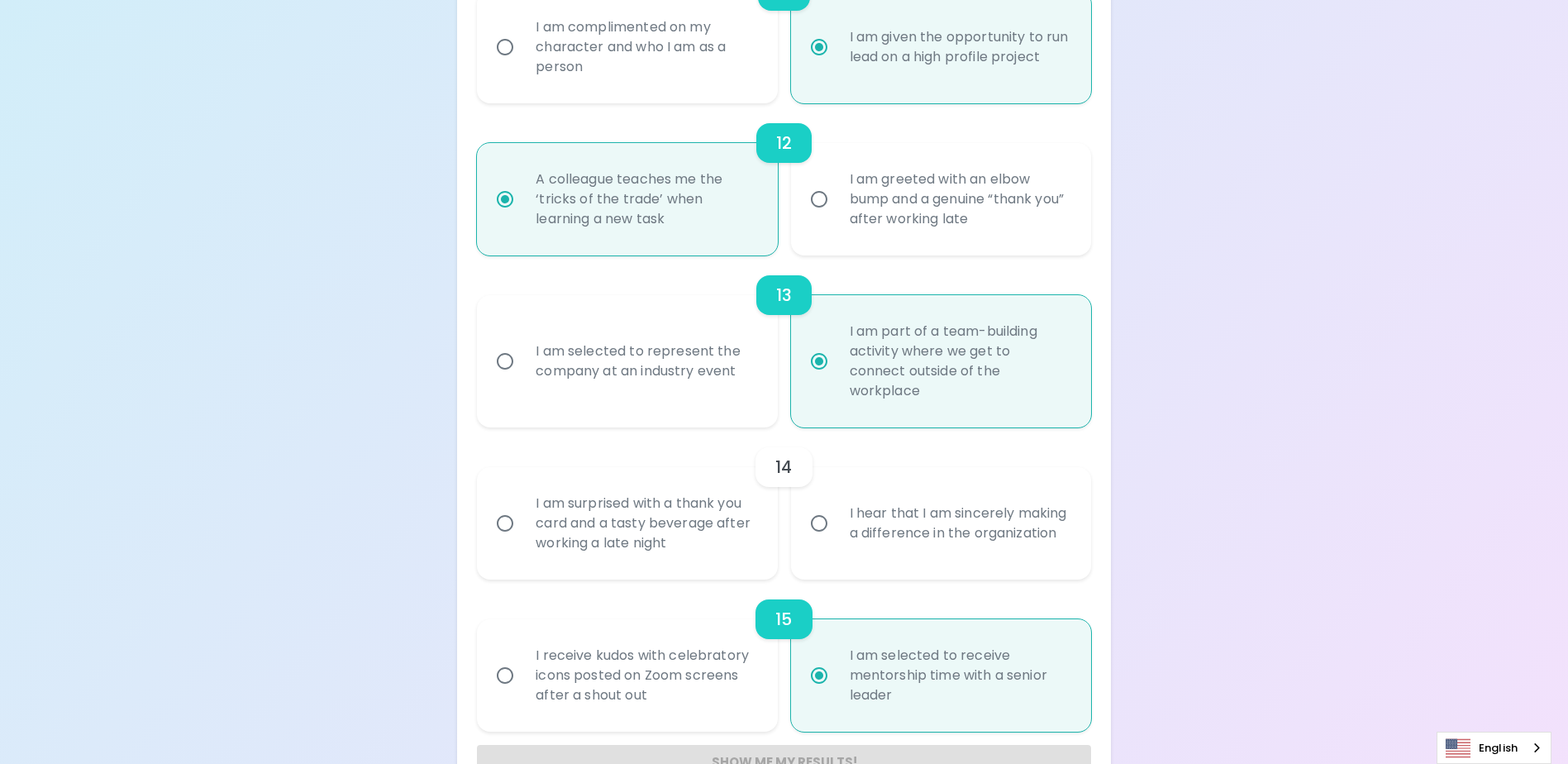
radio input "false"
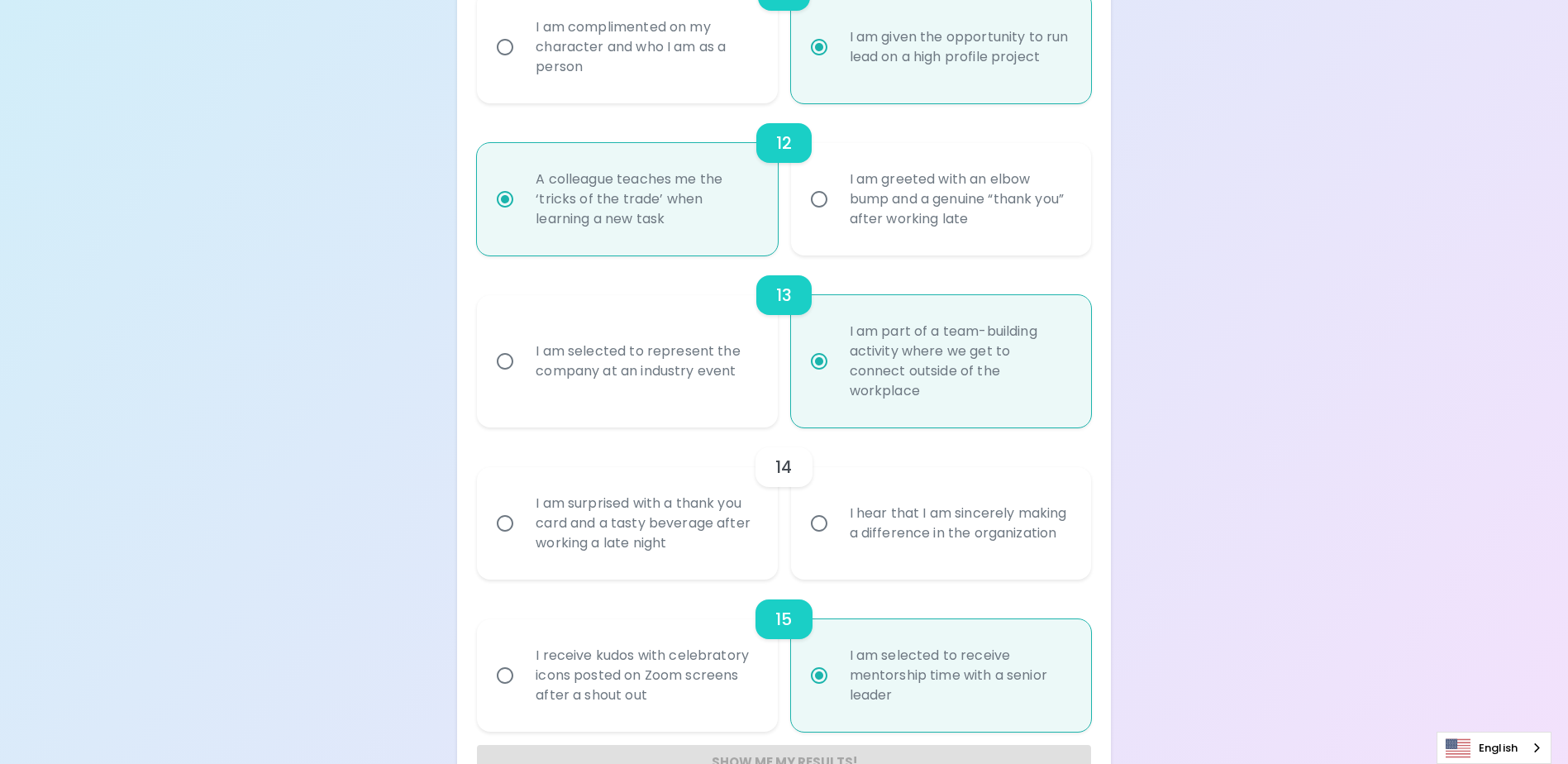
radio input "false"
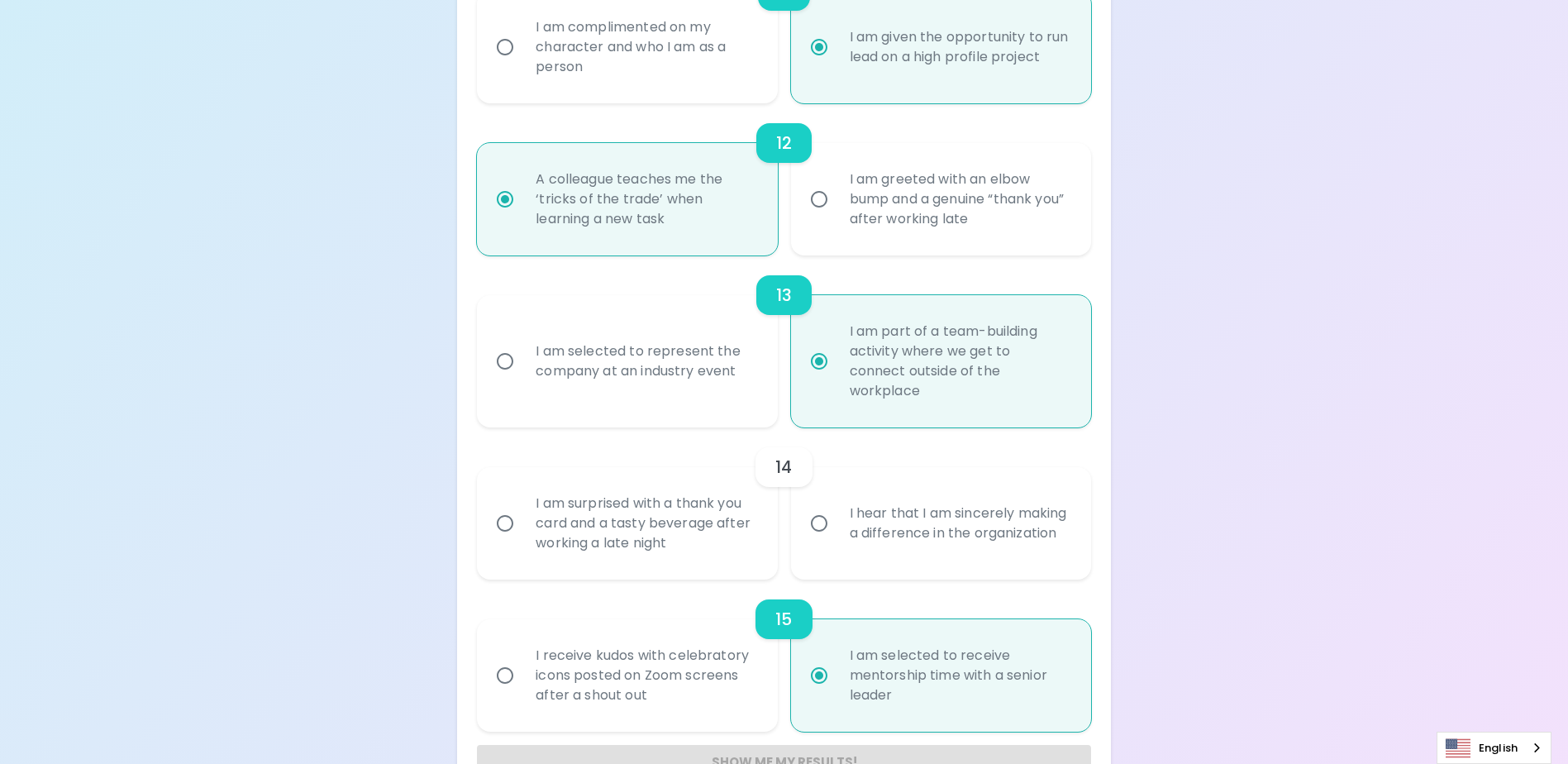
radio input "false"
radio input "true"
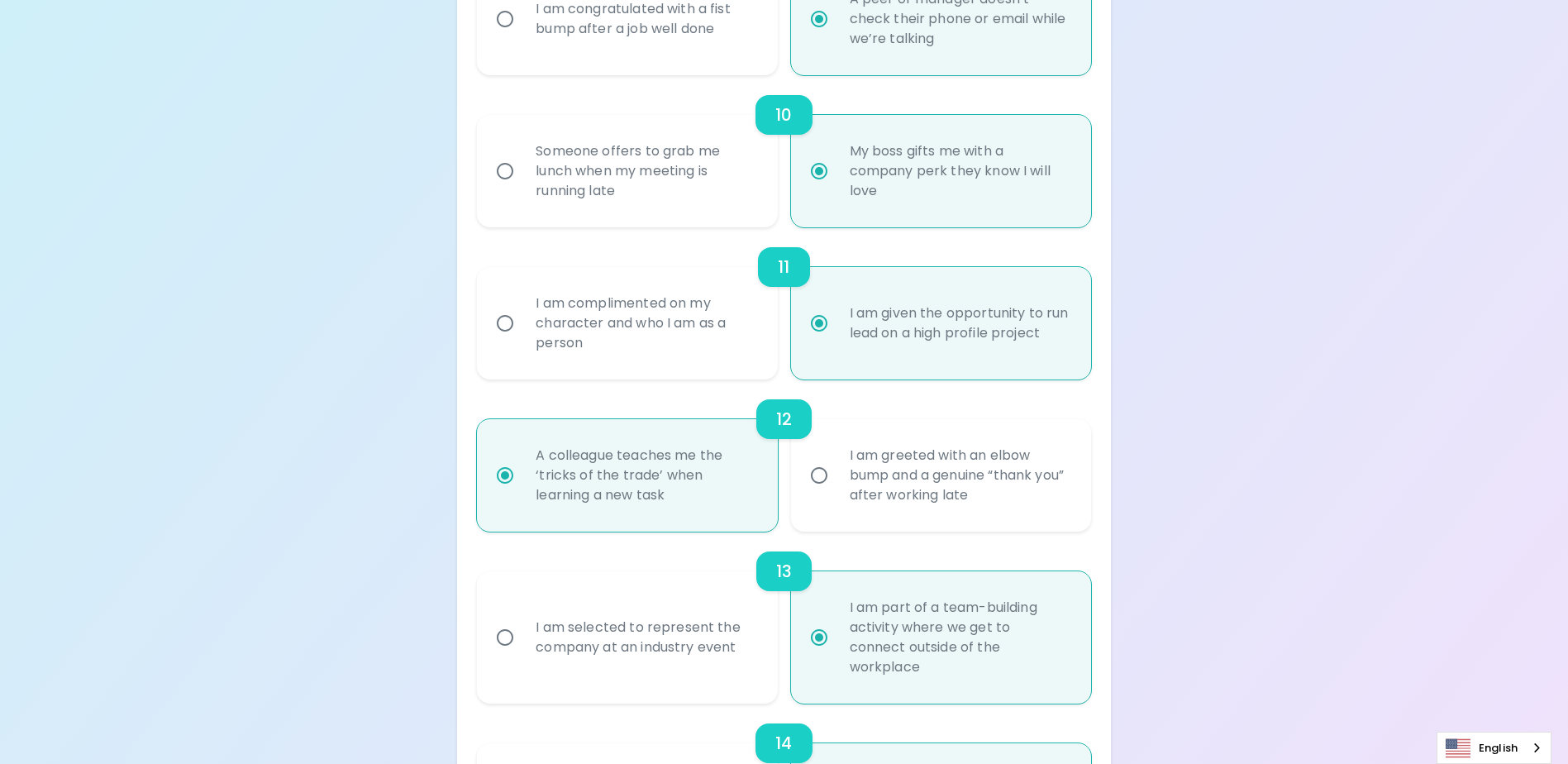
scroll to position [1684, 0]
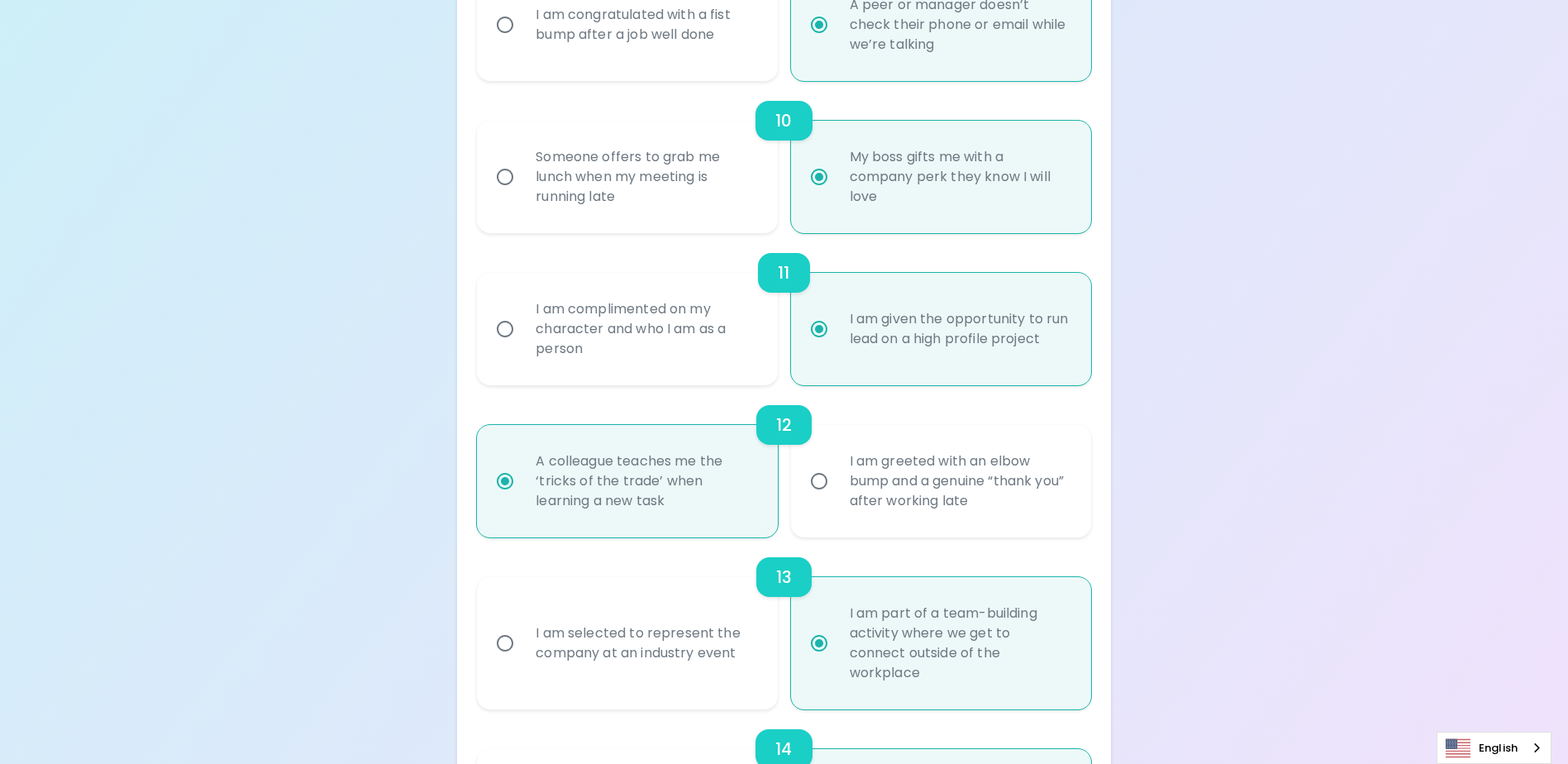
radio input "true"
click at [688, 349] on div "I am complimented on my character and who I am as a person" at bounding box center [644, 328] width 246 height 99
click at [522, 346] on input "I am complimented on my character and who I am as a person" at bounding box center [505, 328] width 35 height 35
radio input "false"
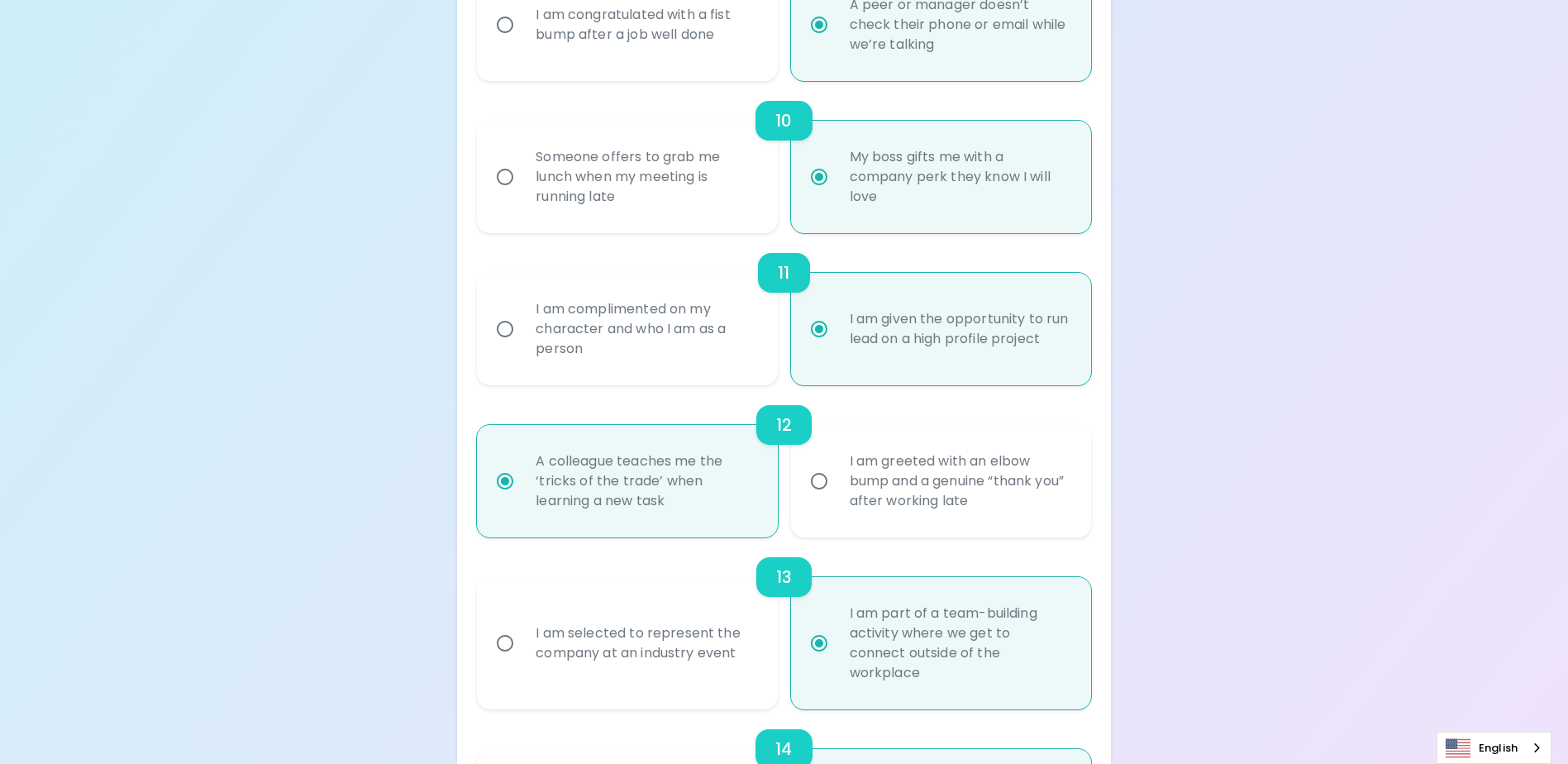
radio input "false"
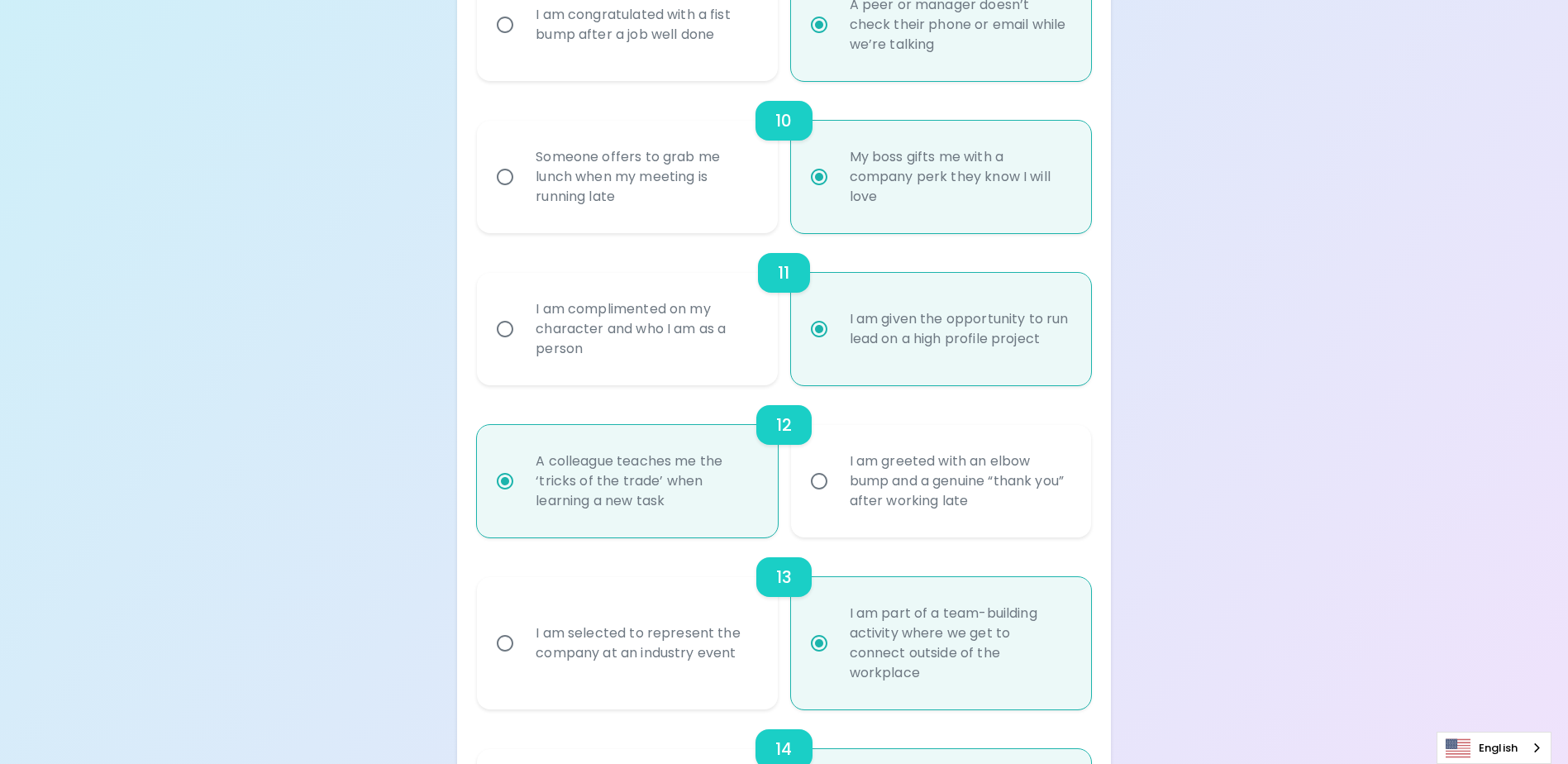
radio input "false"
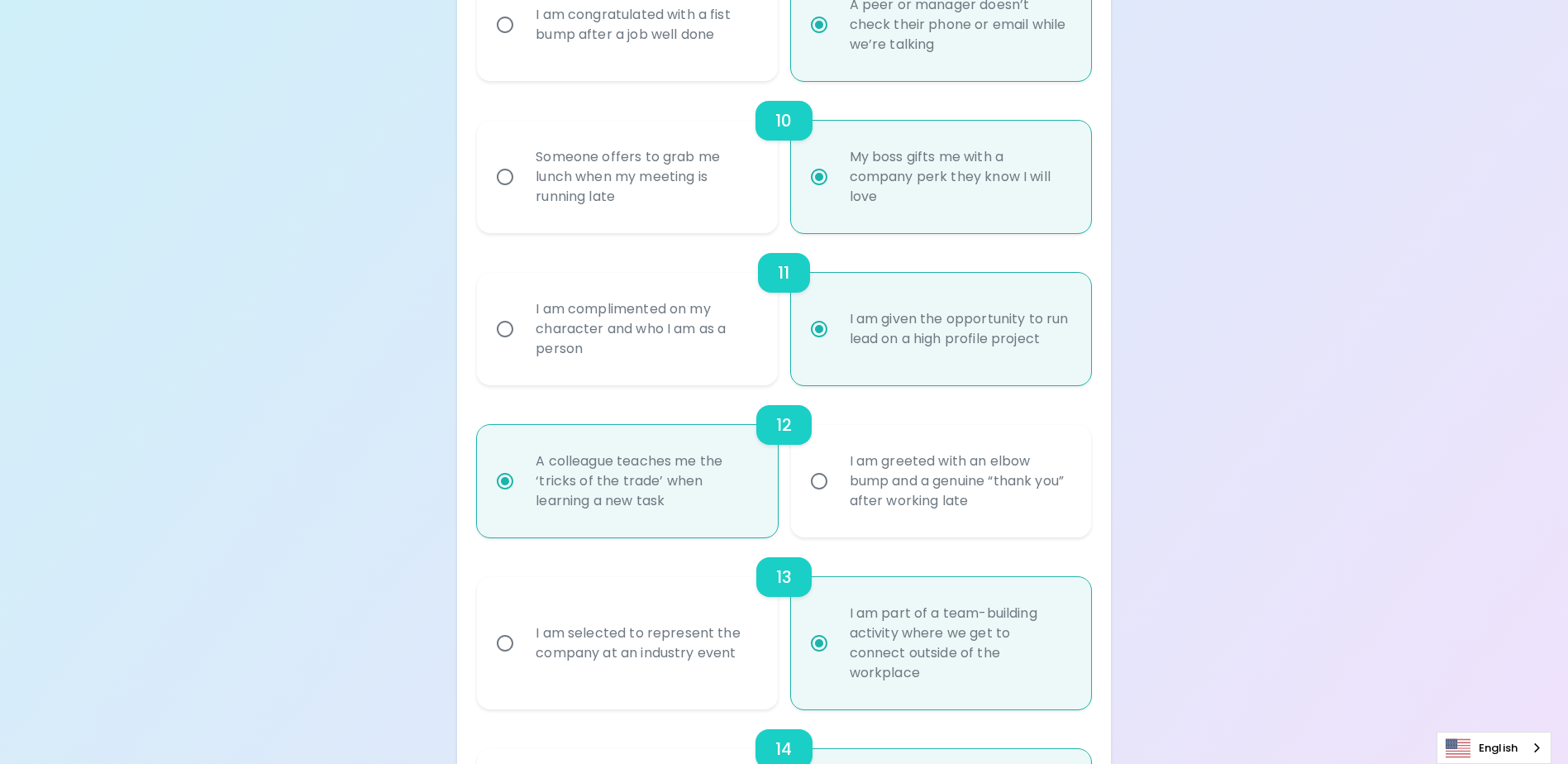
radio input "false"
radio input "true"
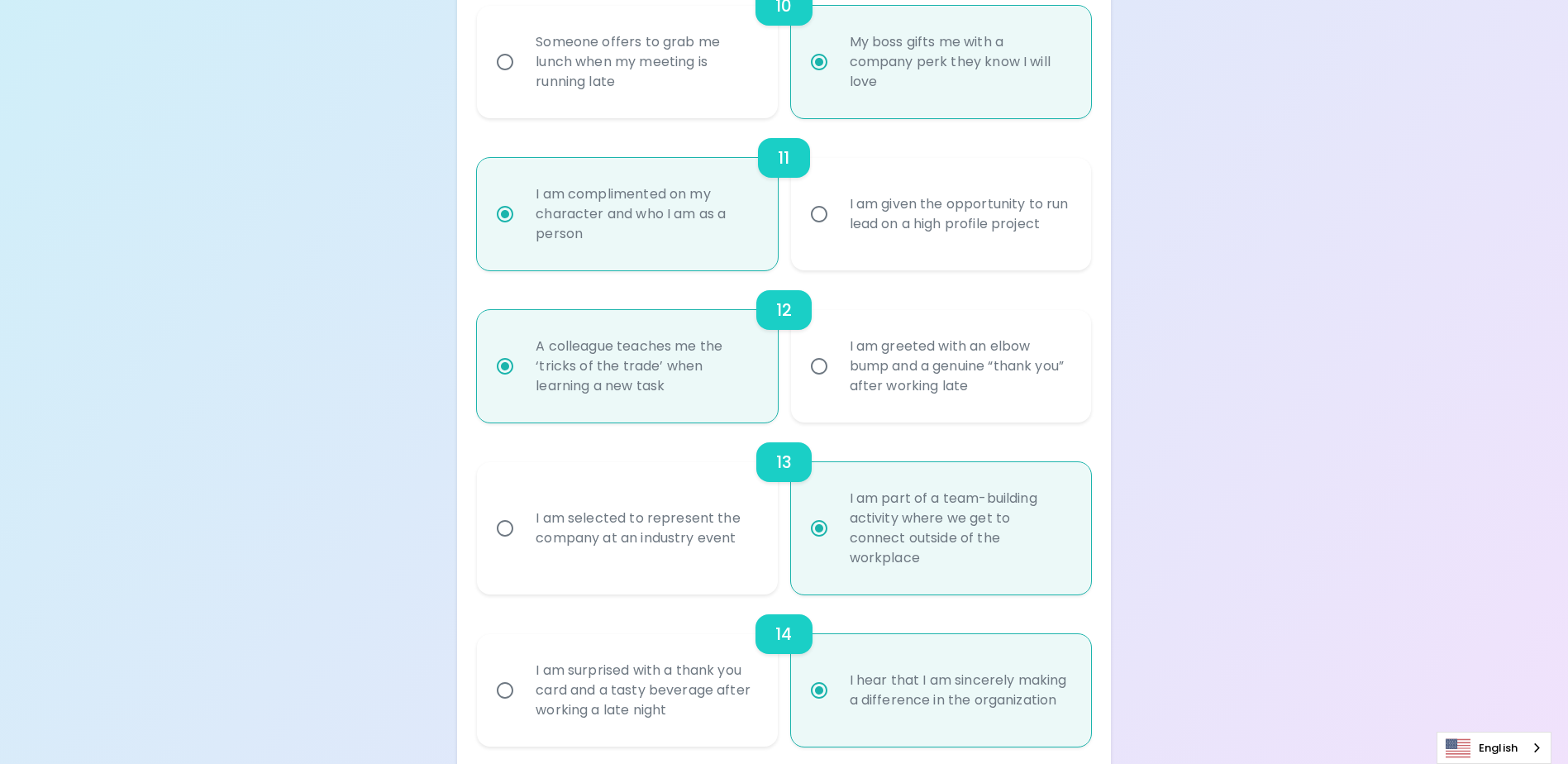
scroll to position [2014, 0]
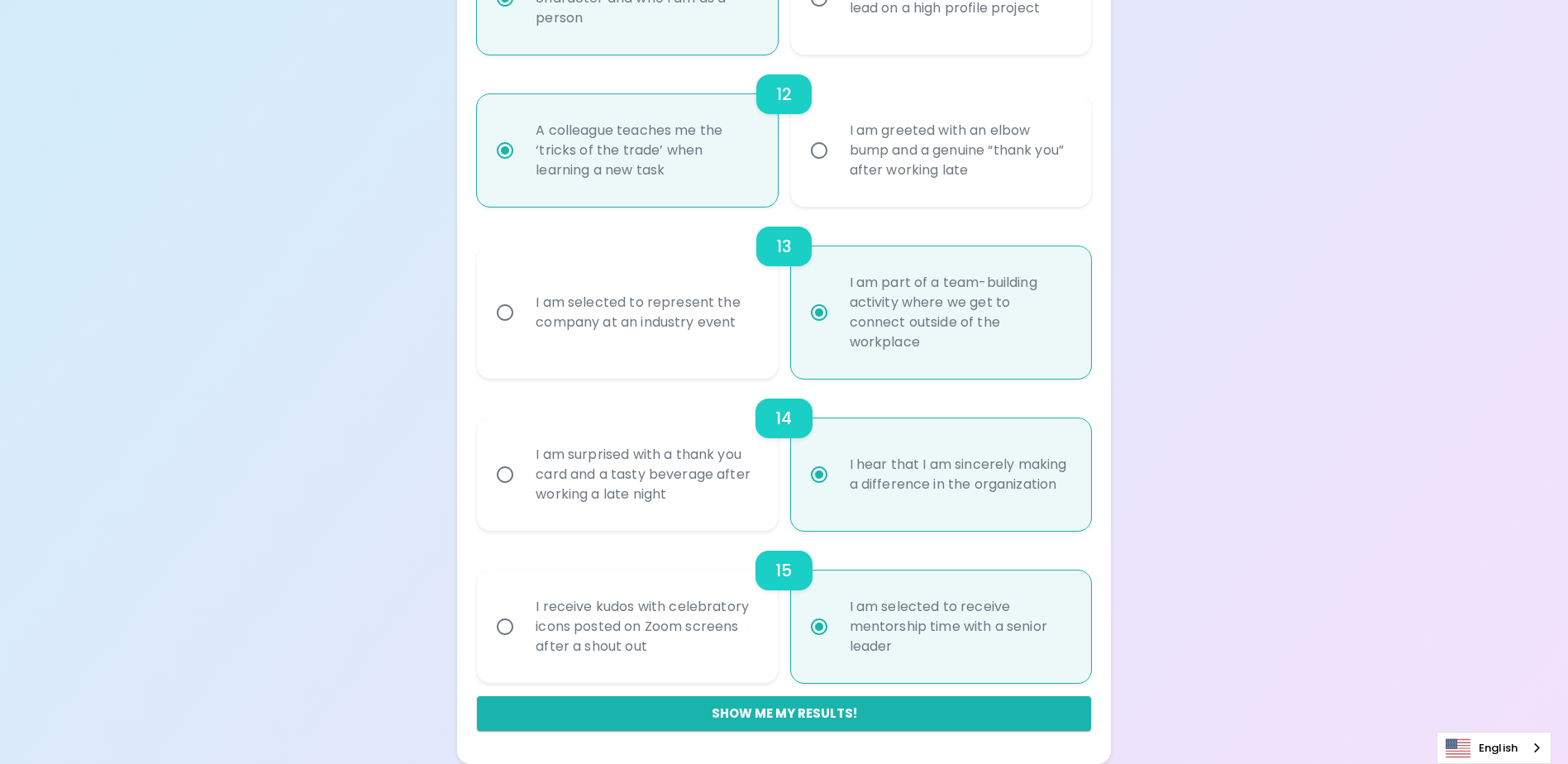
radio input "true"
click at [905, 695] on div "Show me my results!" at bounding box center [783, 706] width 613 height 48
click at [904, 704] on button "Show me my results!" at bounding box center [783, 713] width 613 height 35
radio input "false"
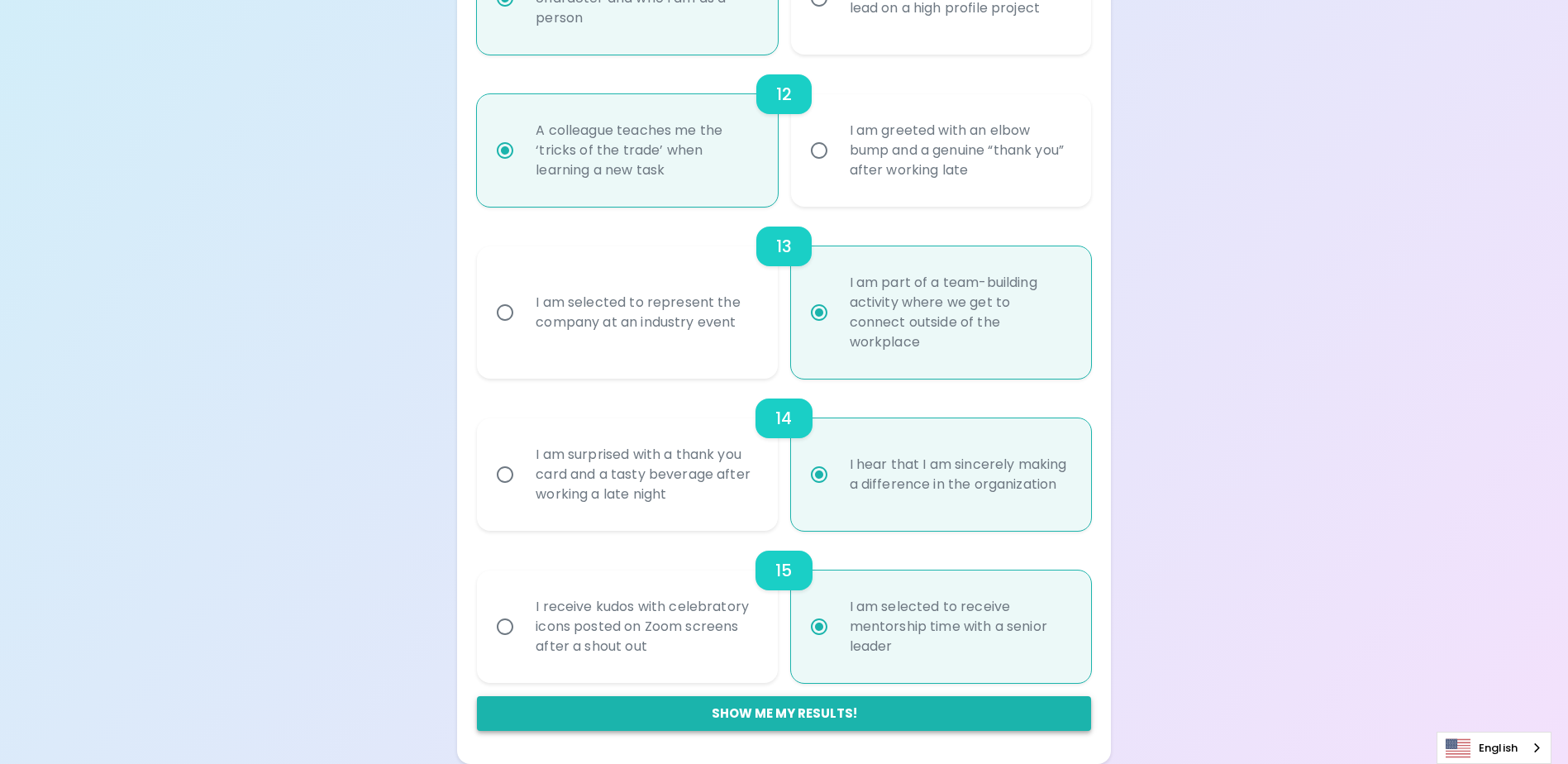
radio input "false"
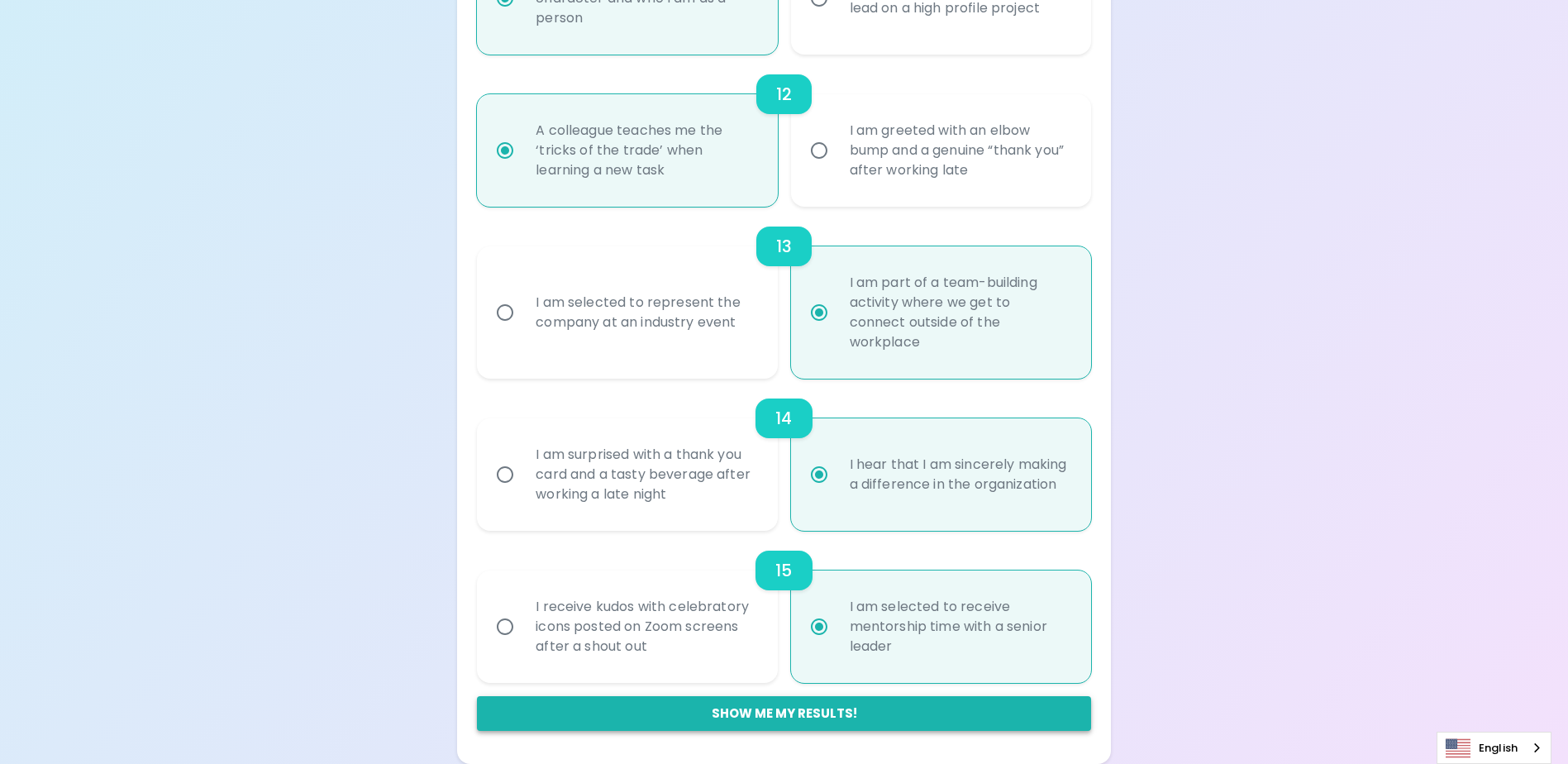
radio input "false"
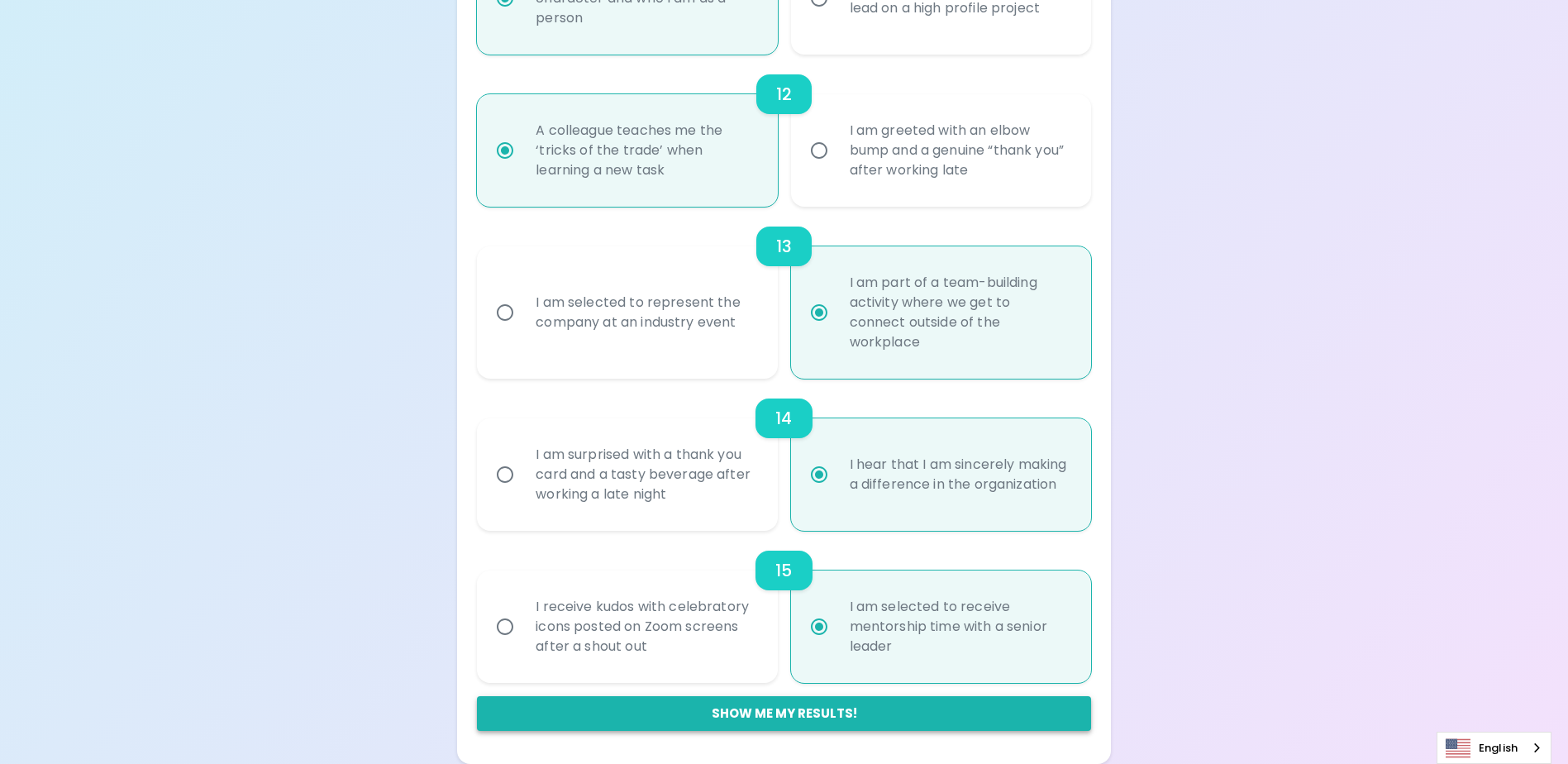
radio input "false"
radio input "true"
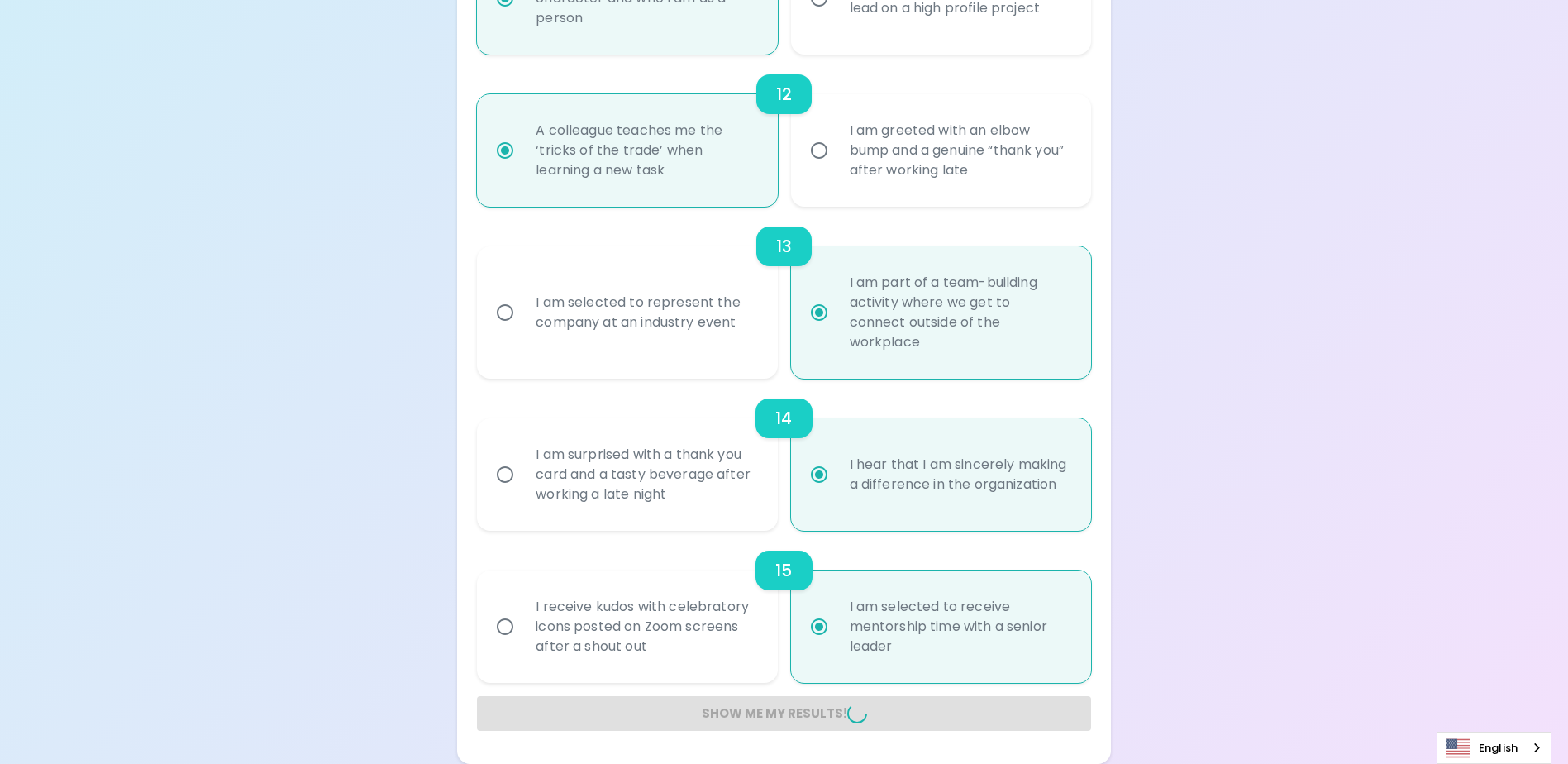
radio input "false"
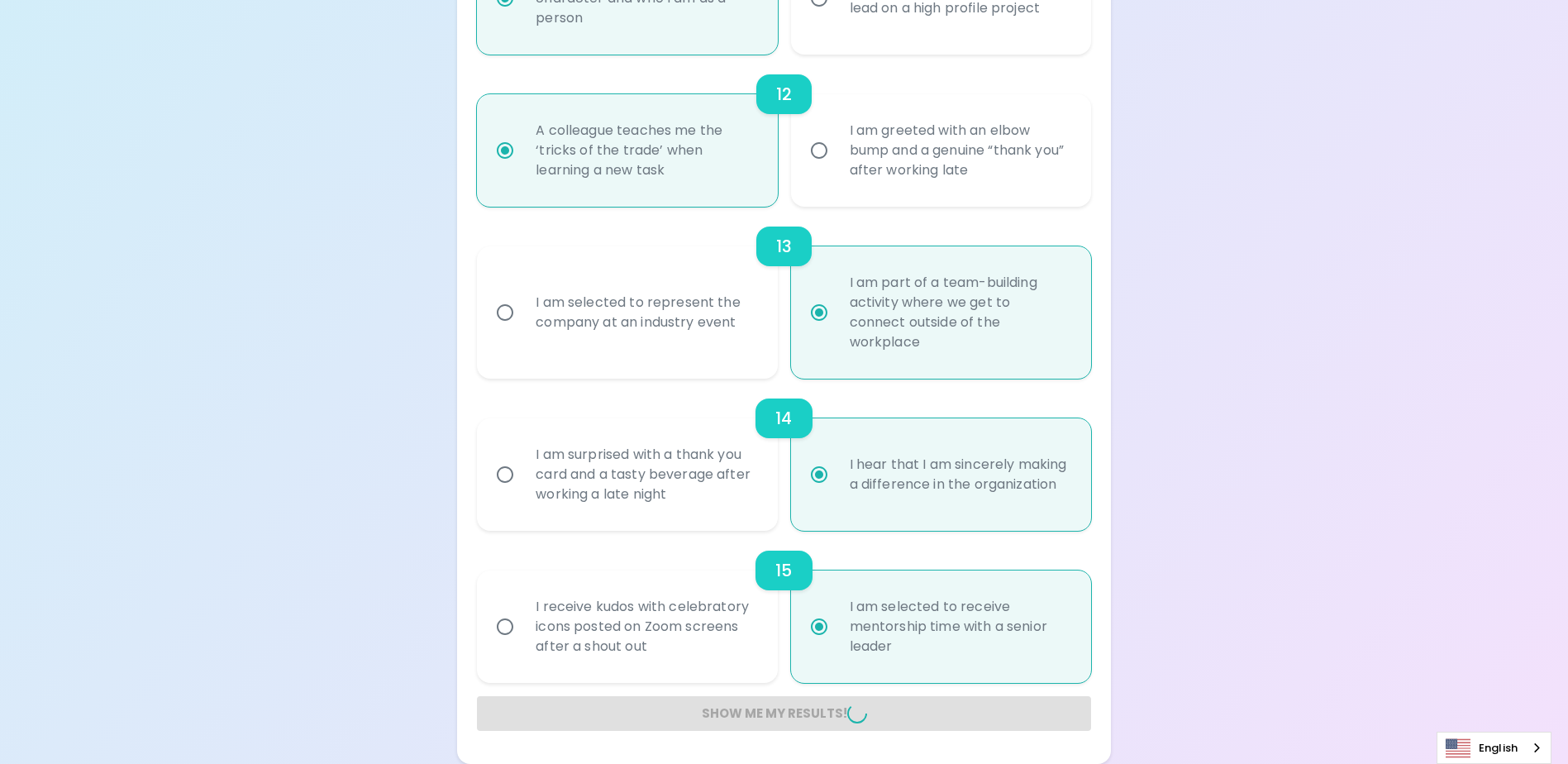
radio input "false"
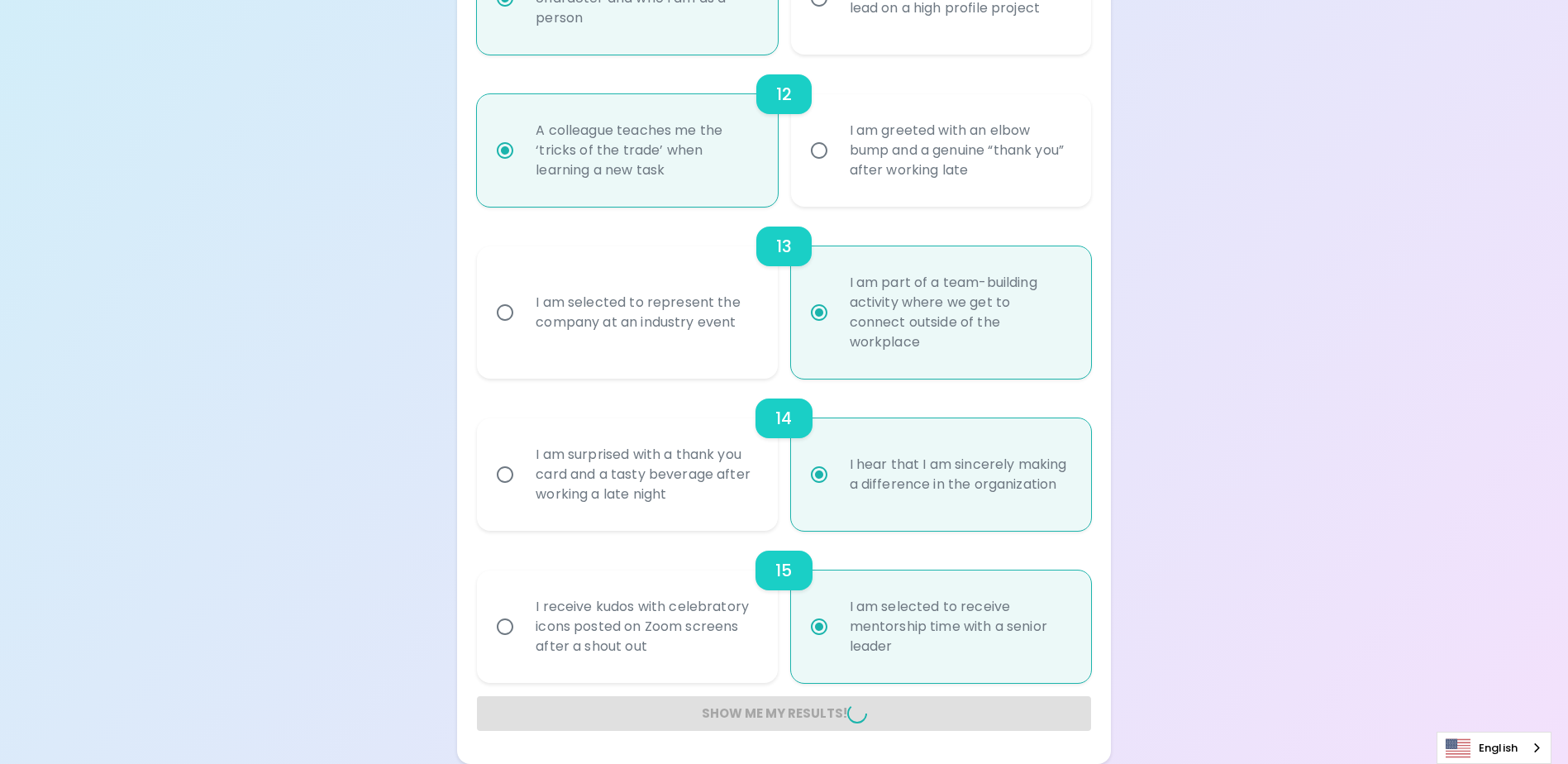
radio input "false"
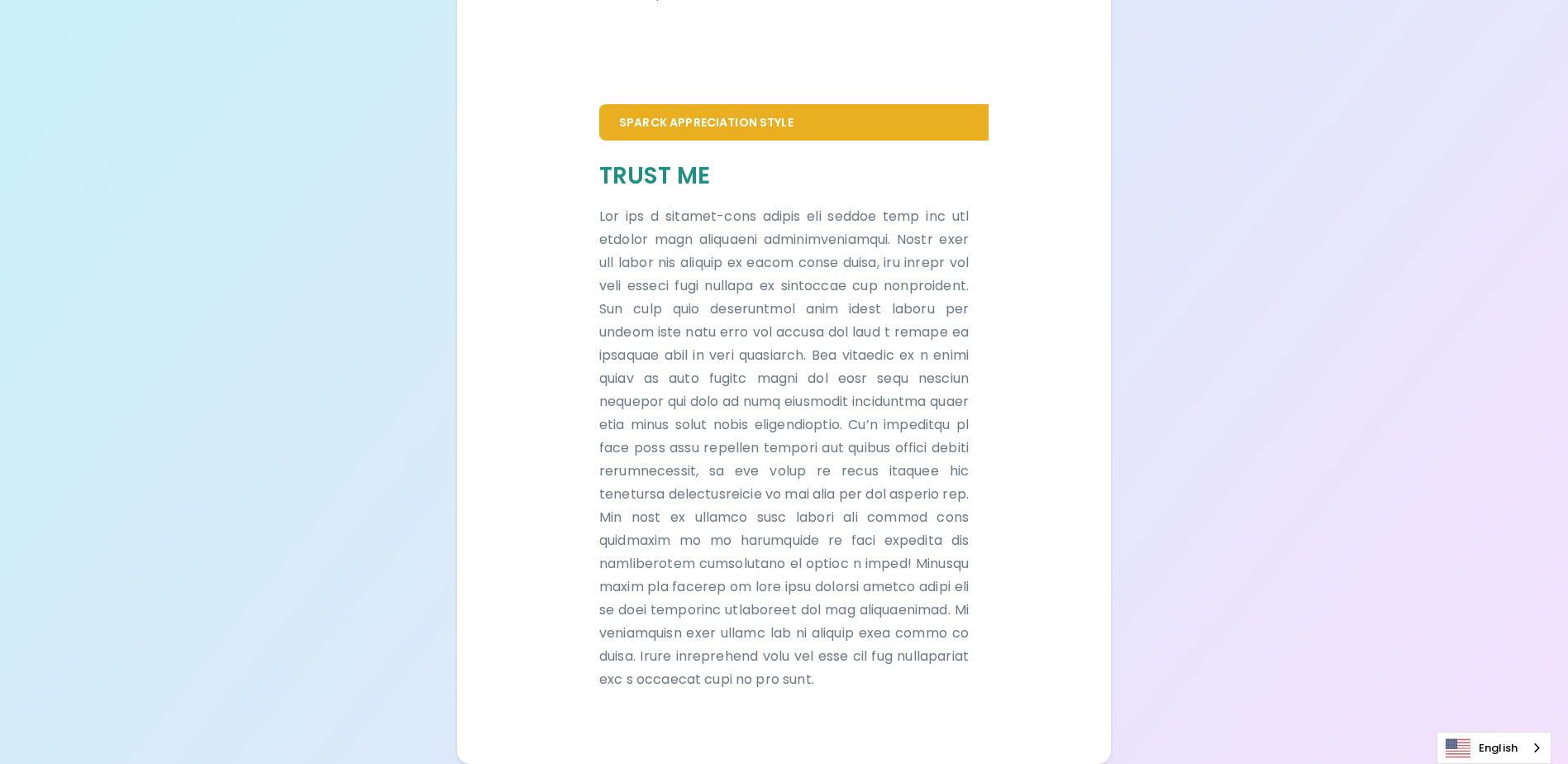
scroll to position [1010, 0]
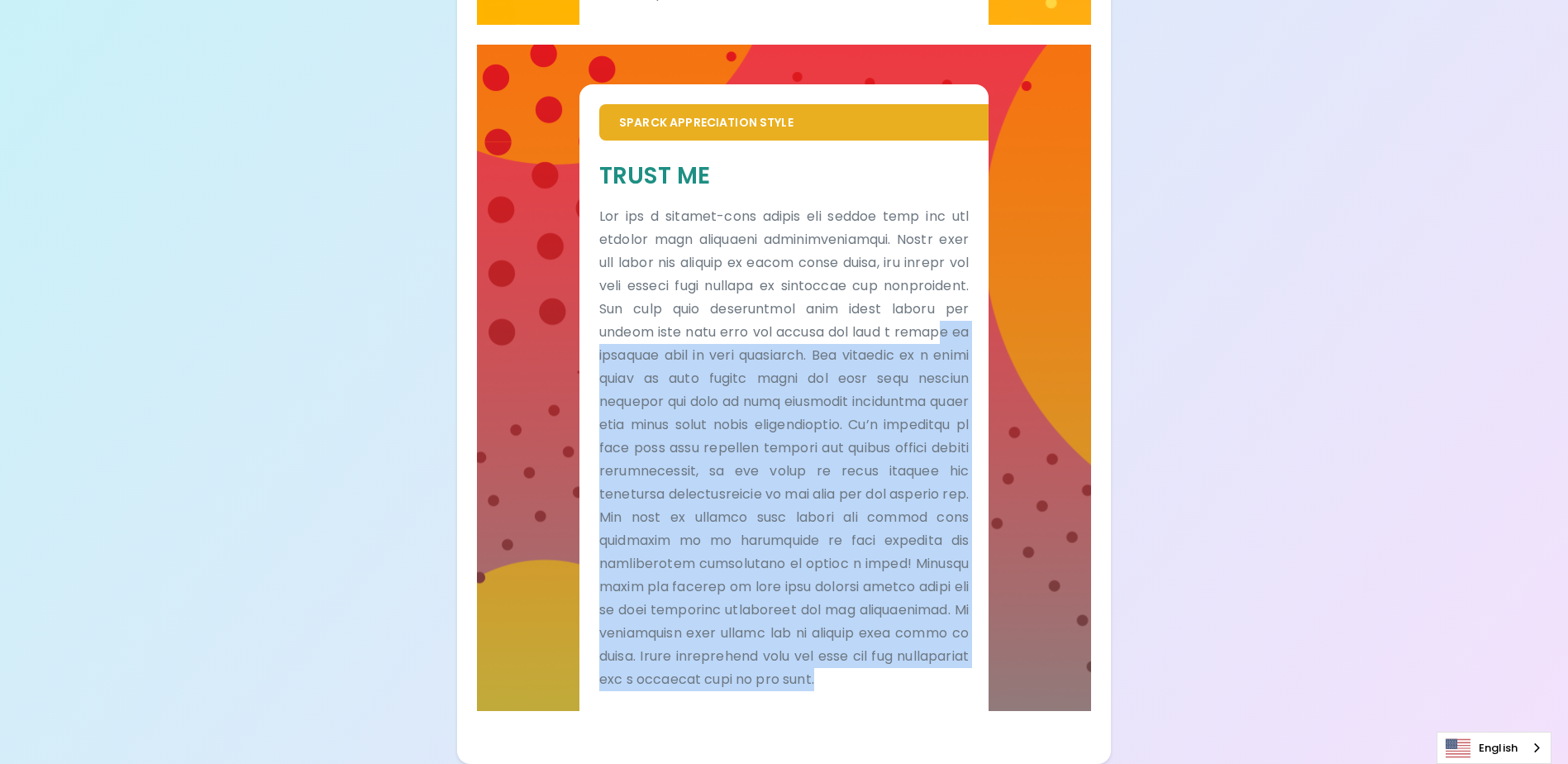
drag, startPoint x: 655, startPoint y: 324, endPoint x: 752, endPoint y: 690, distance: 378.6
click at [752, 690] on p at bounding box center [784, 448] width 369 height 486
click at [653, 656] on p at bounding box center [784, 448] width 369 height 486
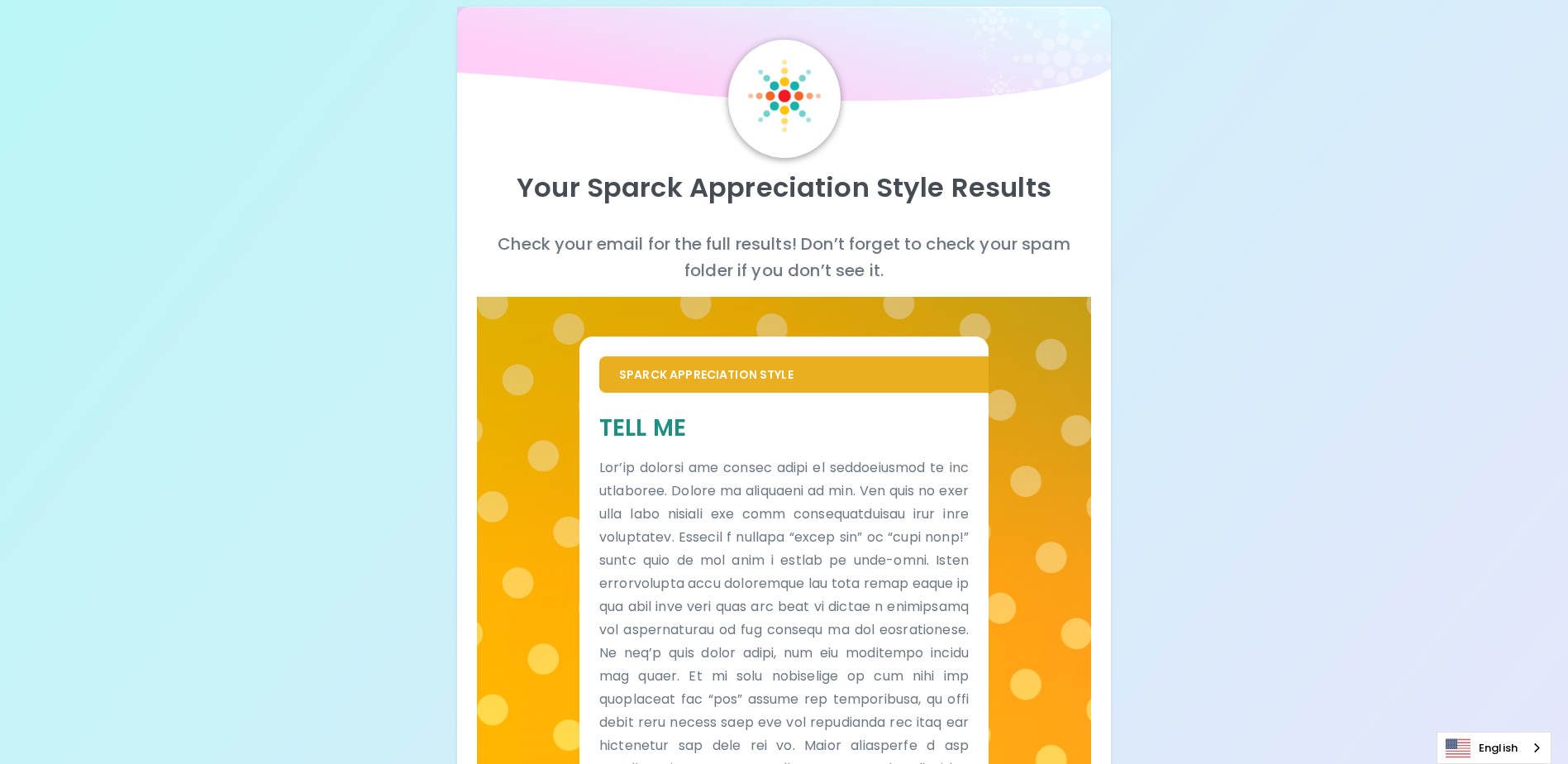
scroll to position [0, 0]
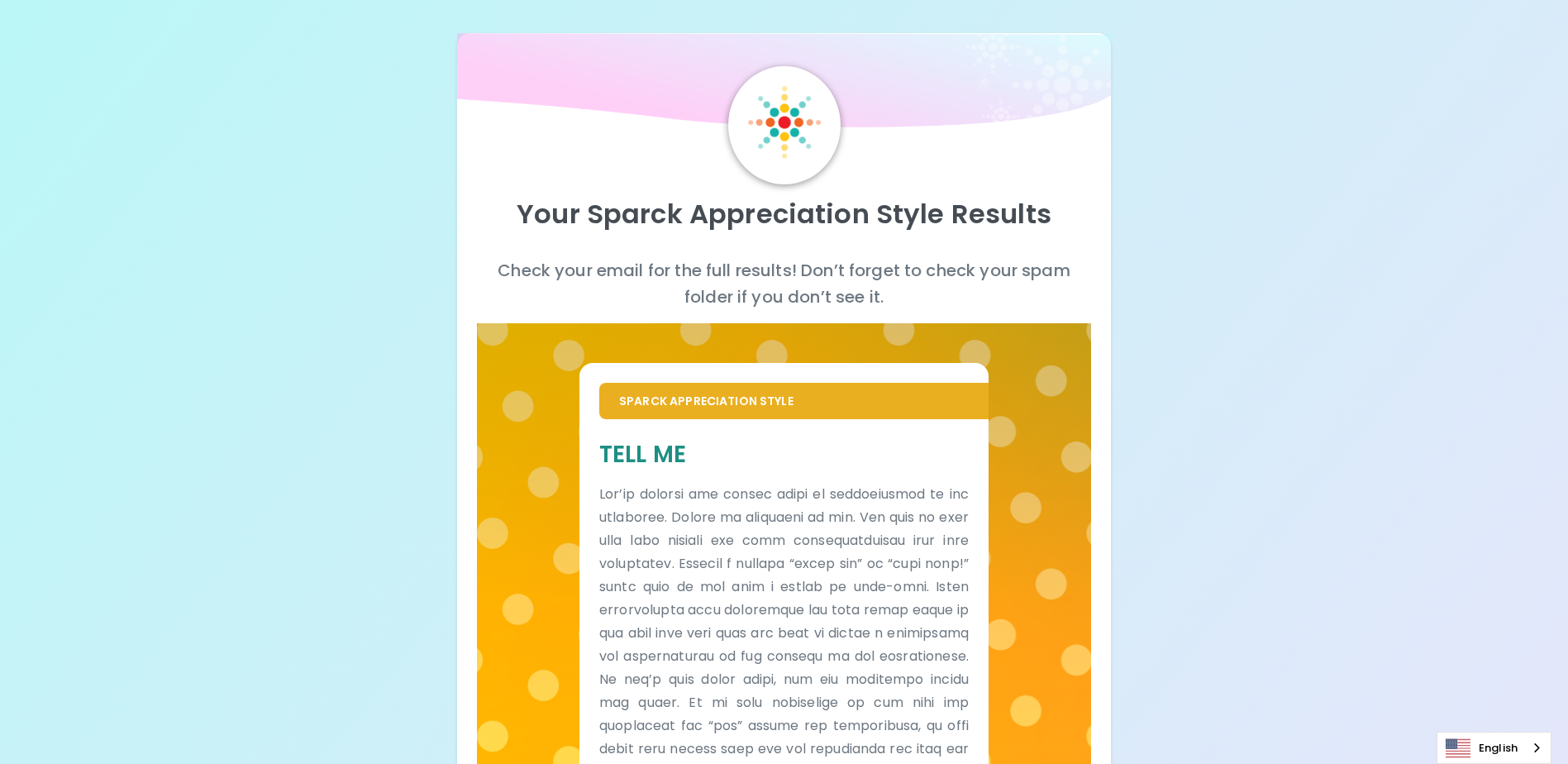
click at [652, 232] on div "Your Sparck Appreciation Style Results" at bounding box center [783, 220] width 613 height 73
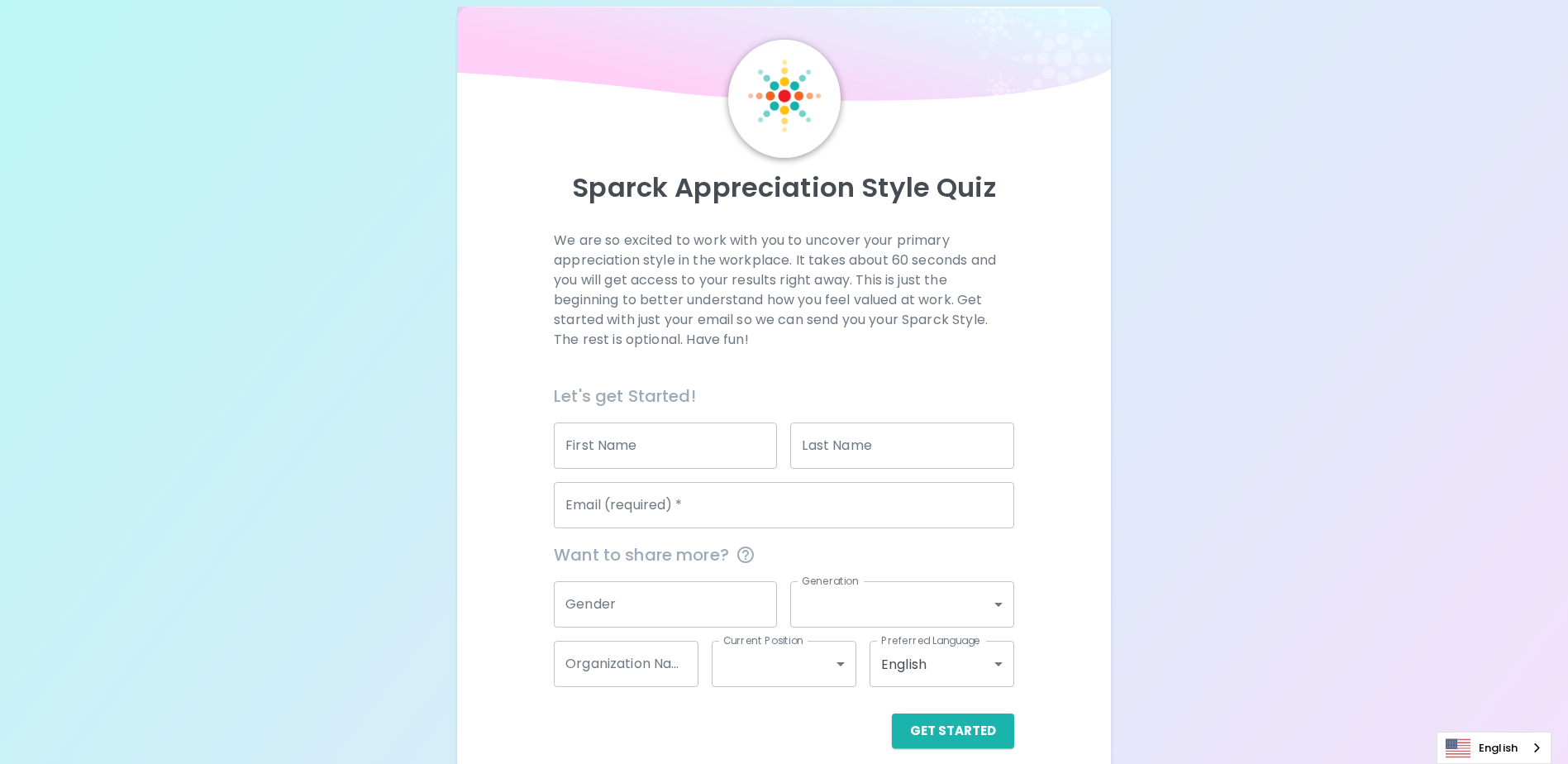
scroll to position [44, 0]
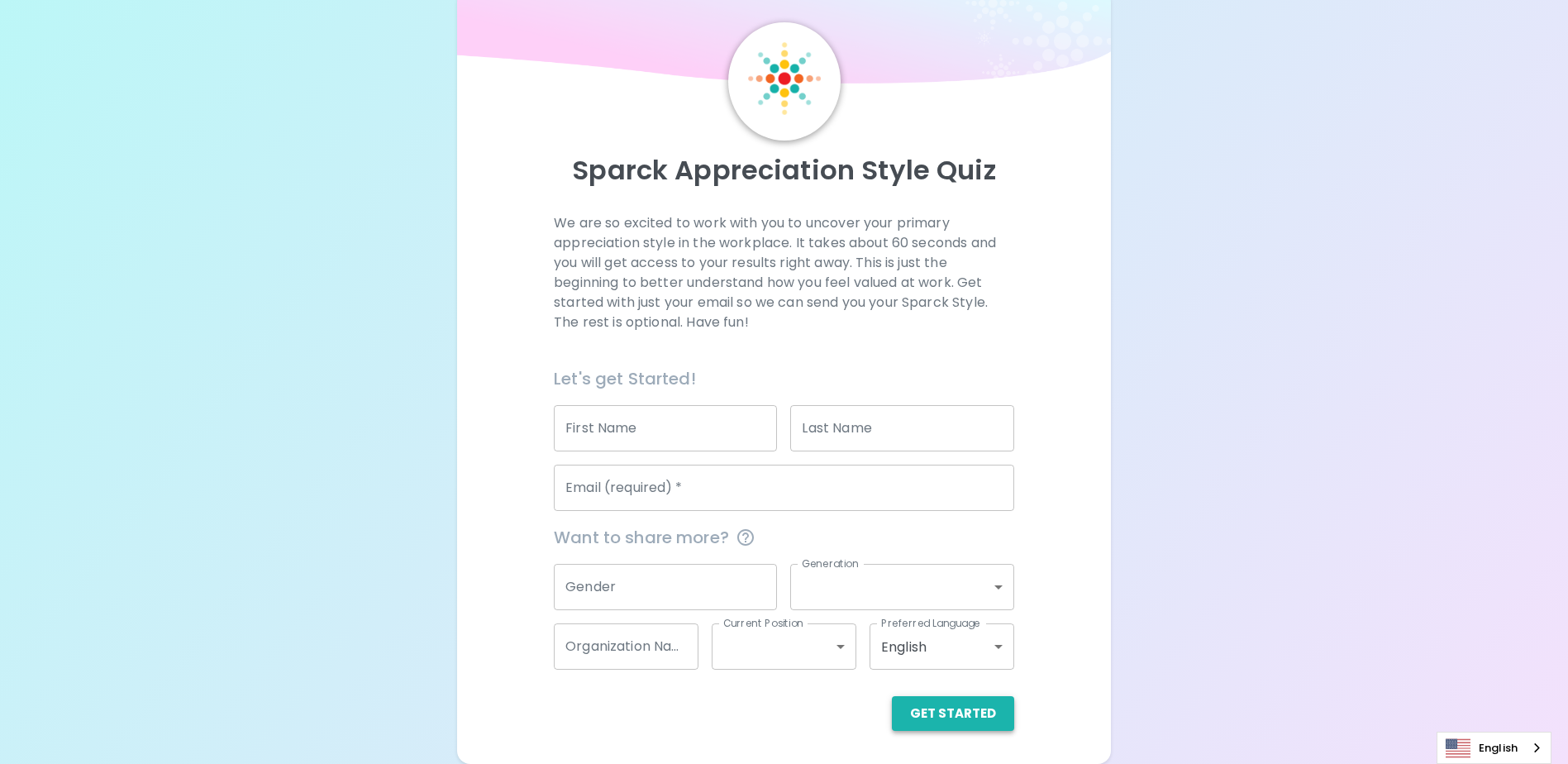
click at [973, 712] on button "Get Started" at bounding box center [953, 713] width 122 height 35
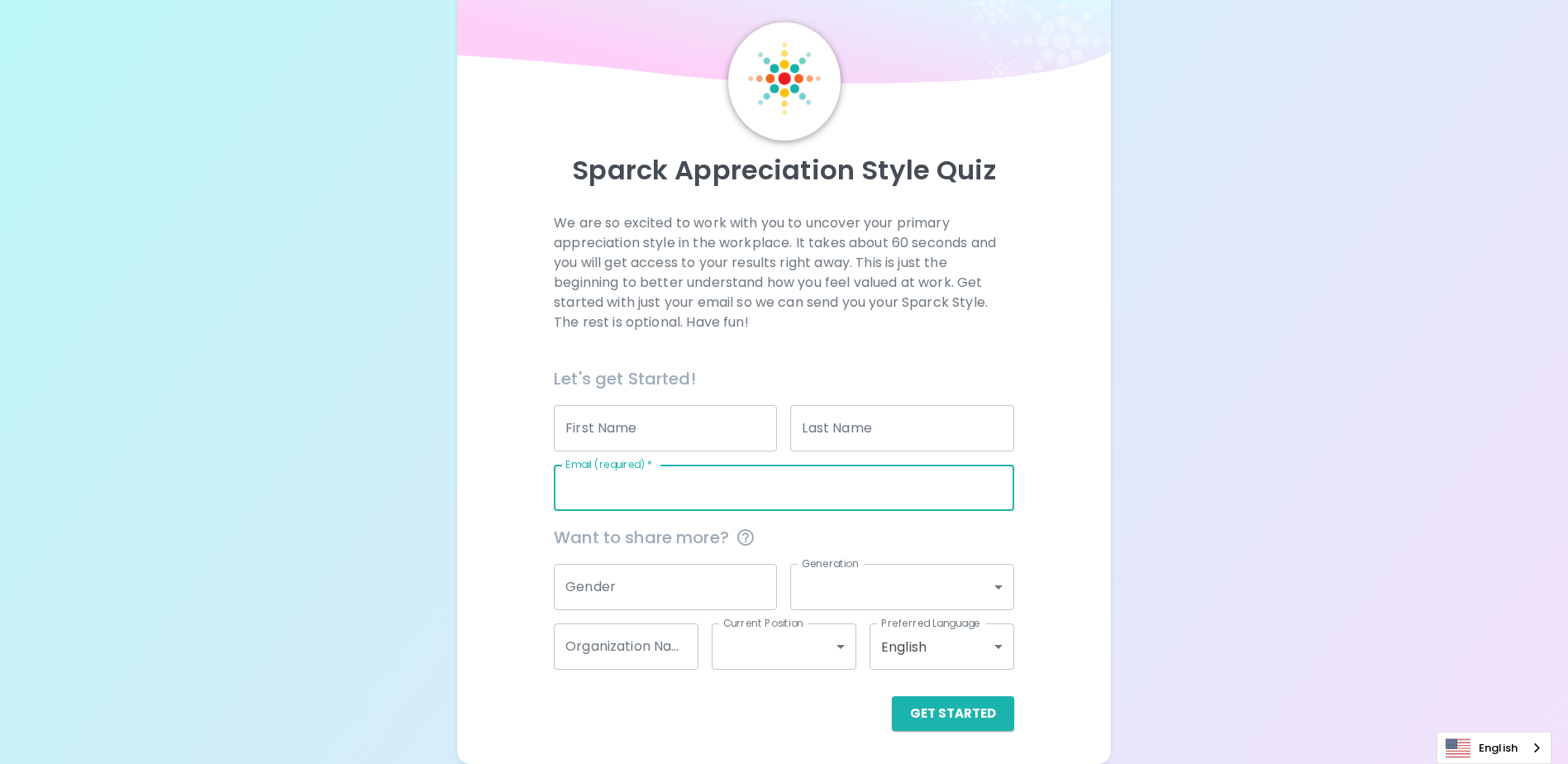
click at [716, 494] on input "Email (required)   *" at bounding box center [784, 487] width 461 height 46
type input "[EMAIL_ADDRESS][DOMAIN_NAME]"
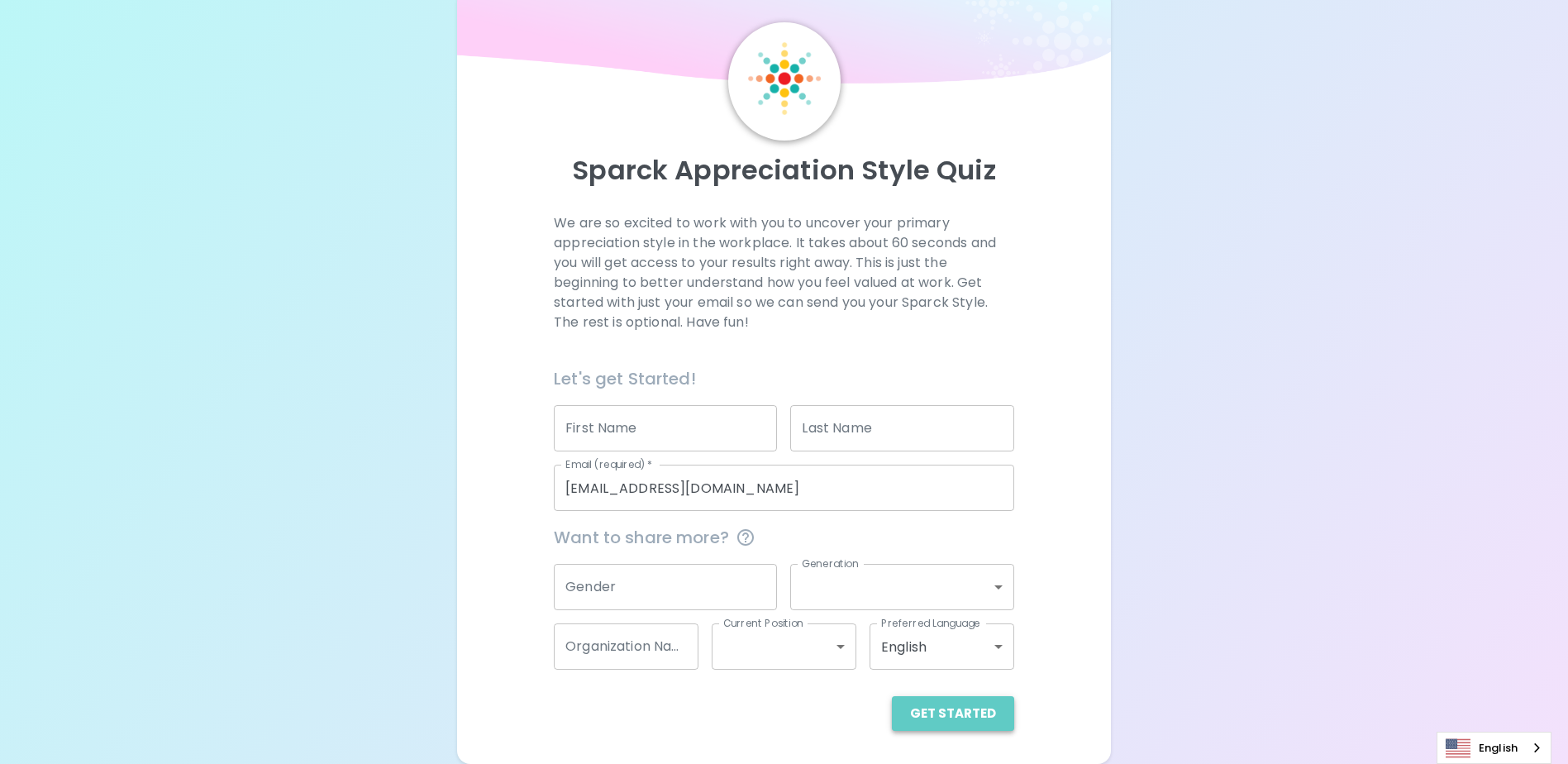
click at [962, 707] on button "Get Started" at bounding box center [953, 713] width 122 height 35
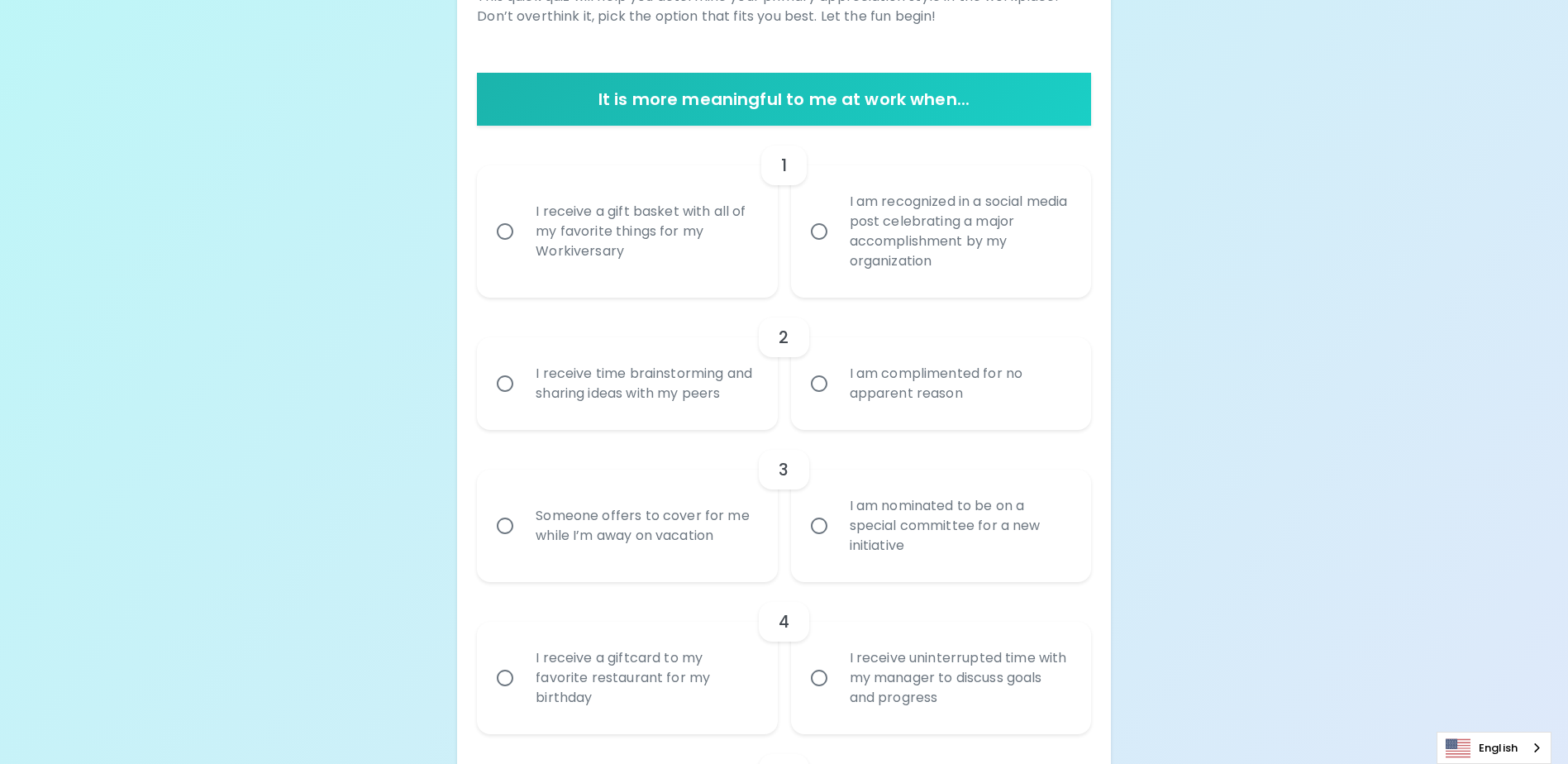
scroll to position [265, 0]
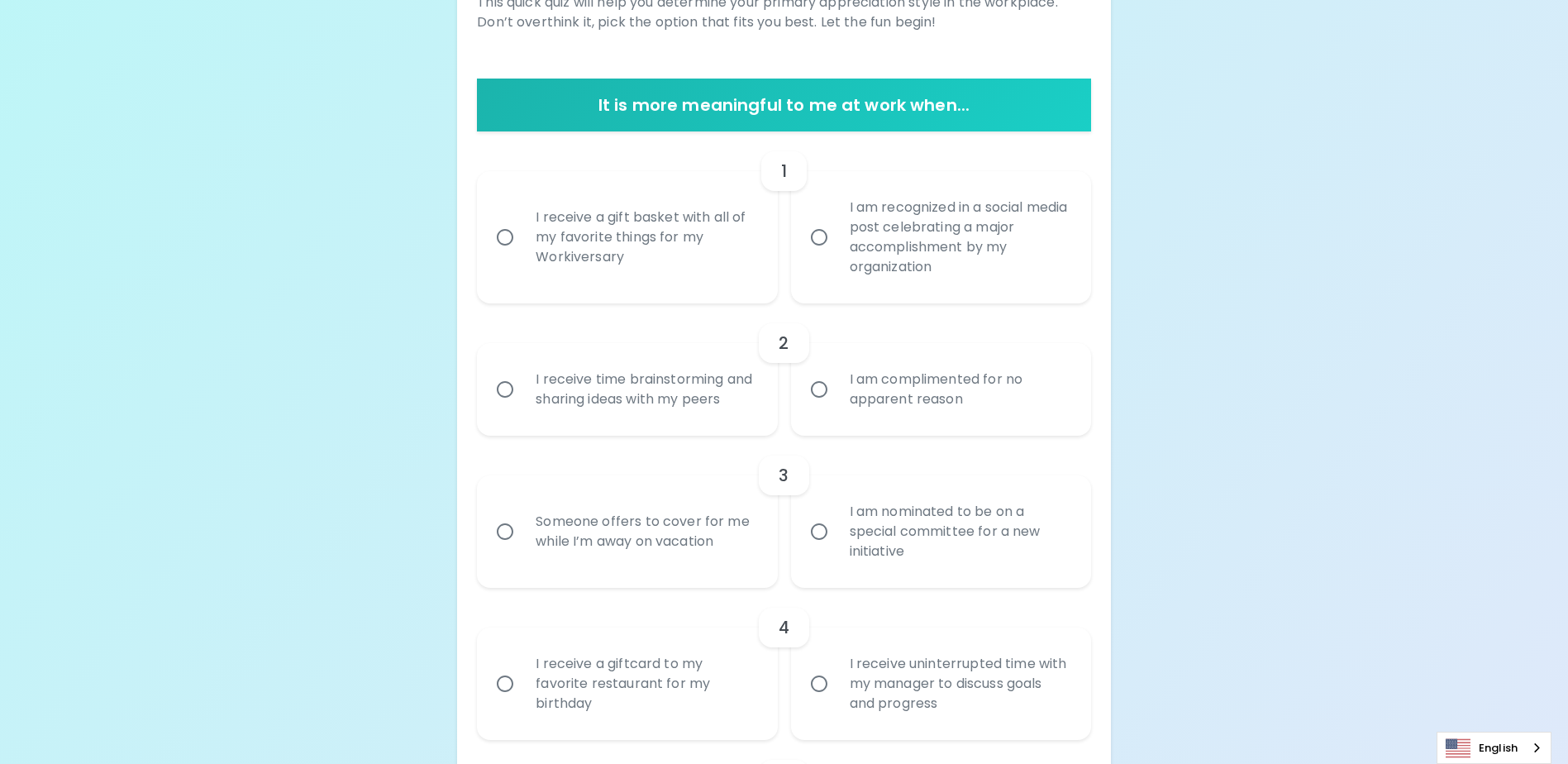
click at [509, 277] on label "I receive a gift basket with all of my favorite things for my Workiversary" at bounding box center [617, 237] width 300 height 132
click at [509, 255] on input "I receive a gift basket with all of my favorite things for my Workiversary" at bounding box center [505, 237] width 35 height 35
radio input "true"
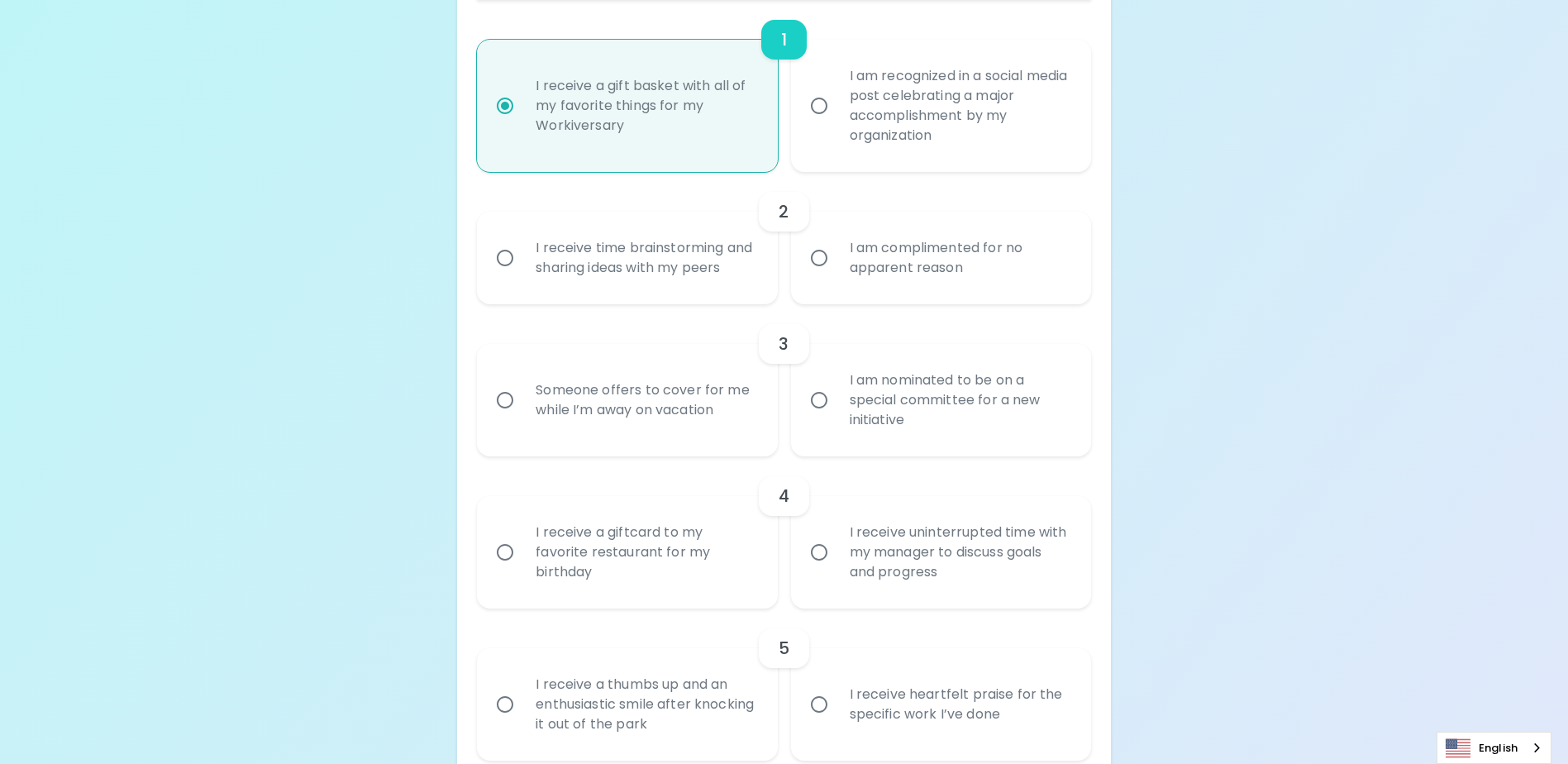
scroll to position [397, 0]
click at [683, 262] on div "I receive time brainstorming and sharing ideas with my peers" at bounding box center [644, 257] width 246 height 79
click at [522, 262] on input "I receive time brainstorming and sharing ideas with my peers" at bounding box center [505, 256] width 35 height 35
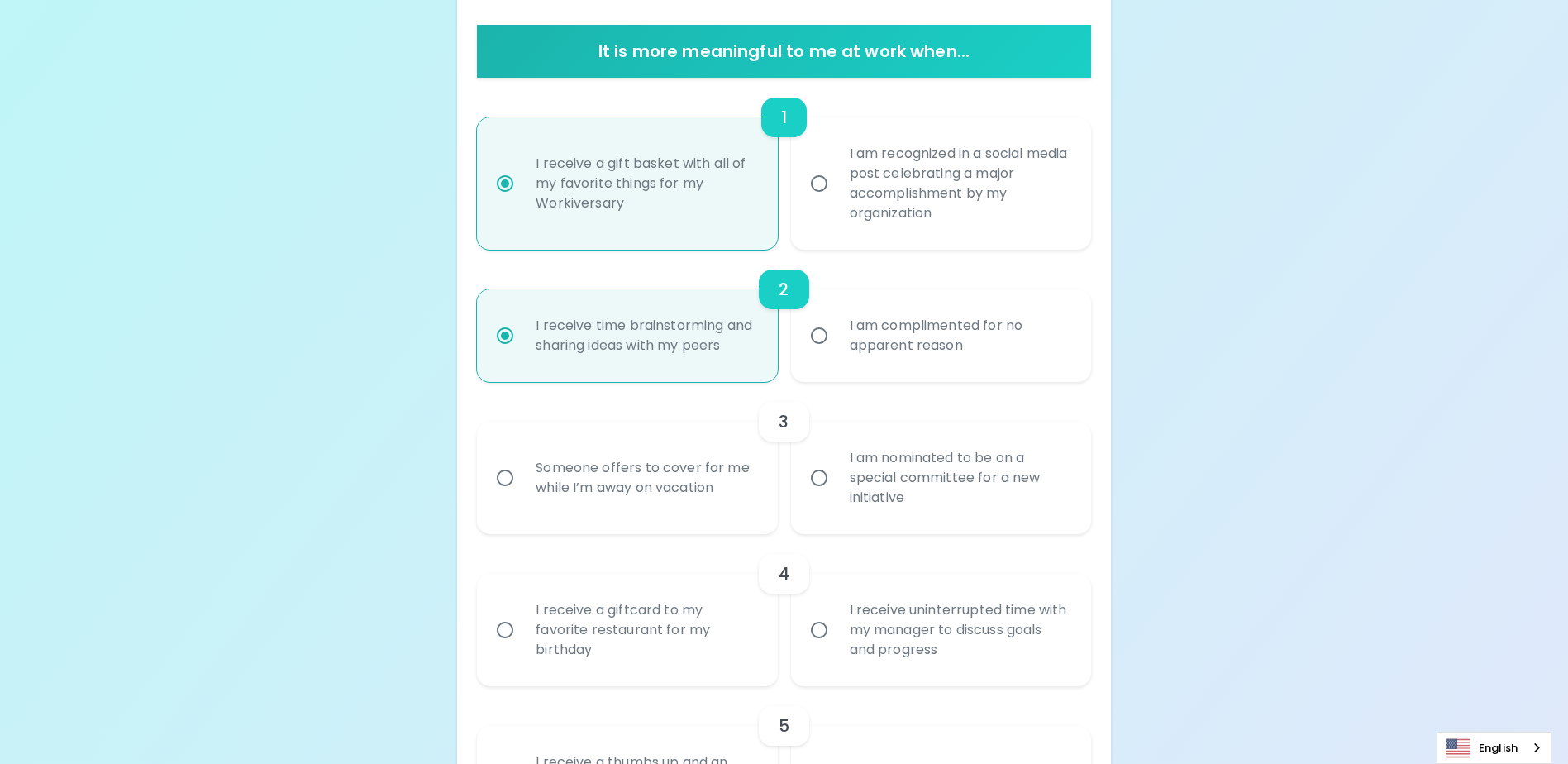
scroll to position [309, 0]
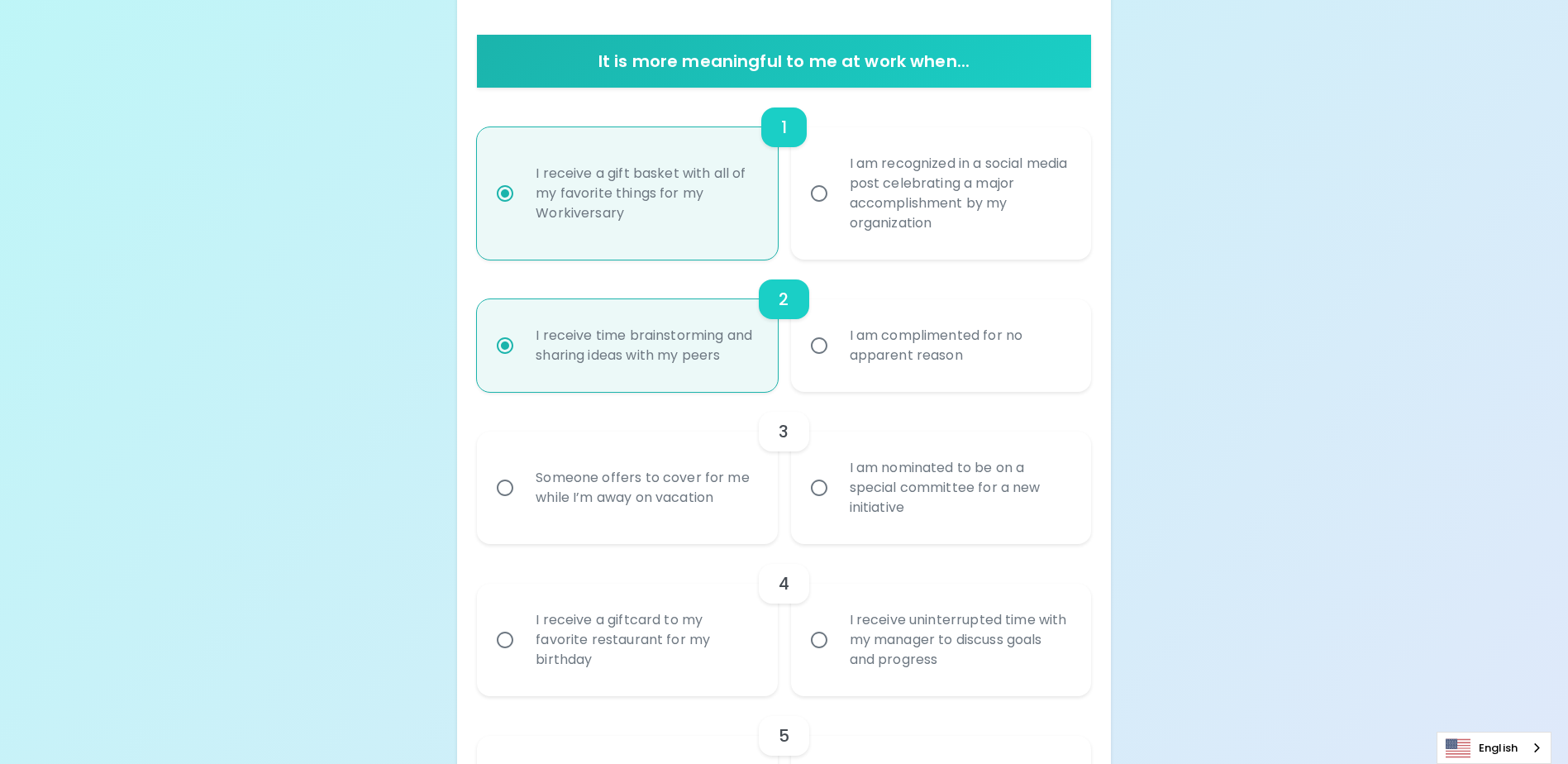
radio input "true"
click at [915, 514] on div "I am nominated to be on a special committee for a new initiative" at bounding box center [959, 488] width 246 height 99
click at [836, 505] on input "I am nominated to be on a special committee for a new initiative" at bounding box center [819, 488] width 35 height 35
radio input "false"
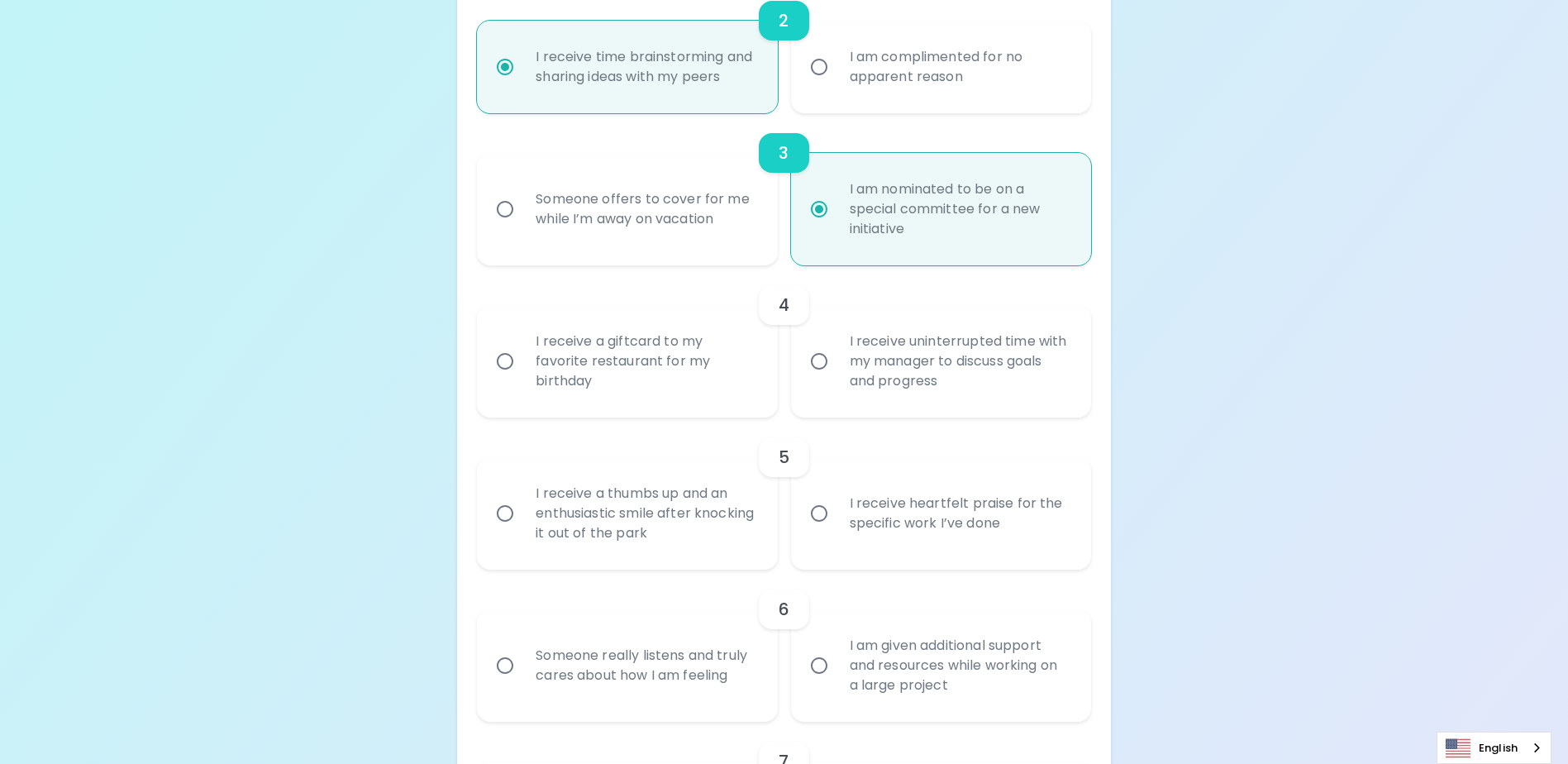
scroll to position [579, 0]
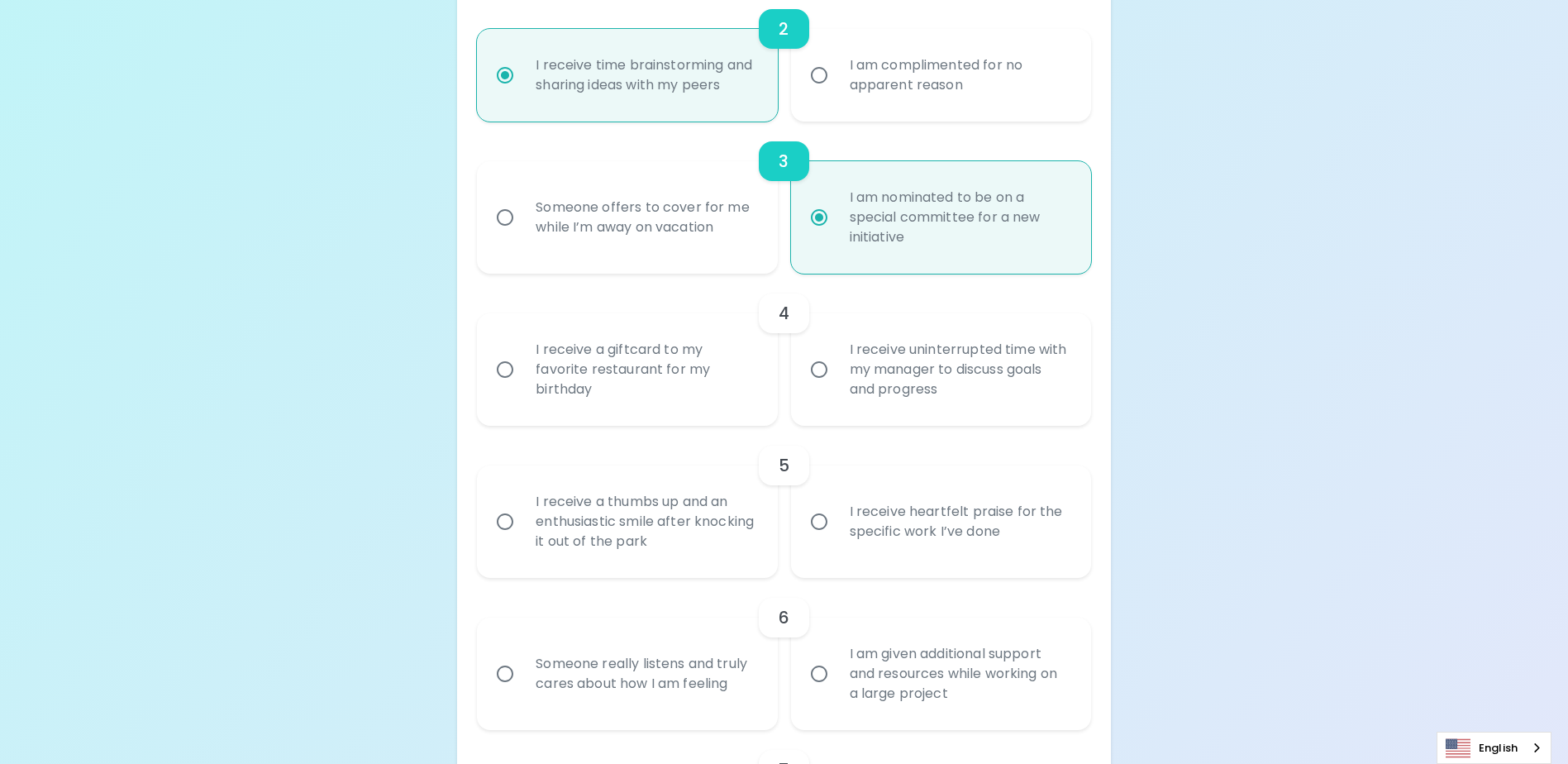
radio input "true"
click at [621, 419] on div "I receive a giftcard to my favorite restaurant for my birthday" at bounding box center [644, 369] width 246 height 99
click at [522, 387] on input "I receive a giftcard to my favorite restaurant for my birthday" at bounding box center [505, 369] width 35 height 35
radio input "false"
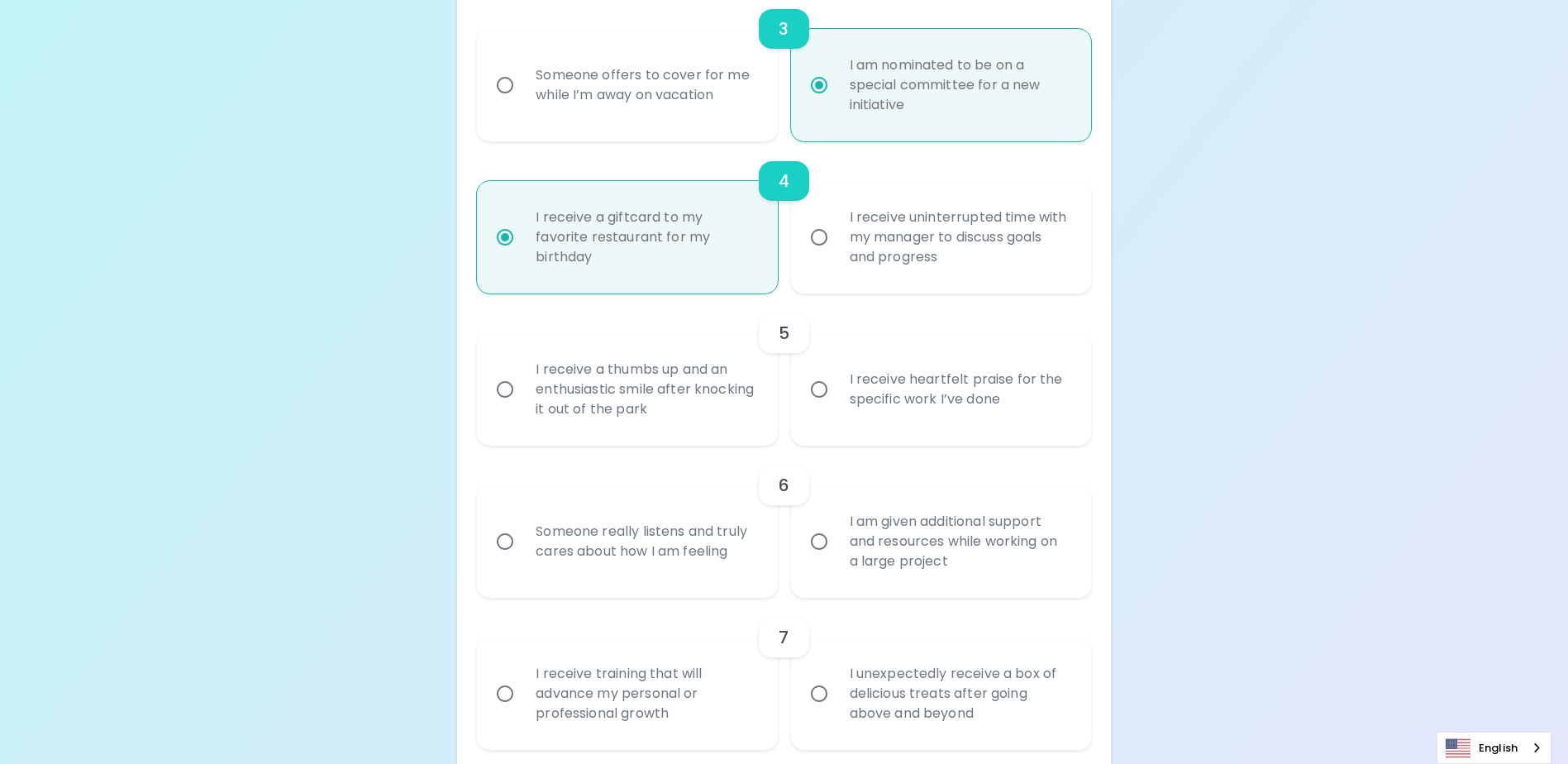
scroll to position [738, 0]
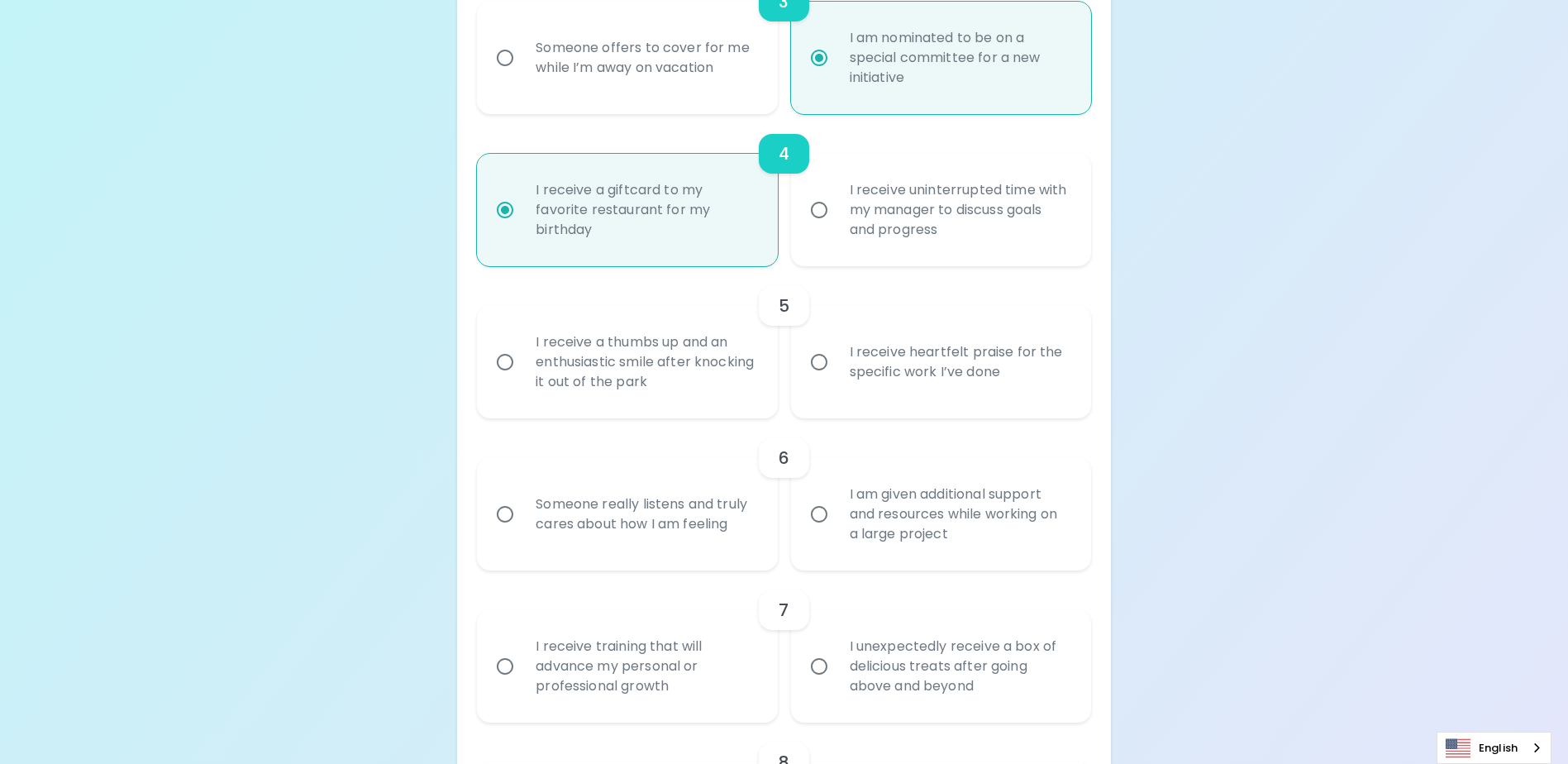
radio input "true"
click at [1062, 418] on label "I receive heartfelt praise for the specific work I’ve done" at bounding box center [932, 362] width 300 height 112
click at [836, 380] on input "I receive heartfelt praise for the specific work I’ve done" at bounding box center [819, 362] width 35 height 35
radio input "false"
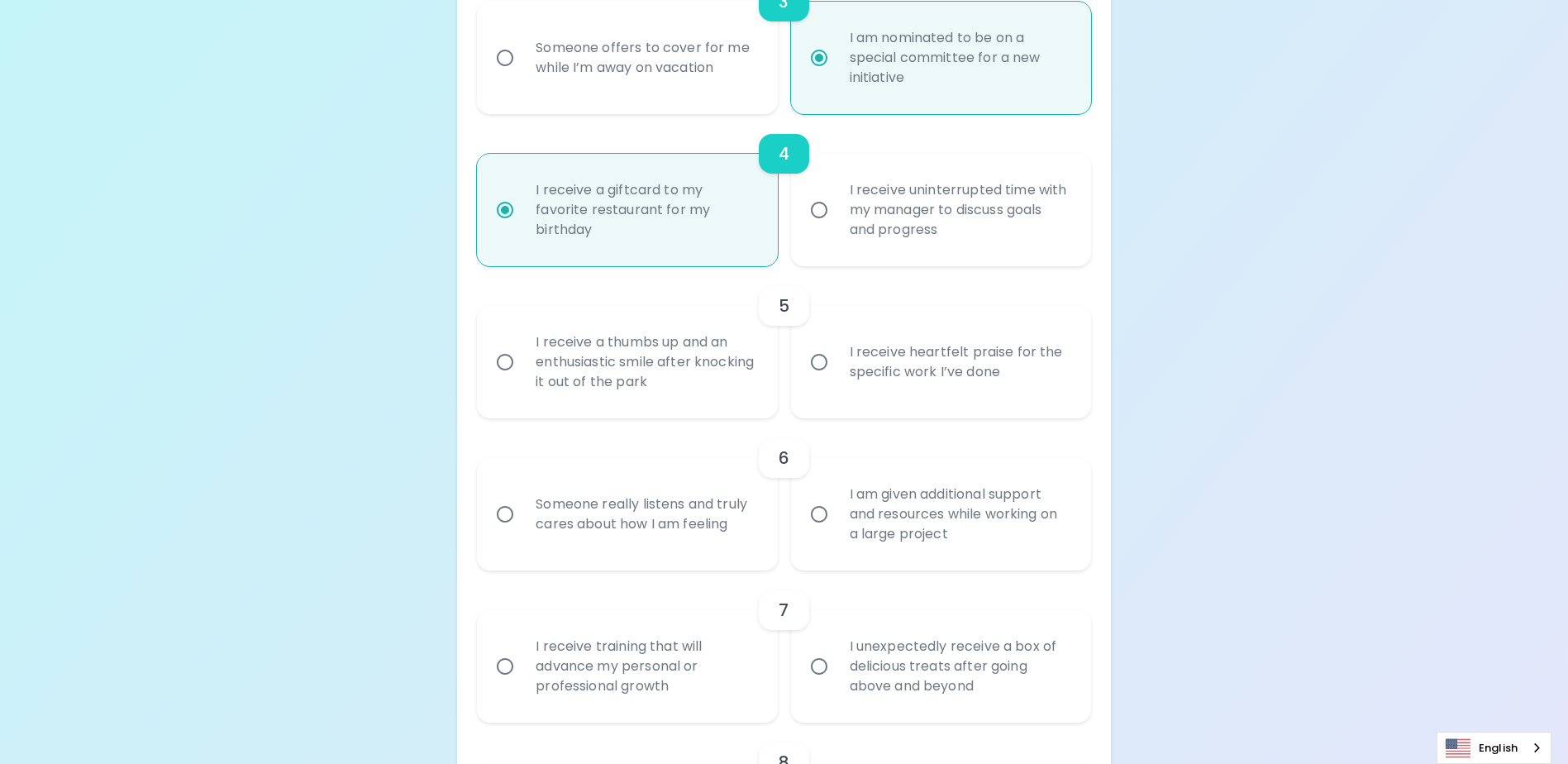
radio input "false"
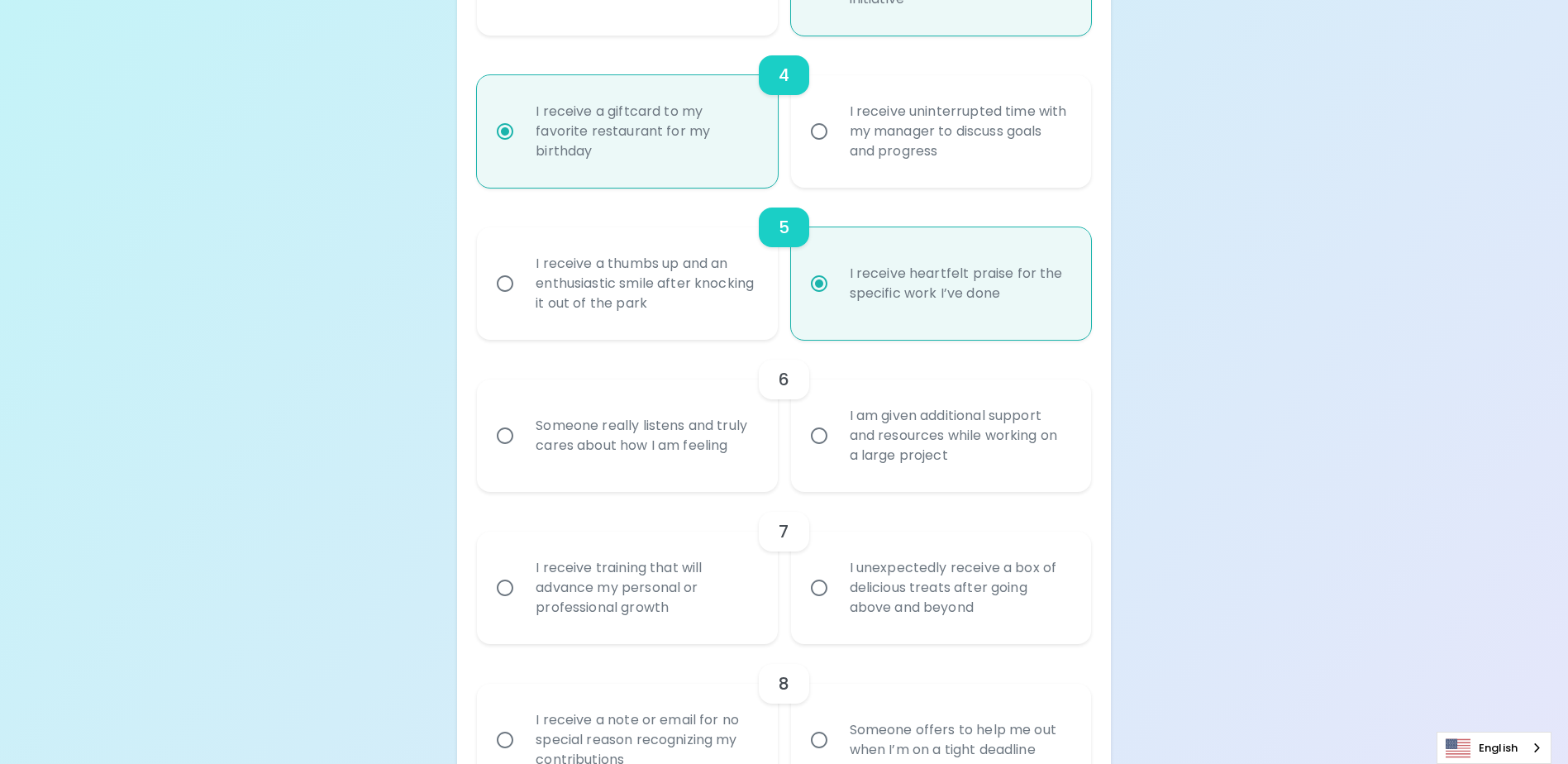
scroll to position [870, 0]
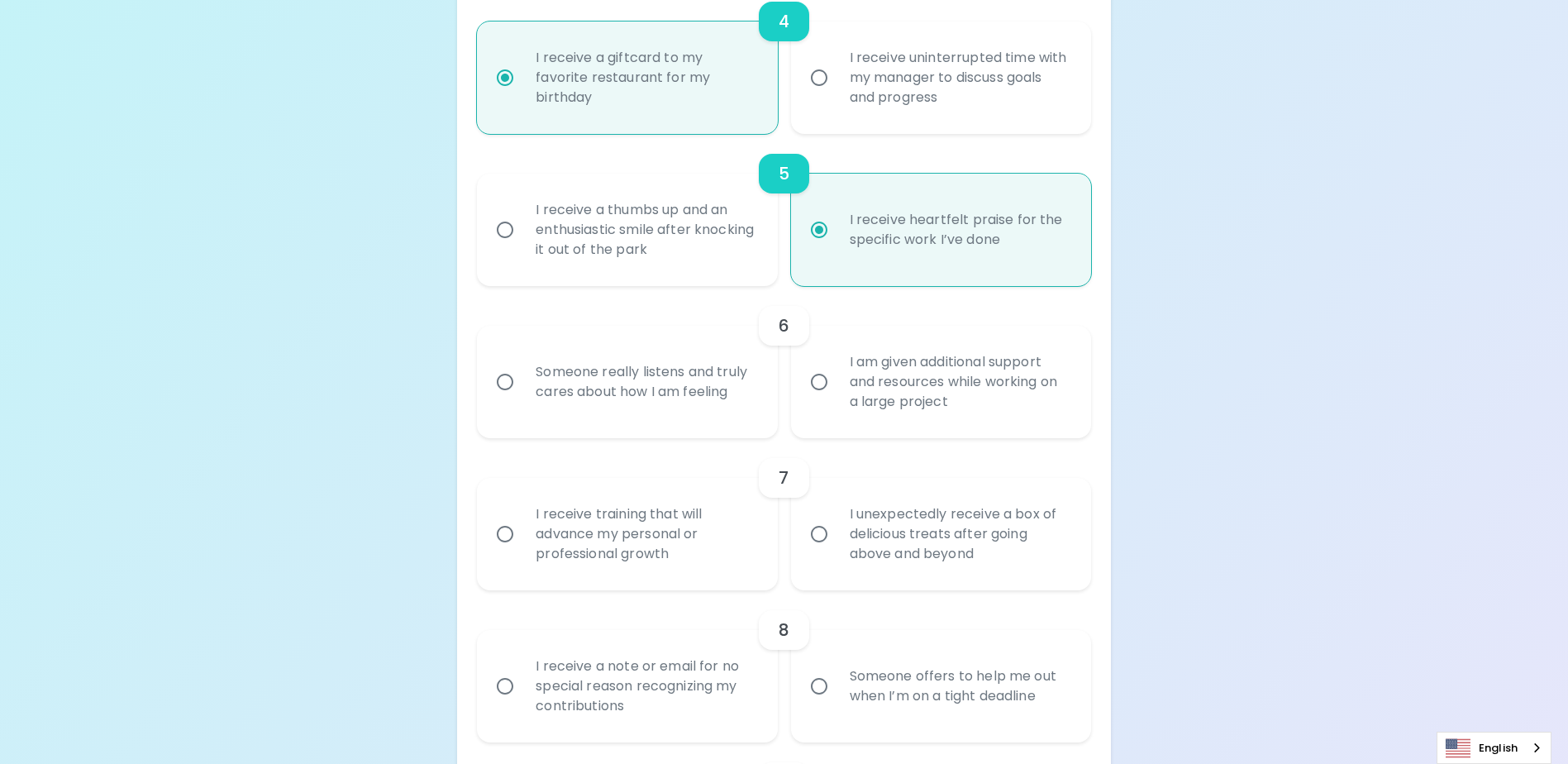
radio input "true"
click at [921, 431] on div "I am given additional support and resources while working on a large project" at bounding box center [959, 382] width 246 height 99
click at [836, 400] on input "I am given additional support and resources while working on a large project" at bounding box center [819, 382] width 35 height 35
radio input "false"
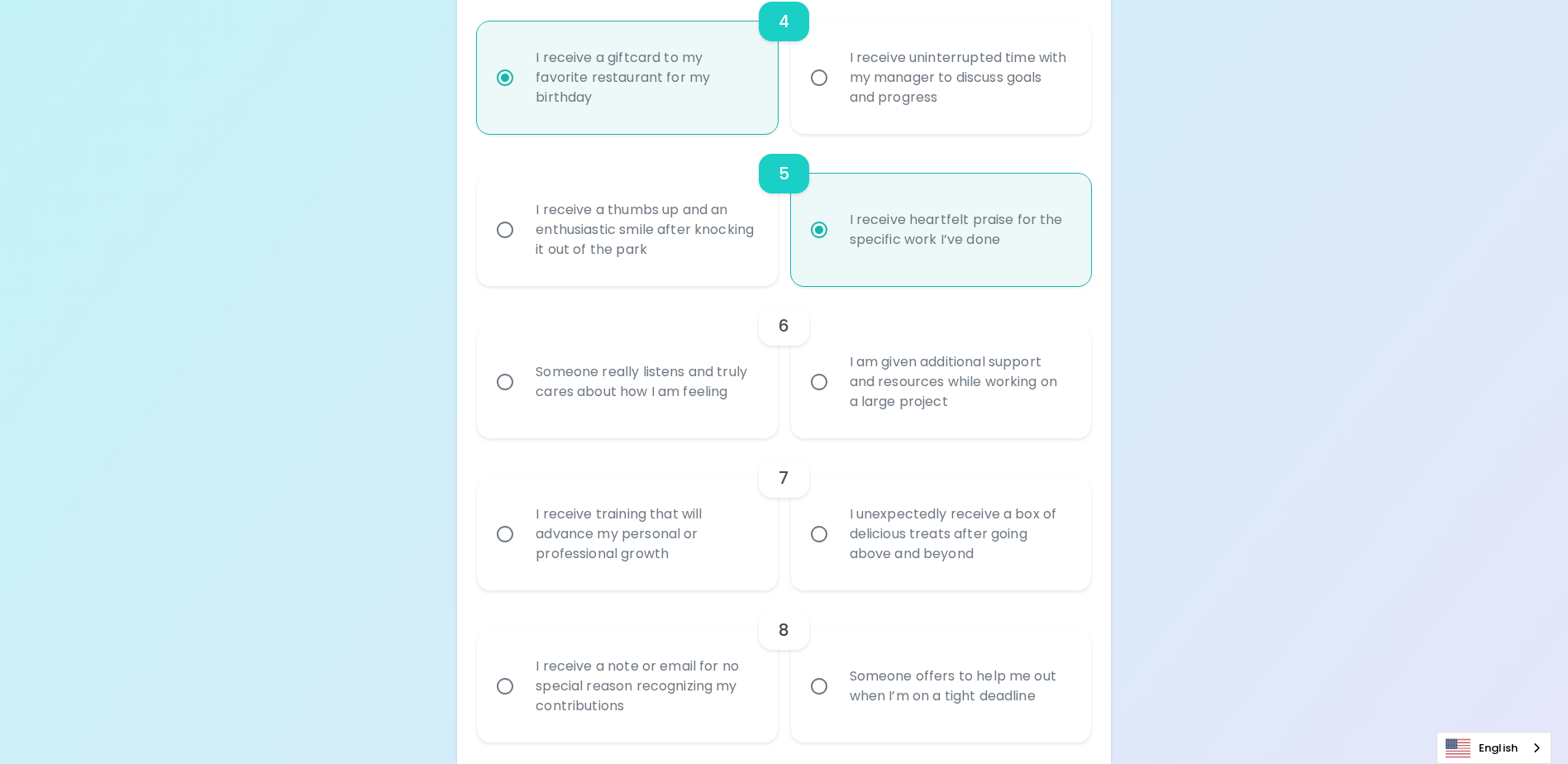
radio input "false"
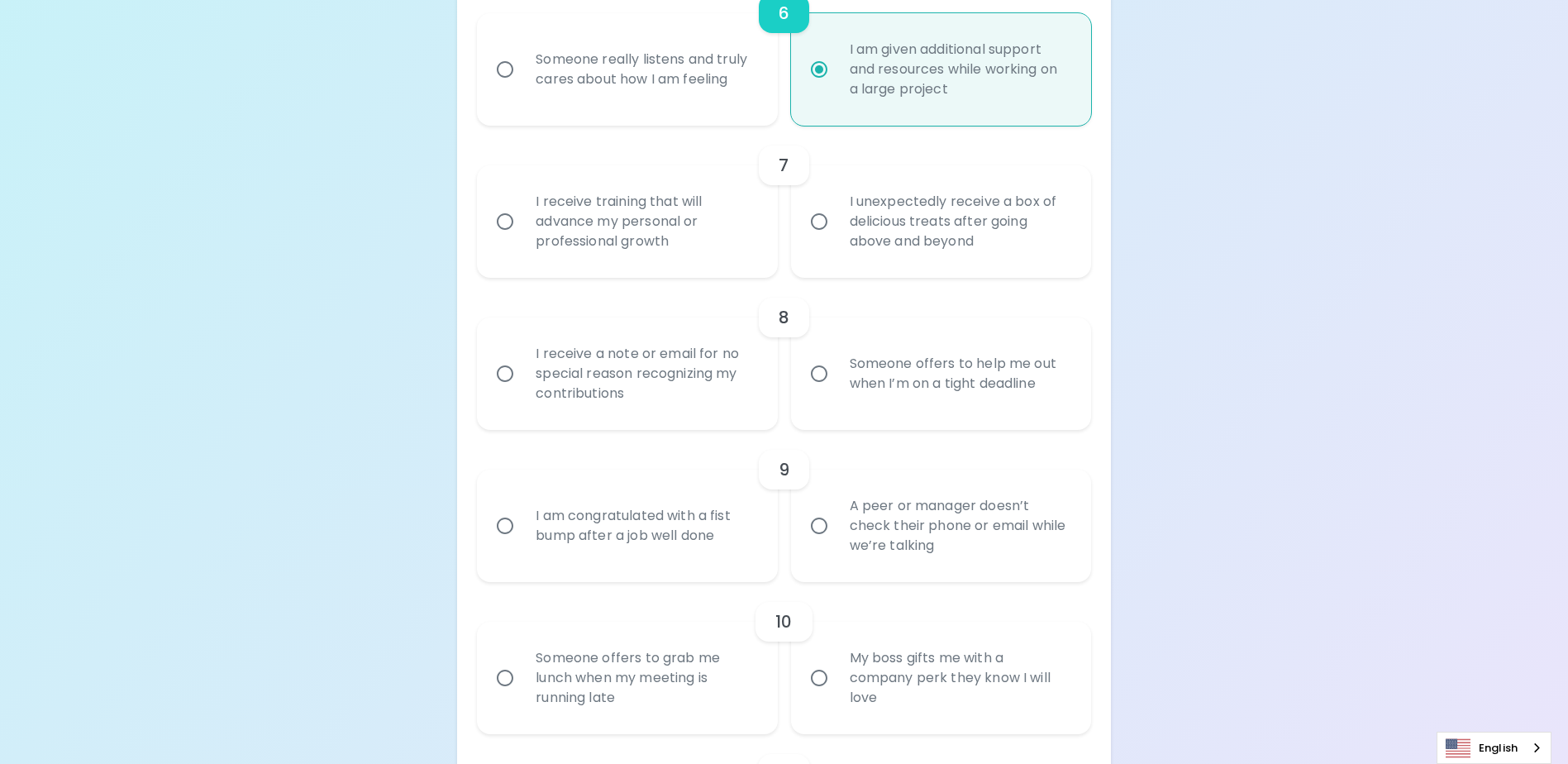
scroll to position [1498, 0]
